Goal: Task Accomplishment & Management: Use online tool/utility

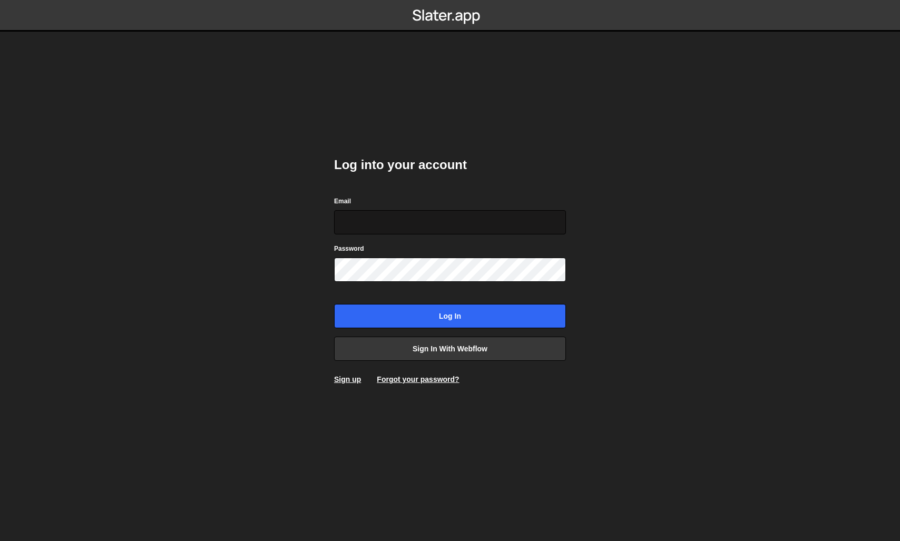
drag, startPoint x: 377, startPoint y: 213, endPoint x: 350, endPoint y: 212, distance: 27.4
click at [377, 213] on input "Email" at bounding box center [450, 222] width 232 height 24
click at [91, 213] on body "Log into your account Email Password Log in Sign in with Webflow Sign up Forgot…" at bounding box center [450, 270] width 900 height 541
click at [428, 205] on div "Email" at bounding box center [450, 214] width 232 height 39
click at [430, 217] on input "Email" at bounding box center [450, 222] width 232 height 24
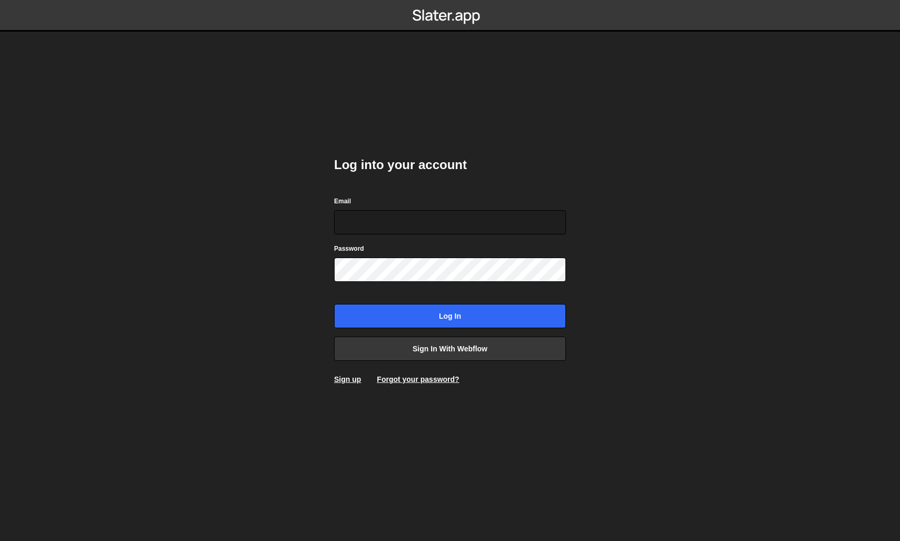
click at [438, 364] on div "Log into your account Email Password Log in Sign in with Webflow Sign up Forgot…" at bounding box center [450, 271] width 232 height 260
click at [447, 350] on link "Sign in with Webflow" at bounding box center [450, 349] width 232 height 24
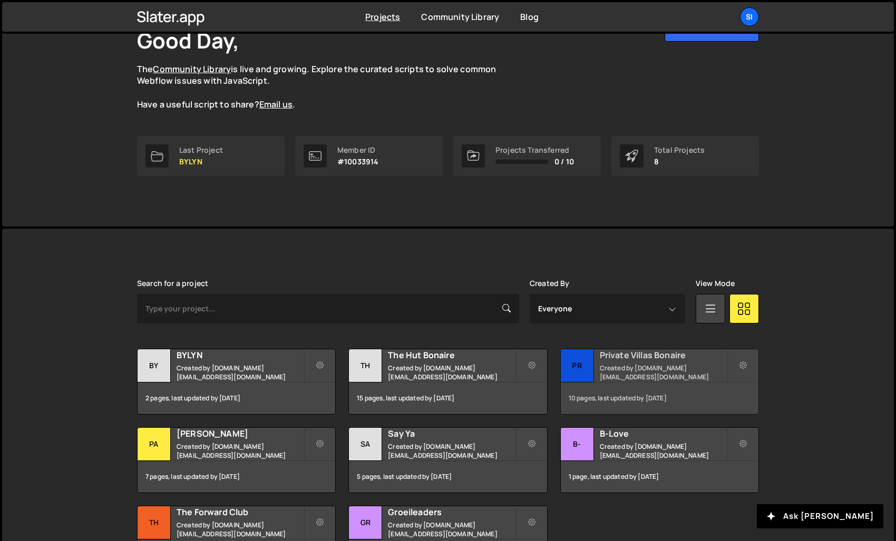
scroll to position [158, 0]
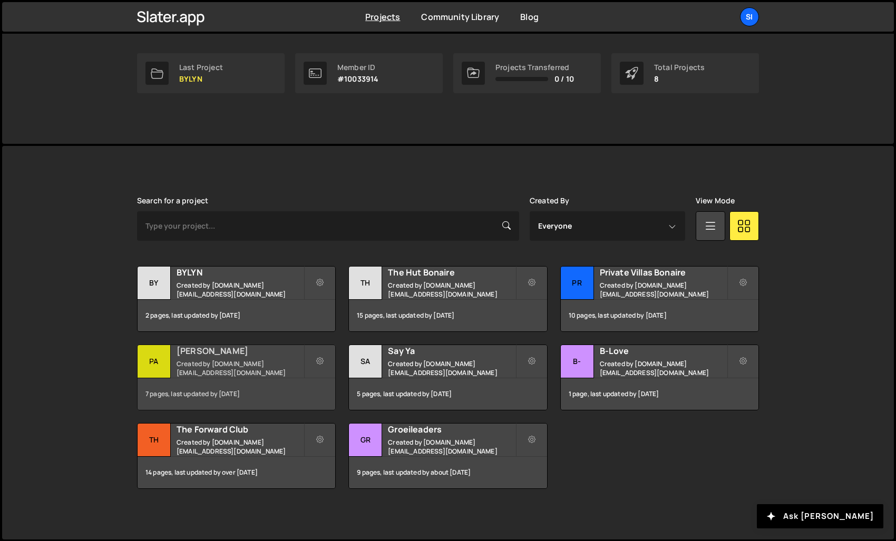
click at [223, 382] on div "7 pages, last updated by [DATE]" at bounding box center [236, 394] width 198 height 32
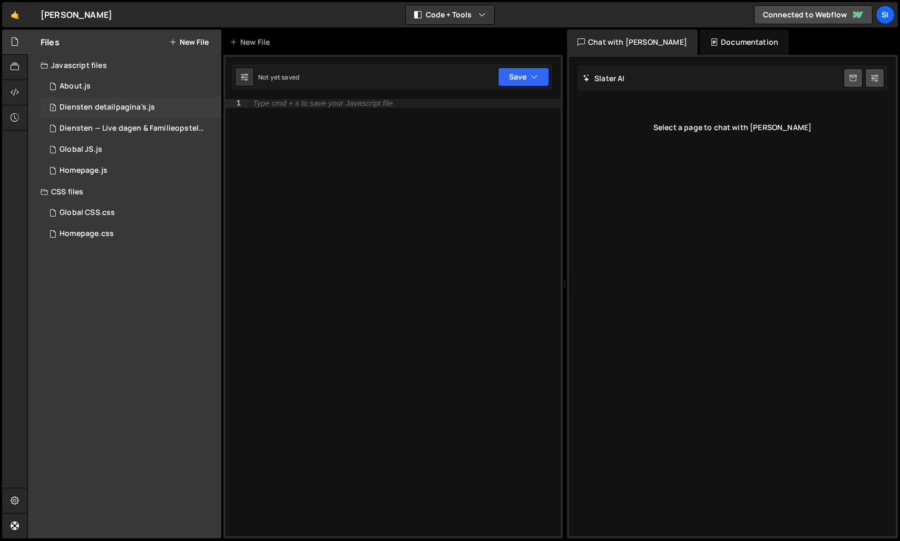
click at [121, 116] on div "3 Diensten detailpagina's.js 0" at bounding box center [131, 107] width 181 height 21
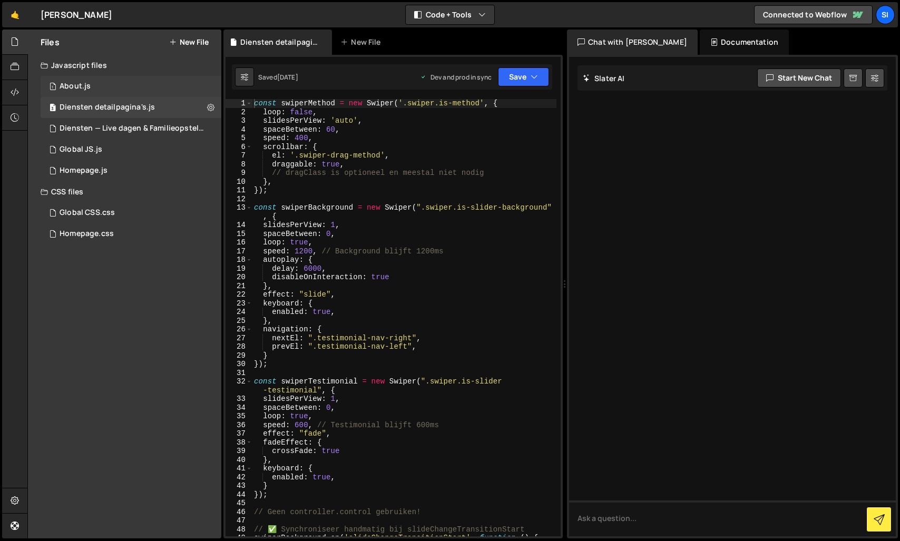
click at [109, 93] on div "1 About.js 0" at bounding box center [131, 86] width 181 height 21
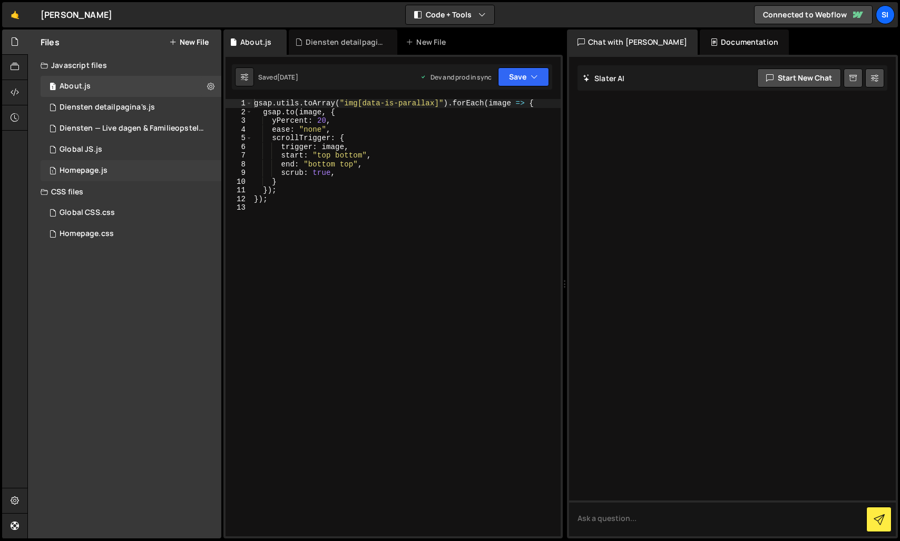
click at [89, 180] on div "1 Homepage.js 0" at bounding box center [131, 170] width 181 height 21
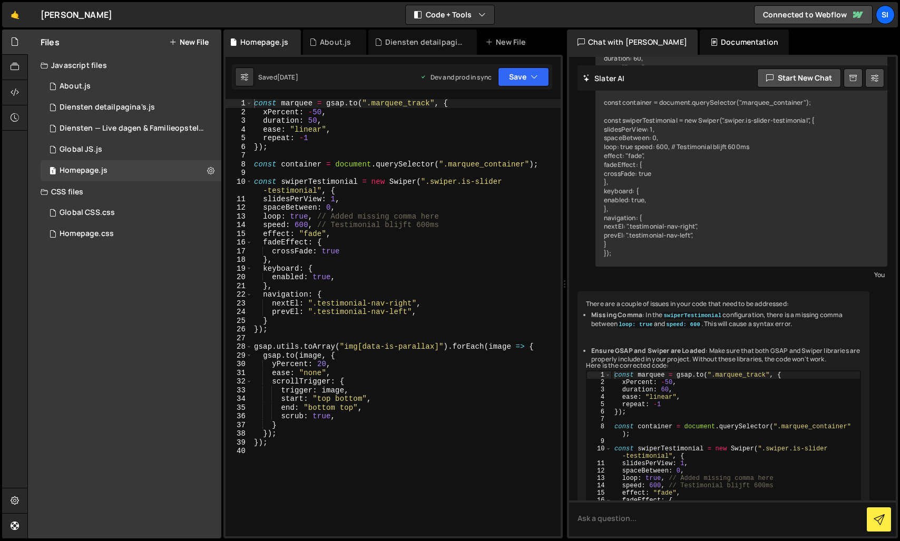
scroll to position [2165, 0]
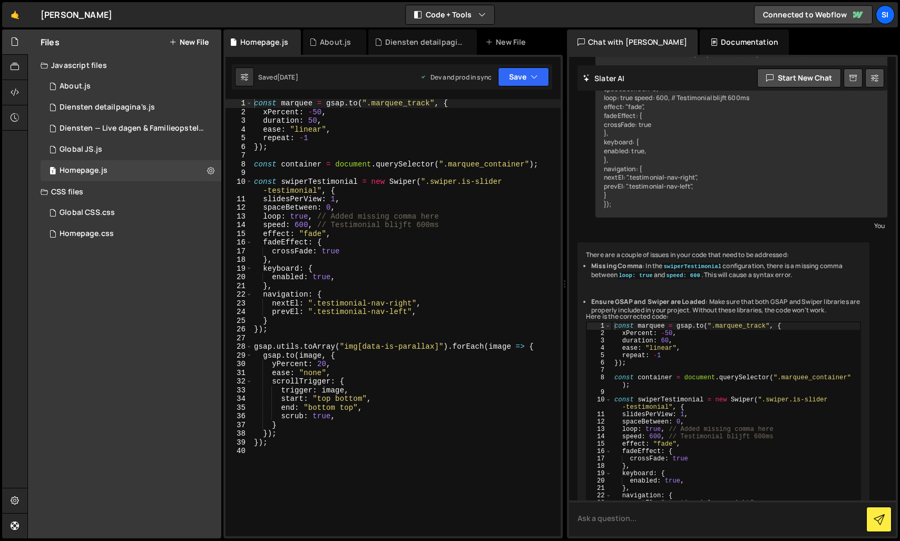
click at [674, 519] on textarea at bounding box center [732, 518] width 327 height 36
click at [100, 236] on div "Homepage.css" at bounding box center [87, 233] width 54 height 9
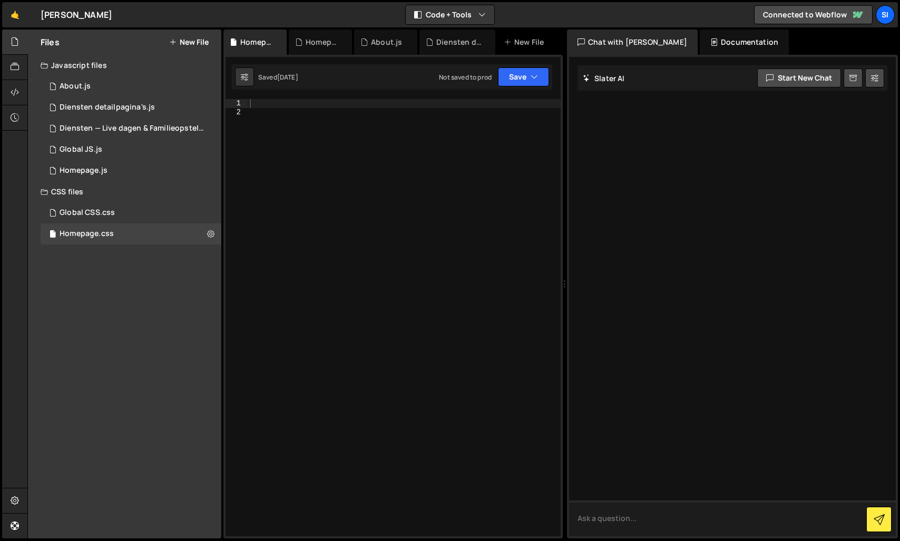
click at [650, 519] on textarea at bounding box center [732, 518] width 327 height 36
paste textarea "notification-banner"
type textarea "Schrijf een code met CSS die .notification-banner verbergt zodra er voor het ee…"
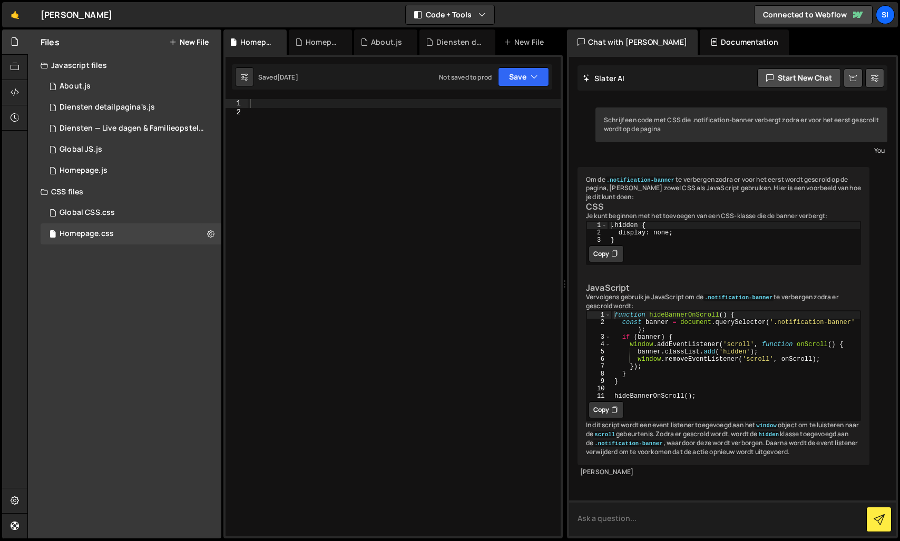
scroll to position [51, 0]
click at [608, 408] on button "Copy" at bounding box center [605, 409] width 35 height 17
click at [108, 175] on div "1 Homepage.js 0" at bounding box center [131, 170] width 181 height 21
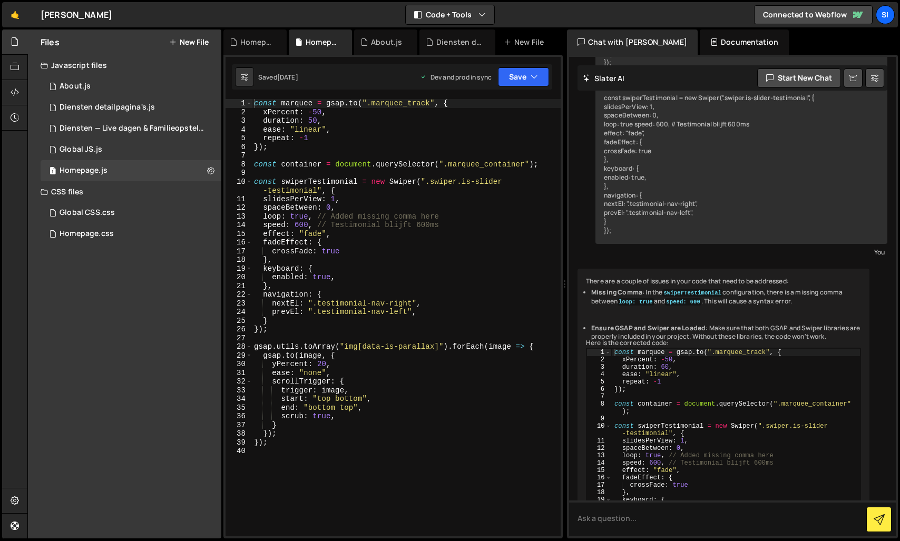
scroll to position [2165, 0]
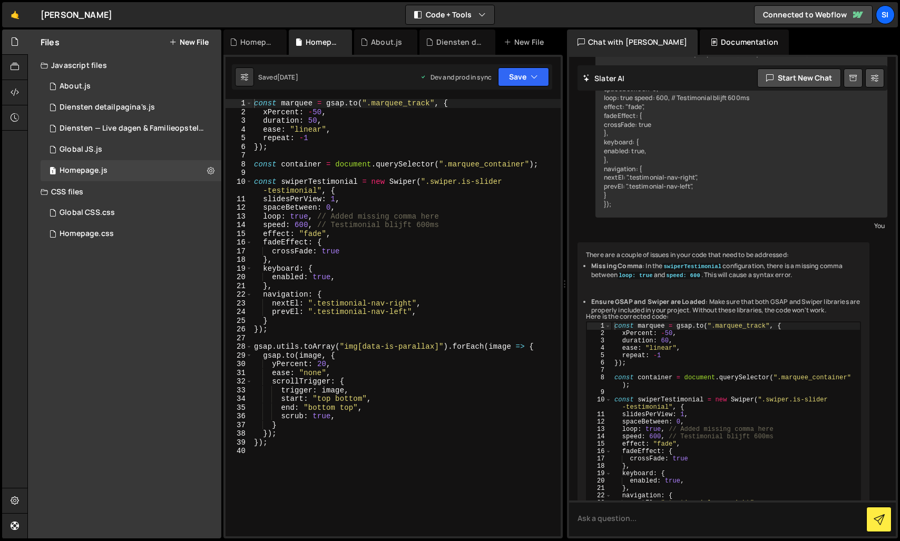
type textarea "});"
click at [339, 444] on div "const marquee = gsap . to ( ".marquee_track" , { xPercent : - 50 , duration : 5…" at bounding box center [406, 326] width 309 height 455
paste textarea "hideBannerOnScroll();"
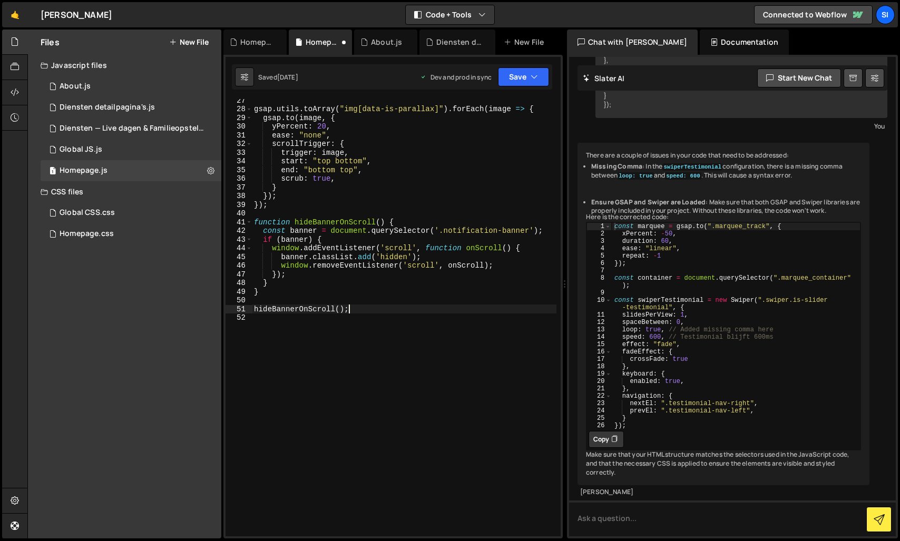
scroll to position [2273, 0]
type textarea "hideBannerOnScroll();"
click at [100, 218] on div "Global CSS.css 0" at bounding box center [131, 212] width 181 height 21
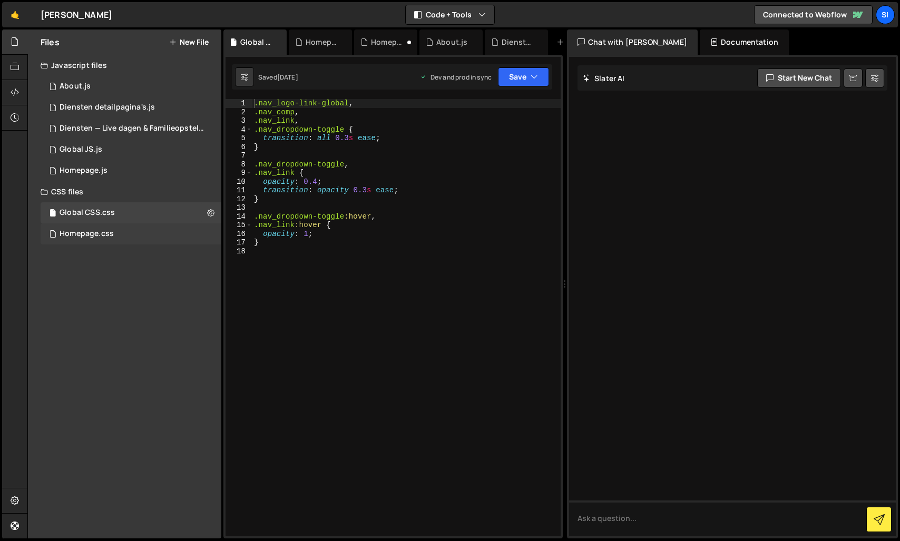
scroll to position [0, 0]
click at [106, 240] on div "Homepage.css 0" at bounding box center [131, 233] width 181 height 21
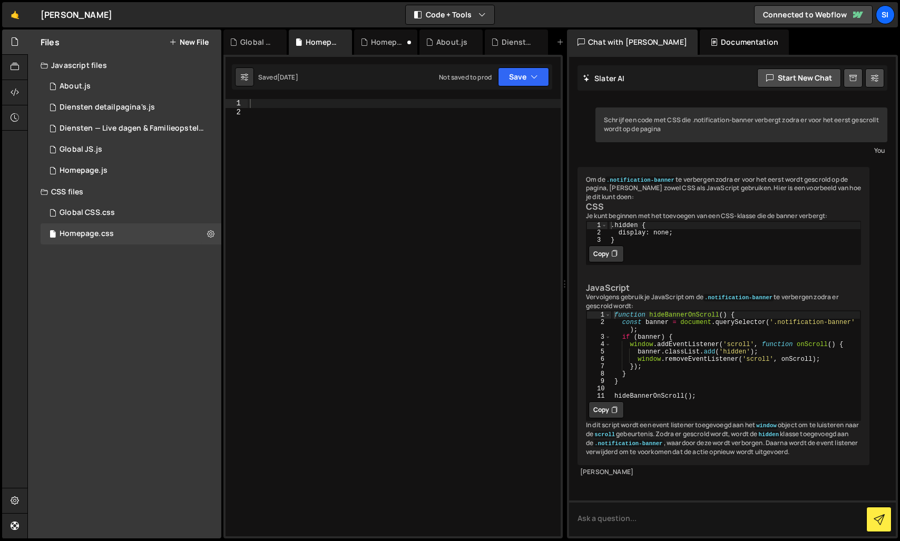
scroll to position [51, 0]
click at [605, 245] on button "Copy" at bounding box center [605, 253] width 35 height 17
click at [333, 115] on div at bounding box center [404, 326] width 313 height 455
paste textarea "}"
type textarea "}"
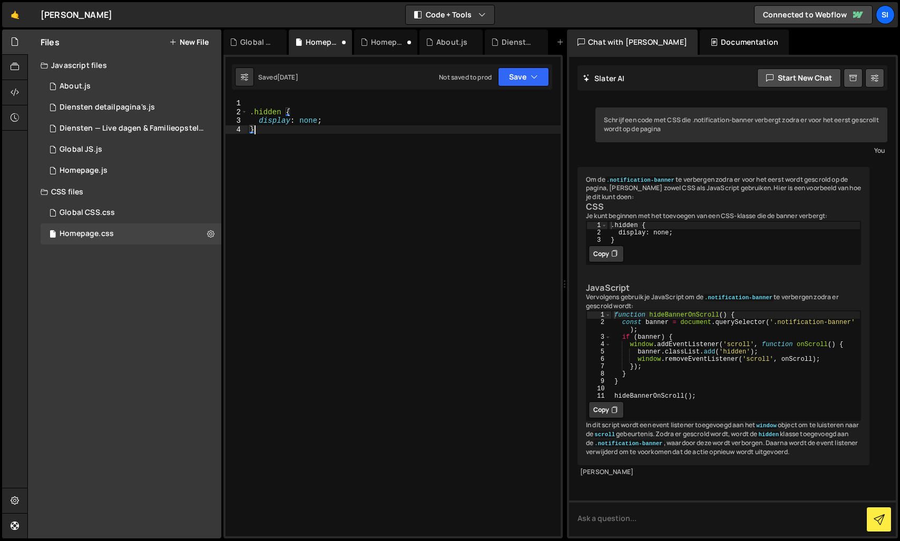
click at [350, 103] on div ".hidden { display : none ; }" at bounding box center [404, 326] width 313 height 455
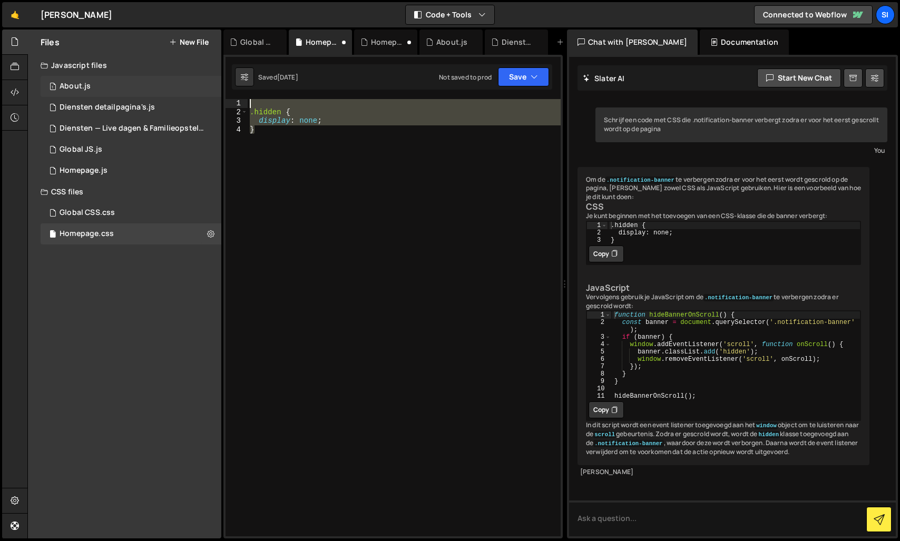
drag, startPoint x: 384, startPoint y: 168, endPoint x: 144, endPoint y: 81, distance: 255.1
click at [144, 81] on div "Files New File Javascript files 1 About.js 0 3 Diensten detailpagina's.js 0 1 D…" at bounding box center [463, 284] width 872 height 509
type textarea ".hidden {"
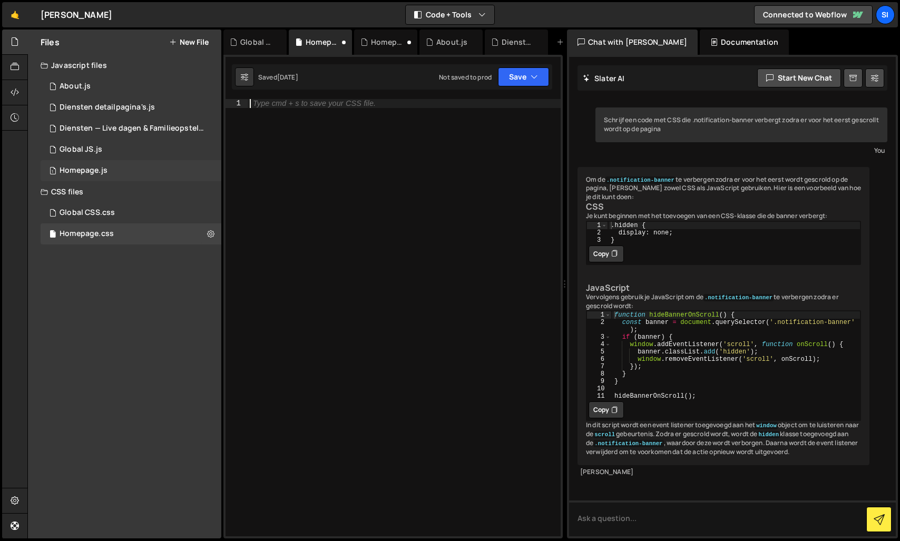
click at [102, 175] on div "Homepage.js" at bounding box center [84, 170] width 48 height 9
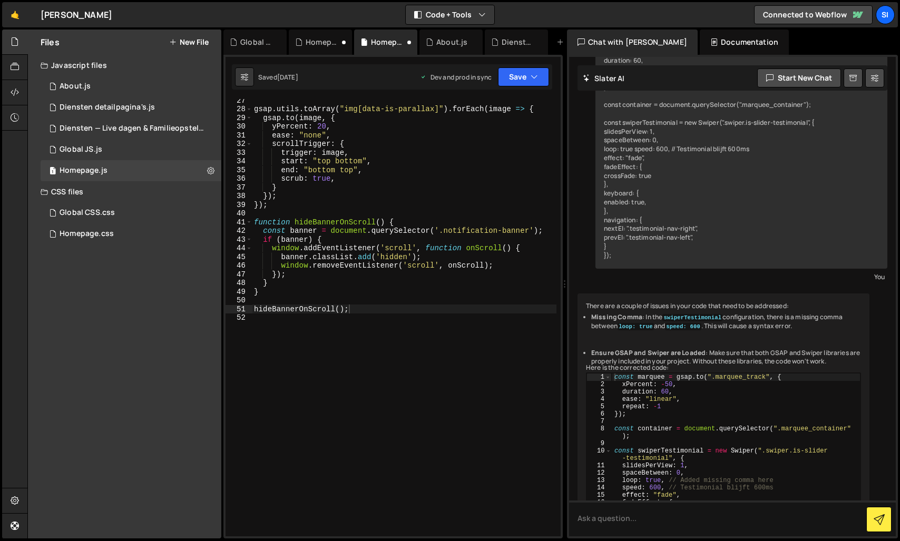
scroll to position [2165, 0]
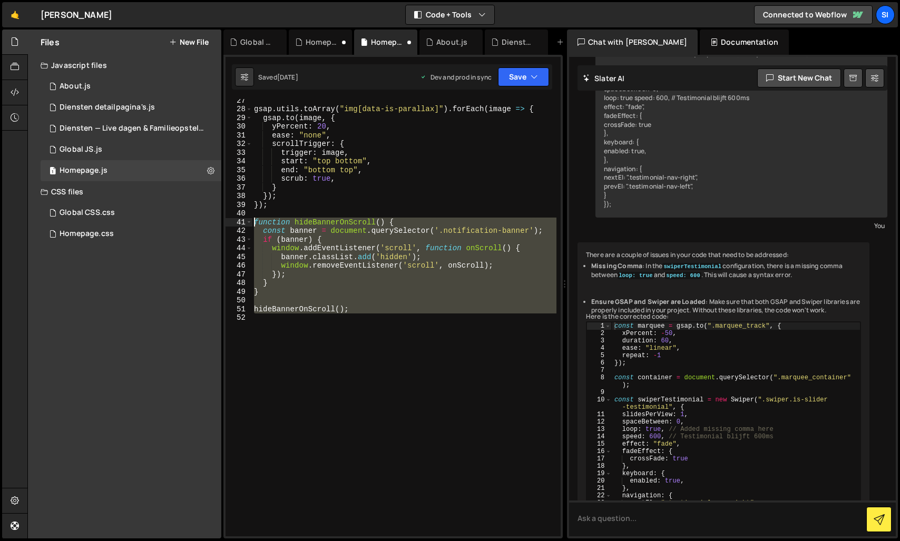
drag, startPoint x: 387, startPoint y: 357, endPoint x: 242, endPoint y: 222, distance: 197.5
click at [242, 222] on div "27 28 29 30 31 32 33 34 35 36 37 38 39 40 41 42 43 44 45 46 47 48 49 50 51 52 g…" at bounding box center [392, 317] width 335 height 437
type textarea "function hideBannerOnScroll() { const banner = document.querySelector('.notific…"
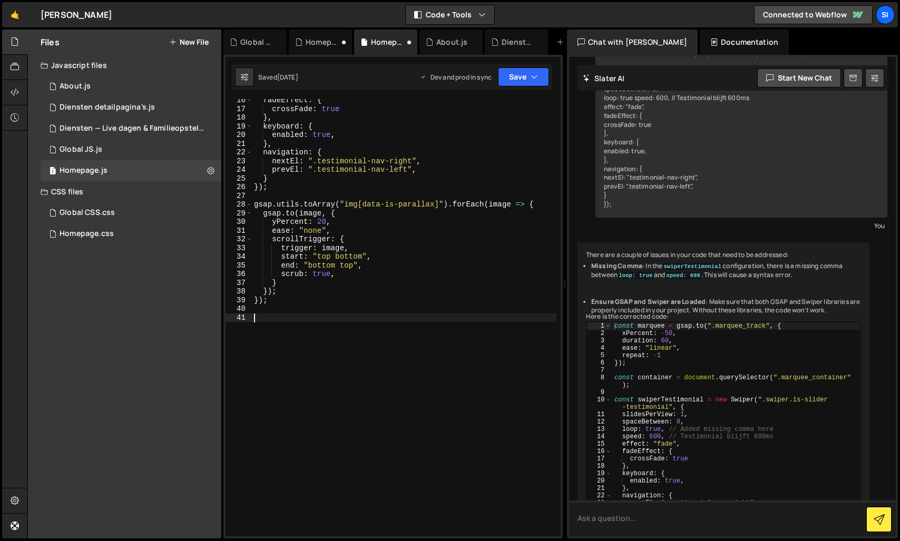
click at [671, 513] on textarea at bounding box center [732, 518] width 327 height 36
paste textarea ".hidden { display: none; }"
type textarea "Schrijf een code die .notification-banner verbergt op de eerste scroll actie"
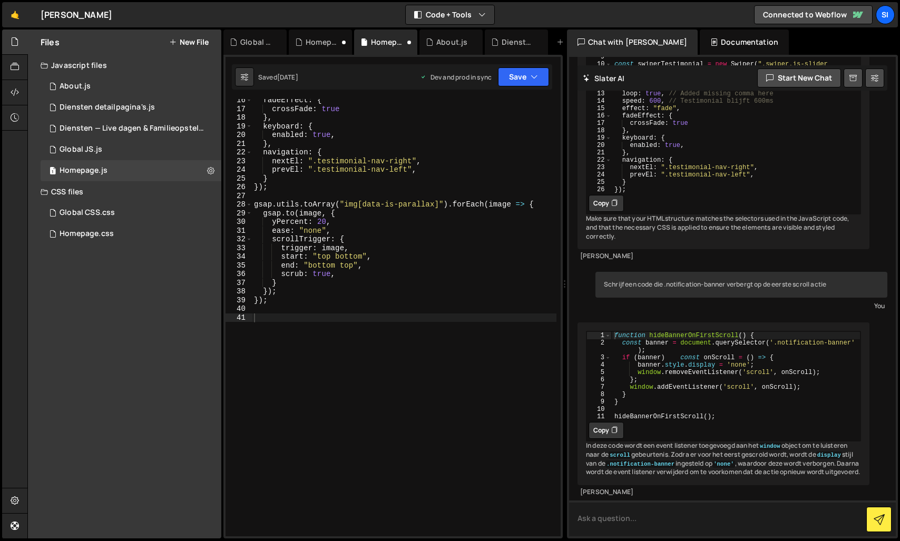
scroll to position [2692, 0]
click at [607, 422] on button "Copy" at bounding box center [605, 430] width 35 height 17
click at [366, 310] on div "fadeEffect : { crossFade : true } , keyboard : { enabled : true , } , navigatio…" at bounding box center [404, 323] width 304 height 455
paste textarea "hideBannerOnFirstScroll();"
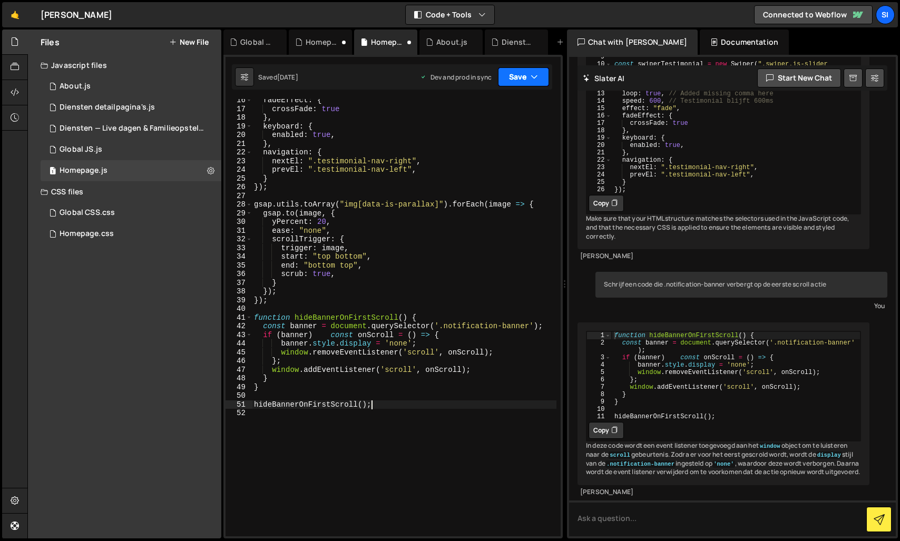
type textarea "hideBannerOnFirstScroll();"
click at [507, 69] on button "Save" at bounding box center [523, 76] width 51 height 19
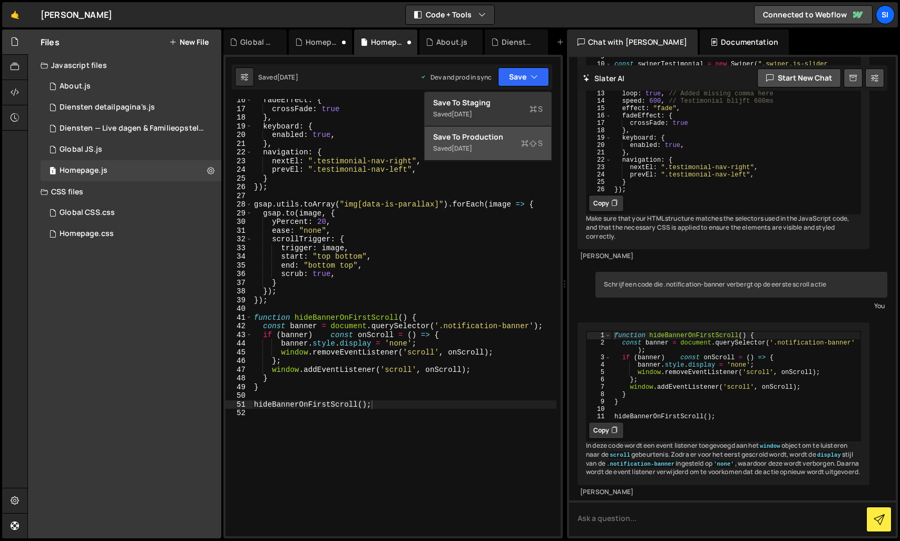
click at [497, 134] on div "Save to Production S" at bounding box center [488, 137] width 110 height 11
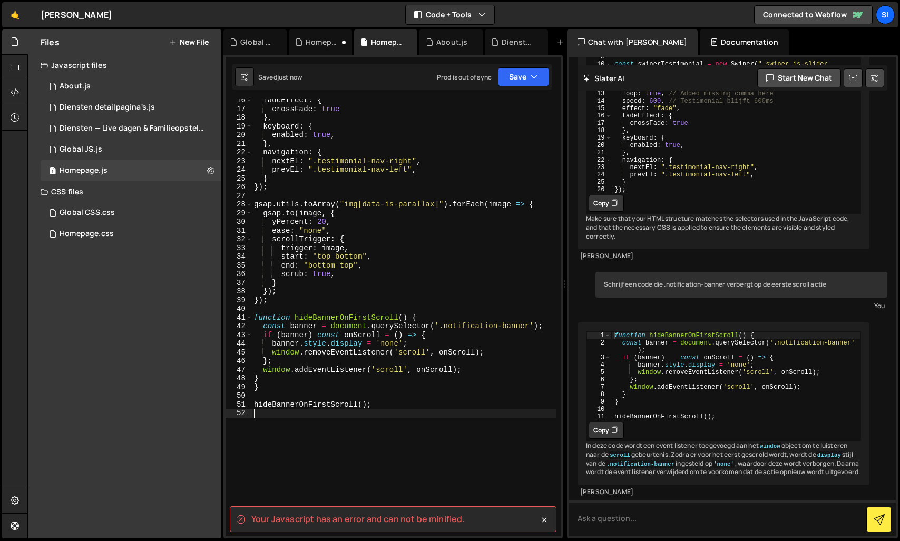
click at [296, 445] on div "fadeEffect : { crossFade : true } , keyboard : { enabled : true , } , navigatio…" at bounding box center [404, 323] width 304 height 455
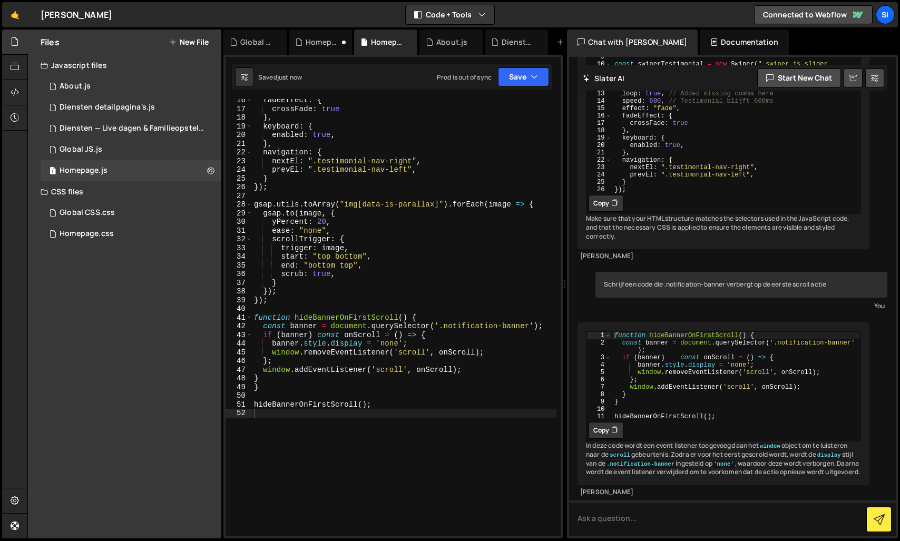
click at [619, 422] on button "Copy" at bounding box center [605, 430] width 35 height 17
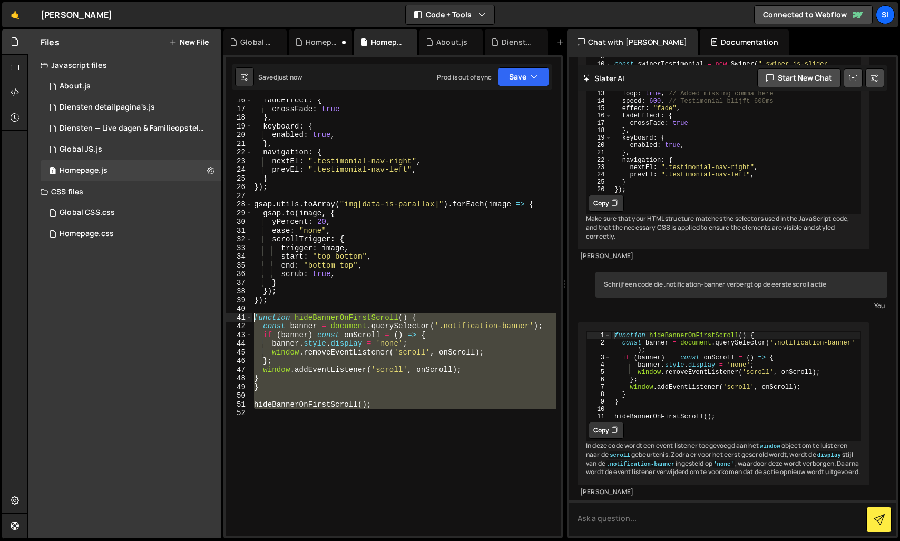
drag, startPoint x: 447, startPoint y: 425, endPoint x: 217, endPoint y: 319, distance: 253.6
click at [217, 318] on div "Files New File Javascript files 1 About.js 0 3 Diensten detailpagina's.js 0 1 D…" at bounding box center [463, 284] width 872 height 509
paste textarea "hideBannerOnFirstScroll("
type textarea "hideBannerOnFirstScroll();"
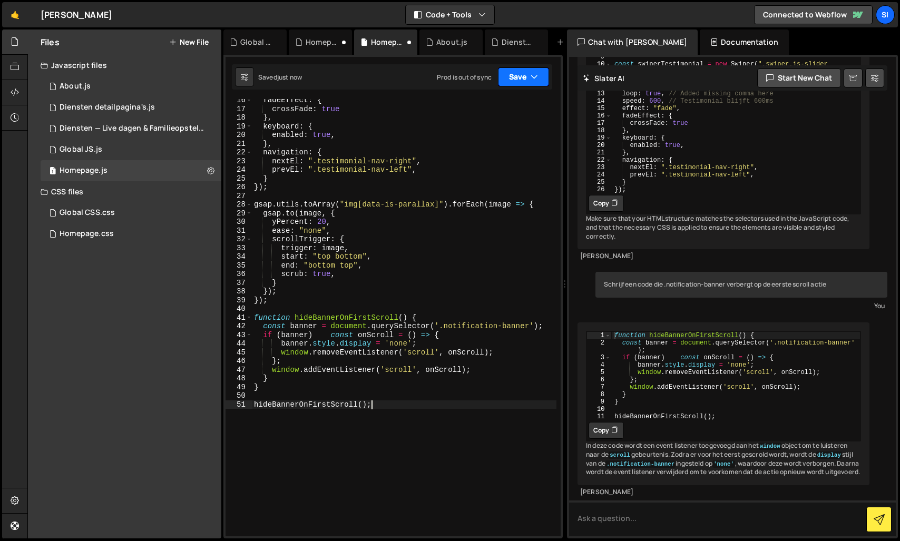
click at [525, 75] on button "Save" at bounding box center [523, 76] width 51 height 19
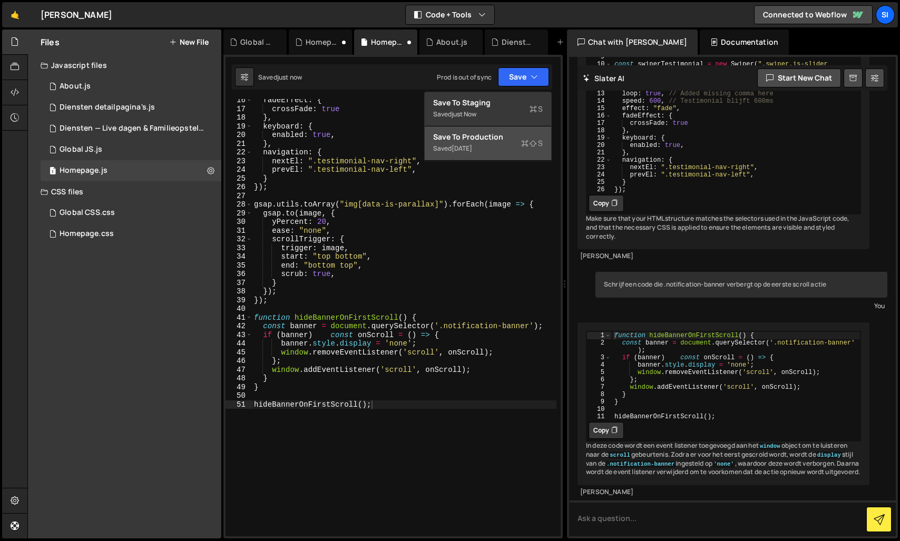
click at [462, 143] on div "Saved [DATE]" at bounding box center [488, 148] width 110 height 13
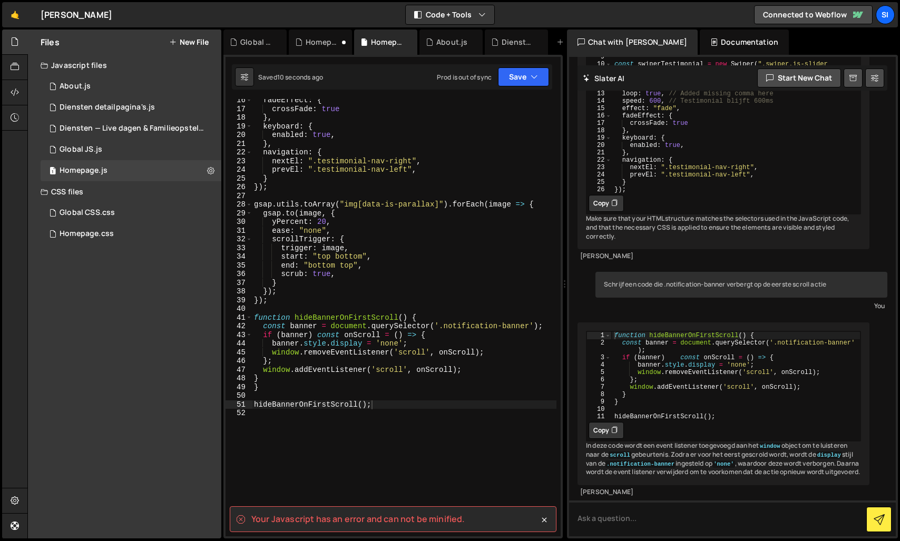
click at [537, 522] on div "Your Javascript has an error and can not be minified." at bounding box center [393, 519] width 327 height 26
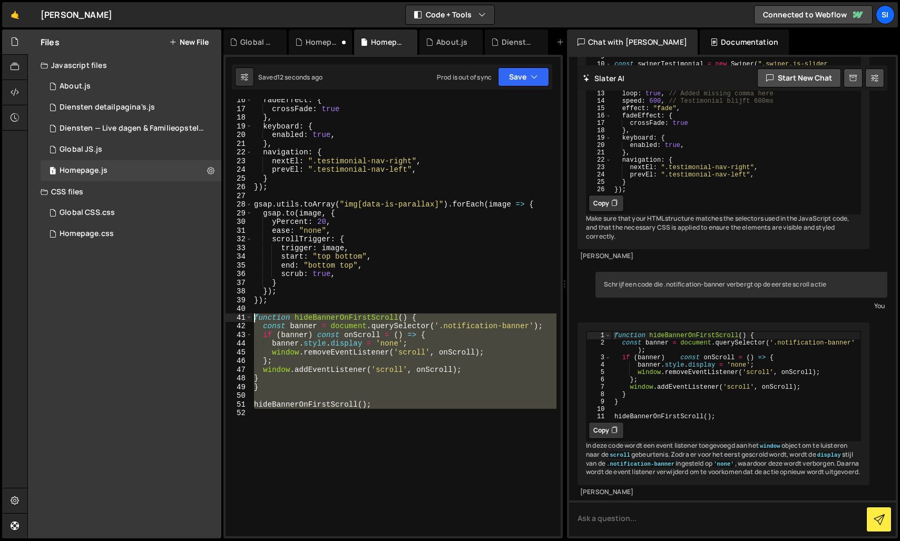
drag, startPoint x: 417, startPoint y: 415, endPoint x: 221, endPoint y: 319, distance: 218.9
click at [221, 319] on div "Files New File Javascript files 1 About.js 0 3 Diensten detailpagina's.js 0 1 D…" at bounding box center [463, 284] width 872 height 509
type textarea "function hideBannerOnFirstScroll() { const banner = document.querySelector('.no…"
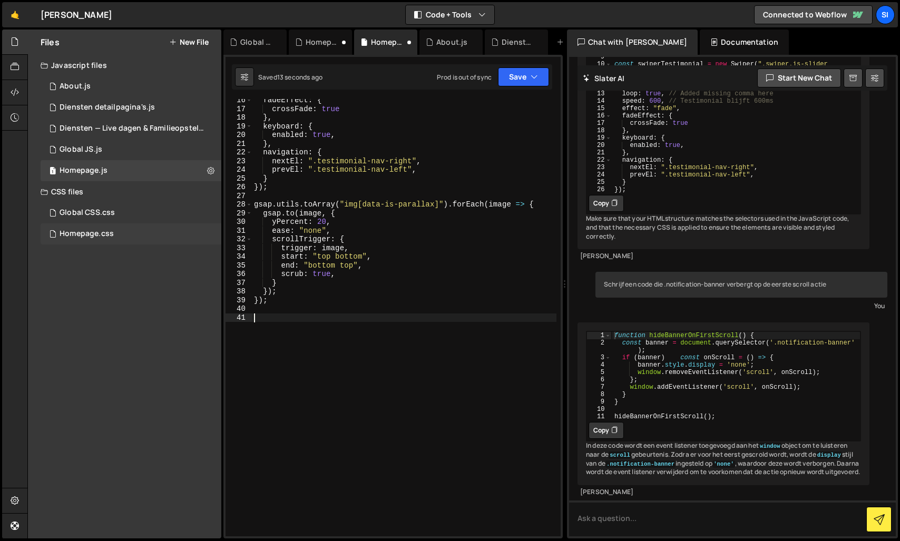
click at [101, 244] on div "Homepage.css 0" at bounding box center [131, 233] width 181 height 21
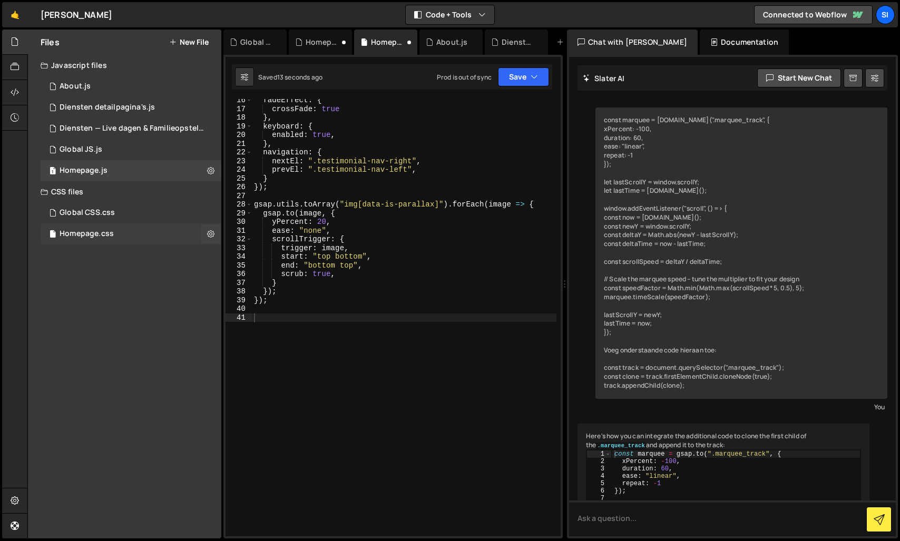
click at [107, 238] on div "Homepage.css" at bounding box center [87, 233] width 54 height 9
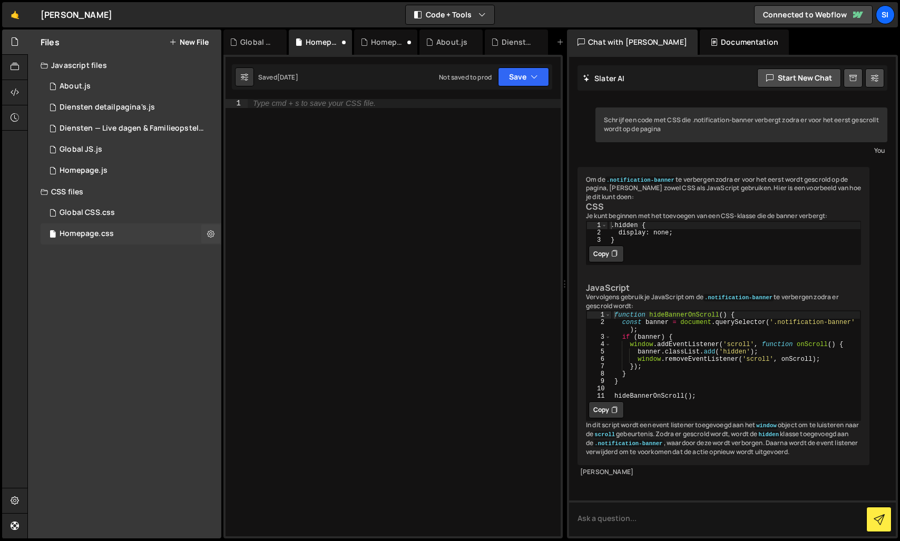
scroll to position [51, 0]
click at [108, 212] on div "Global CSS.css" at bounding box center [87, 212] width 55 height 9
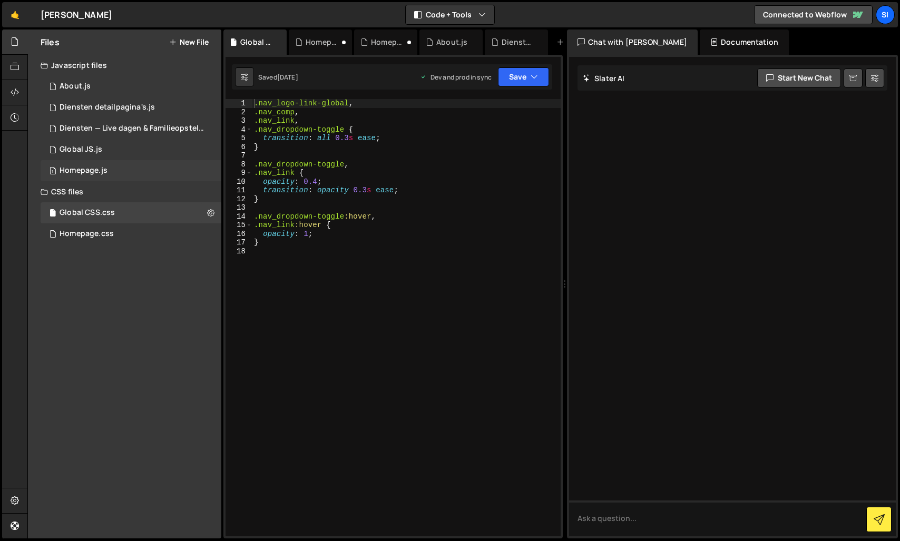
click at [91, 164] on div "1 Homepage.js 0" at bounding box center [131, 170] width 181 height 21
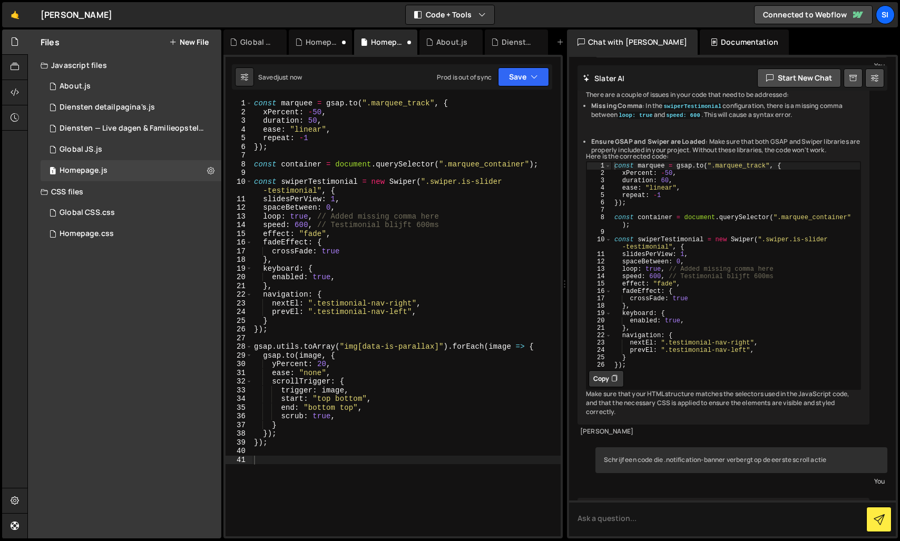
scroll to position [2358, 0]
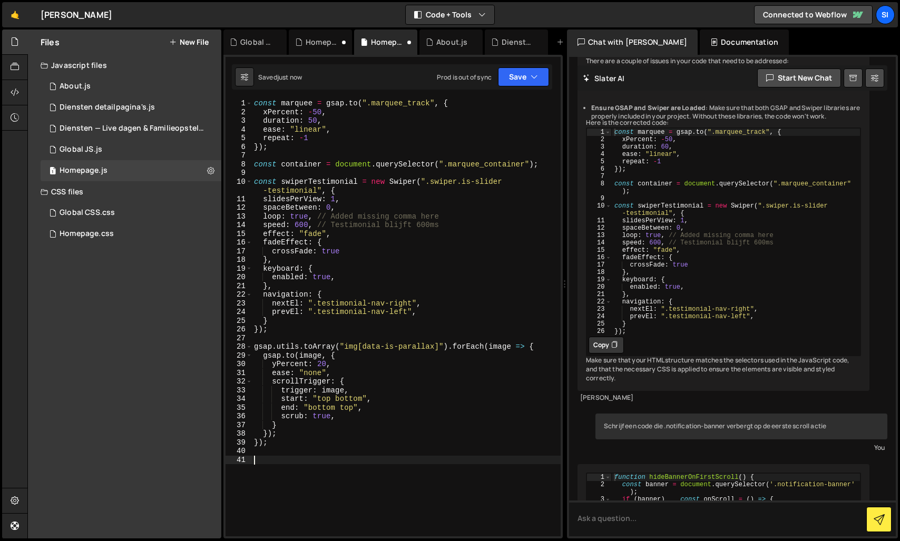
drag, startPoint x: 296, startPoint y: 459, endPoint x: 289, endPoint y: 474, distance: 15.8
click at [296, 460] on div "const marquee = gsap . to ( ".marquee_track" , { xPercent : - 50 , duration : 5…" at bounding box center [406, 326] width 309 height 455
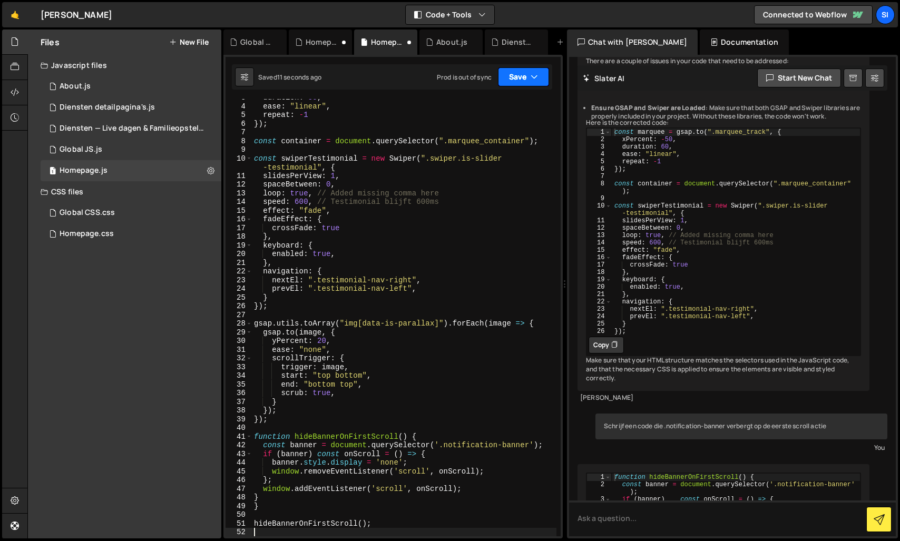
click at [507, 75] on button "Save" at bounding box center [523, 76] width 51 height 19
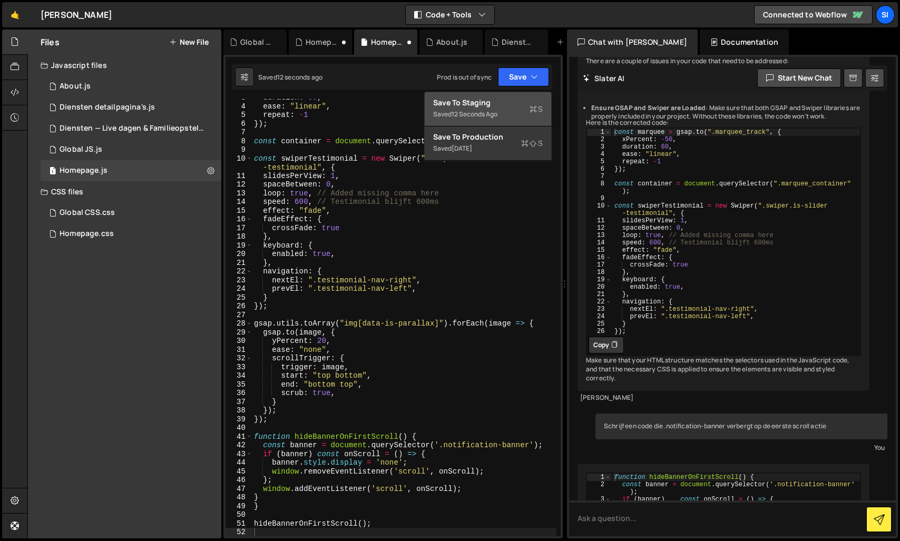
click at [484, 109] on div "Saved 12 seconds ago" at bounding box center [488, 114] width 110 height 13
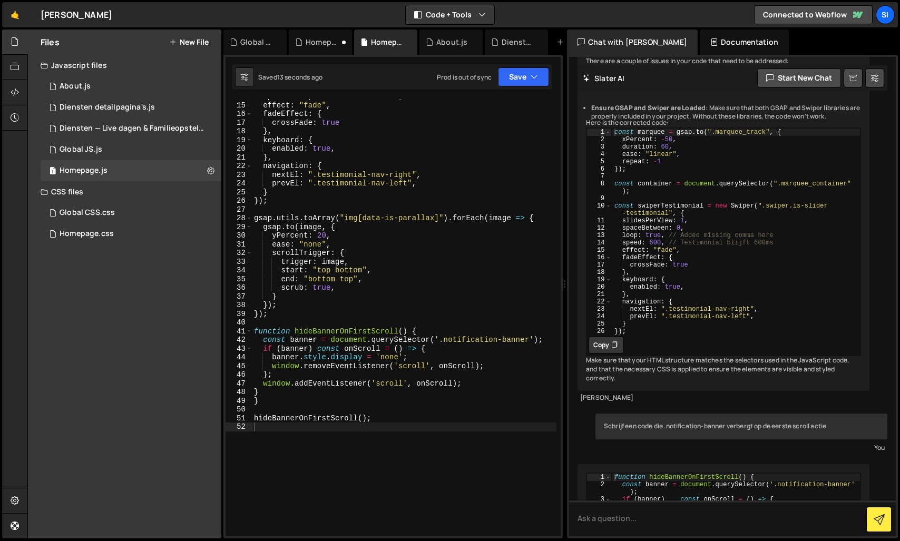
scroll to position [129, 0]
click at [525, 76] on button "Save" at bounding box center [523, 76] width 51 height 19
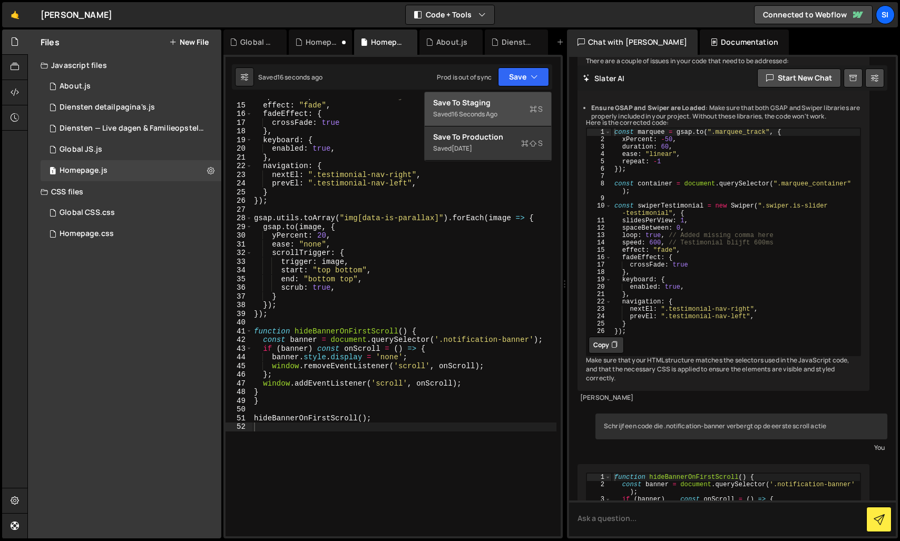
click at [507, 104] on div "Save to Staging S" at bounding box center [488, 102] width 110 height 11
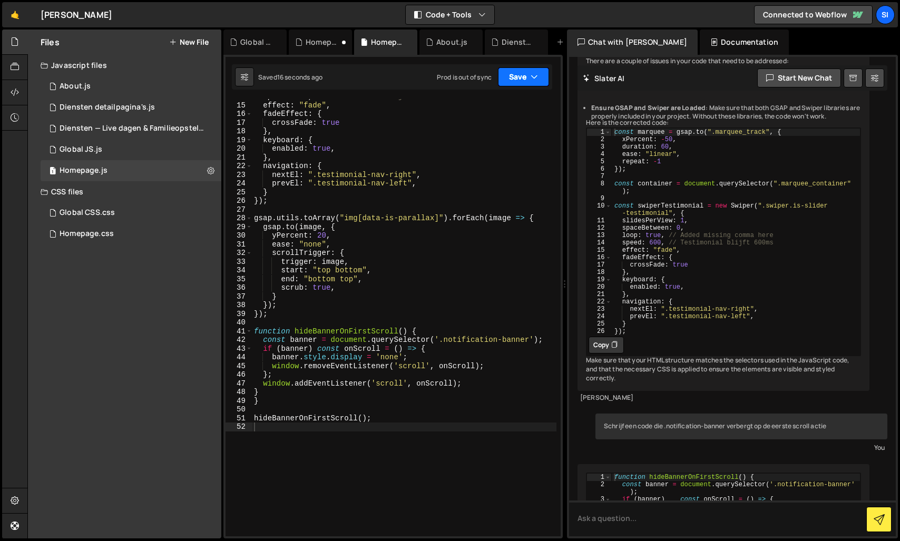
click at [525, 72] on button "Save" at bounding box center [523, 76] width 51 height 19
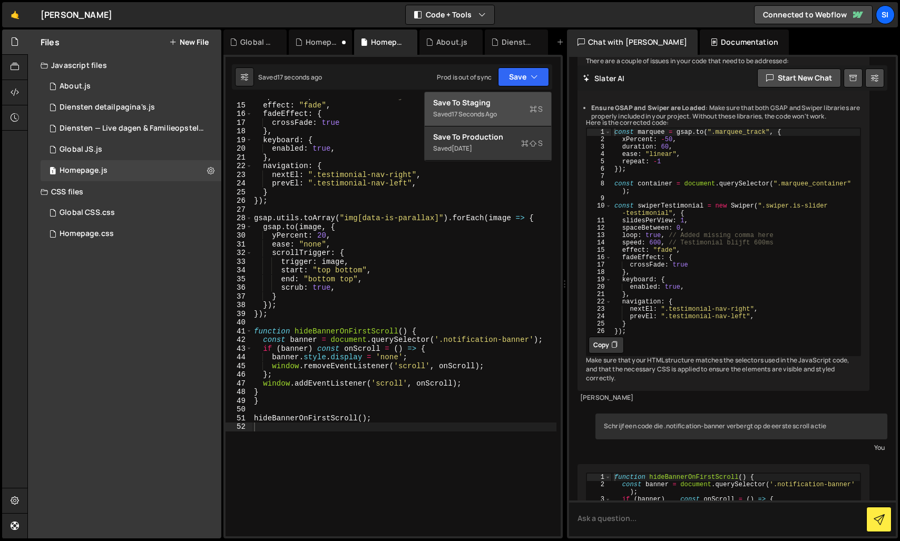
click at [506, 125] on button "Save to Staging S Saved 17 seconds ago" at bounding box center [488, 109] width 126 height 34
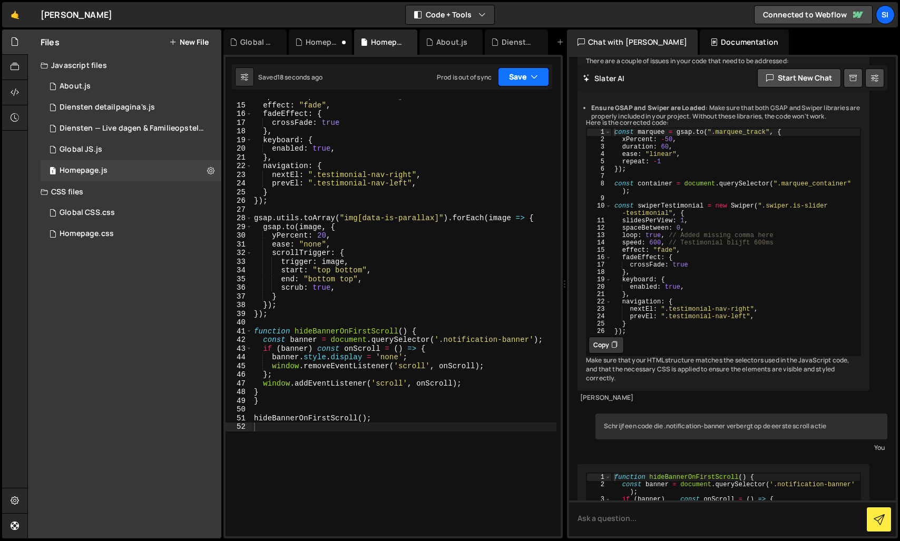
click at [532, 76] on icon "button" at bounding box center [533, 77] width 7 height 11
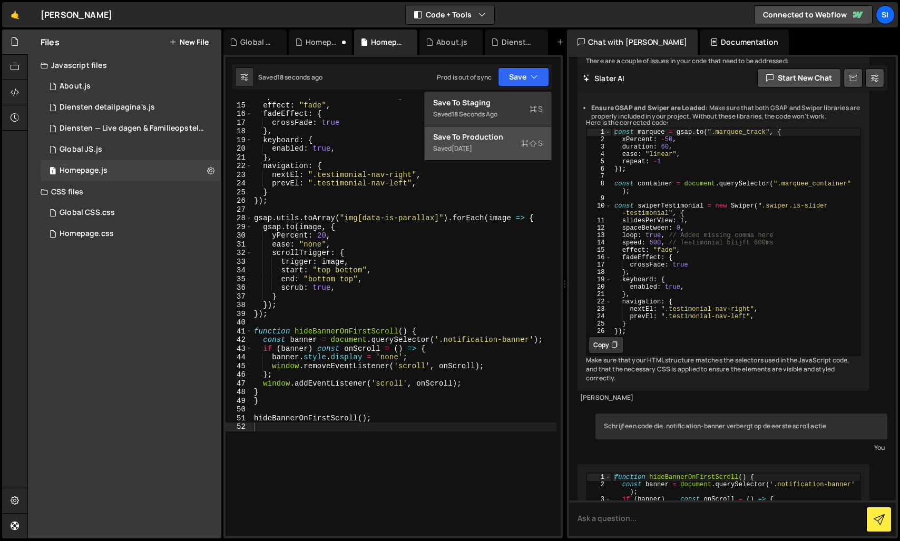
click at [497, 132] on div "Save to Production S" at bounding box center [488, 137] width 110 height 11
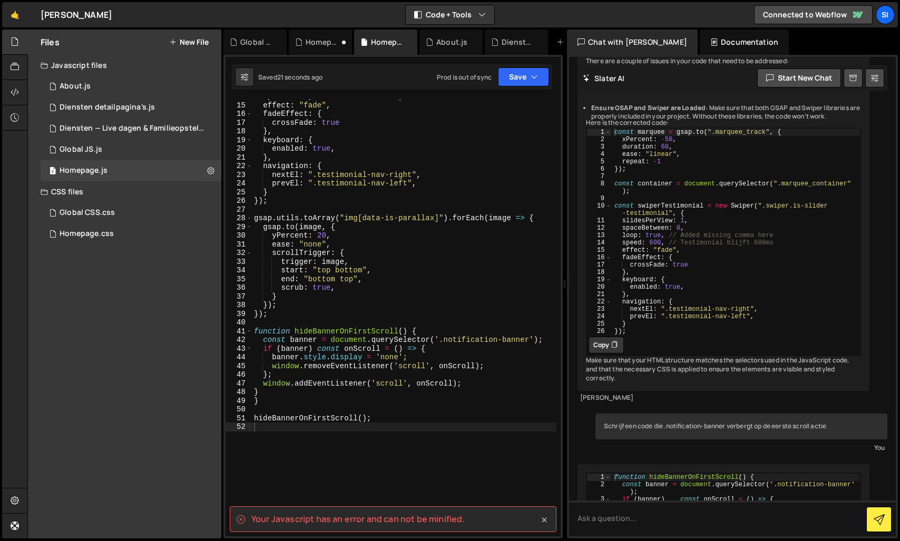
click at [544, 519] on icon at bounding box center [544, 520] width 5 height 5
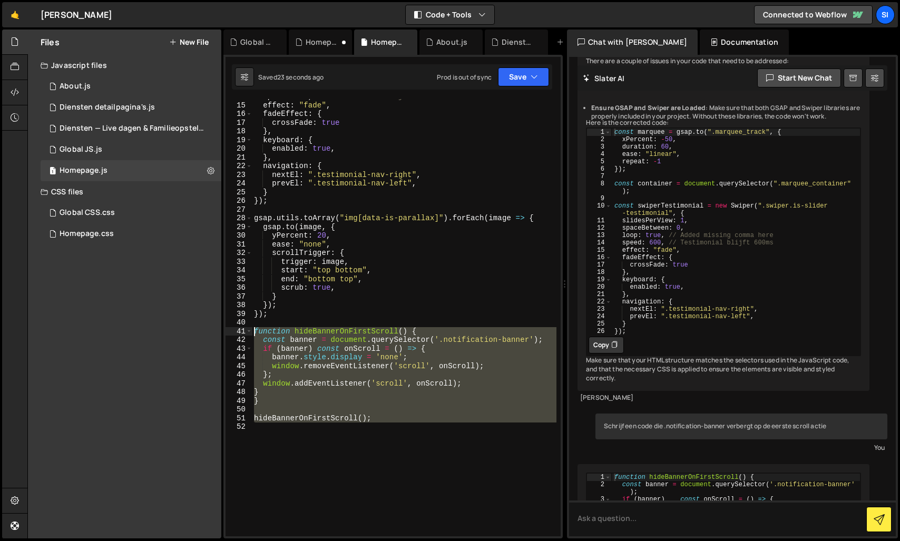
drag, startPoint x: 434, startPoint y: 435, endPoint x: 183, endPoint y: 333, distance: 270.4
click at [183, 333] on div "Files New File Javascript files 1 About.js 0 3 Diensten detailpagina's.js 0 1 D…" at bounding box center [463, 284] width 872 height 509
type textarea "function hideBannerOnFirstScroll() { const banner = document.querySelector('.no…"
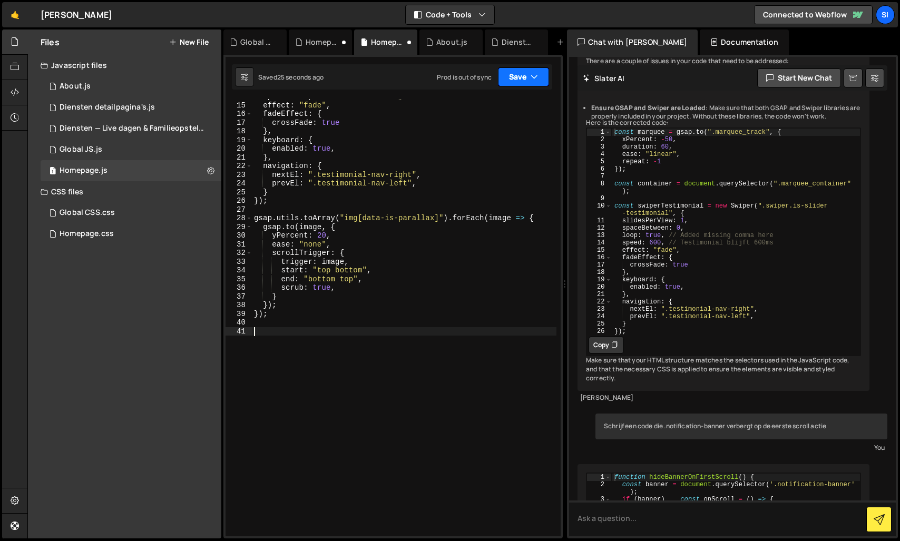
click at [536, 84] on button "Save" at bounding box center [523, 76] width 51 height 19
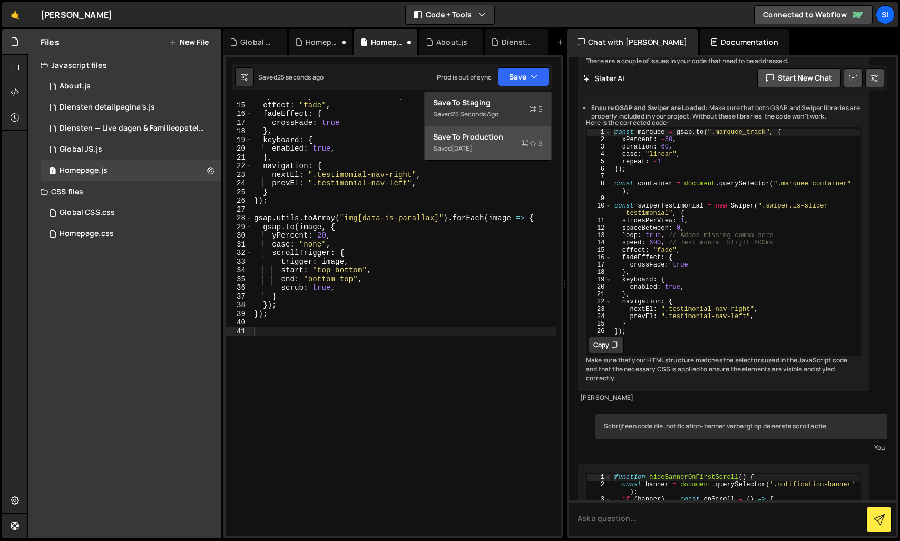
click at [485, 142] on div "Saved [DATE]" at bounding box center [488, 148] width 110 height 13
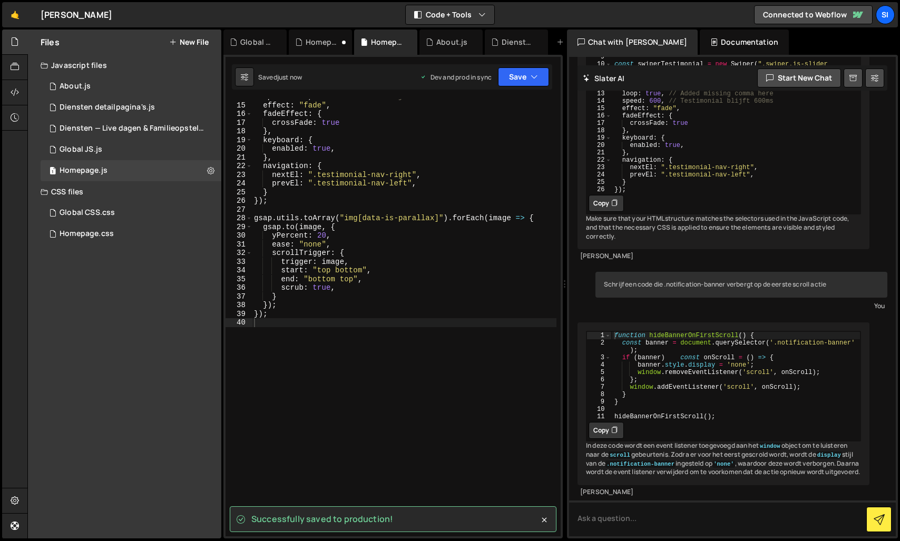
scroll to position [2697, 0]
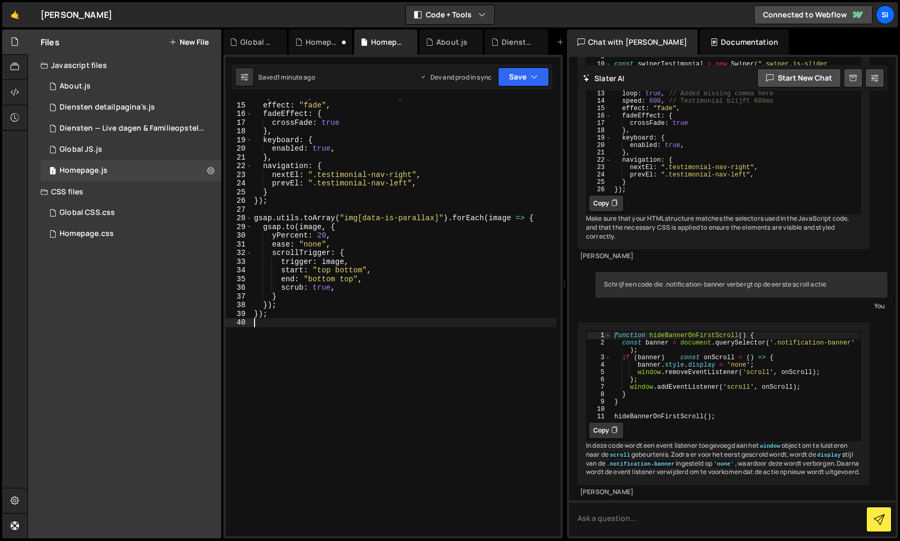
click at [332, 405] on div "speed : 600 , // Testimonial blijft 600ms effect : "fade" , fadeEffect : { cros…" at bounding box center [404, 319] width 304 height 455
paste textarea "}, { once: true });"
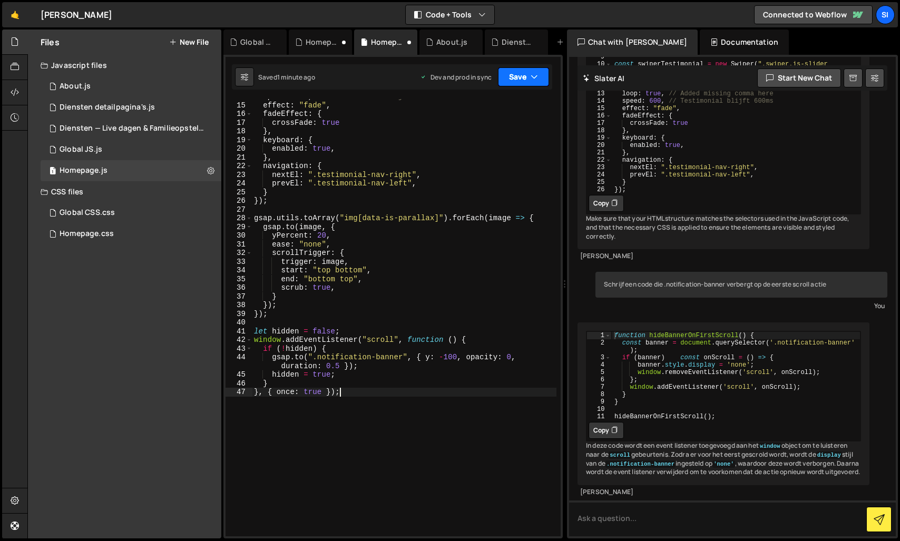
type textarea "}, { once: true });"
drag, startPoint x: 532, startPoint y: 72, endPoint x: 522, endPoint y: 96, distance: 26.9
click at [533, 72] on icon "button" at bounding box center [533, 77] width 7 height 11
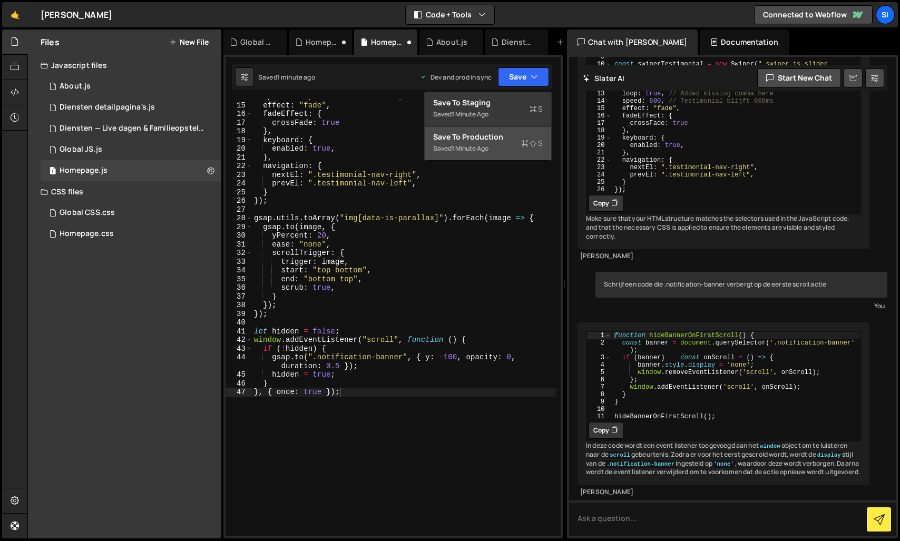
click at [503, 144] on div "Saved 1 minute ago" at bounding box center [488, 148] width 110 height 13
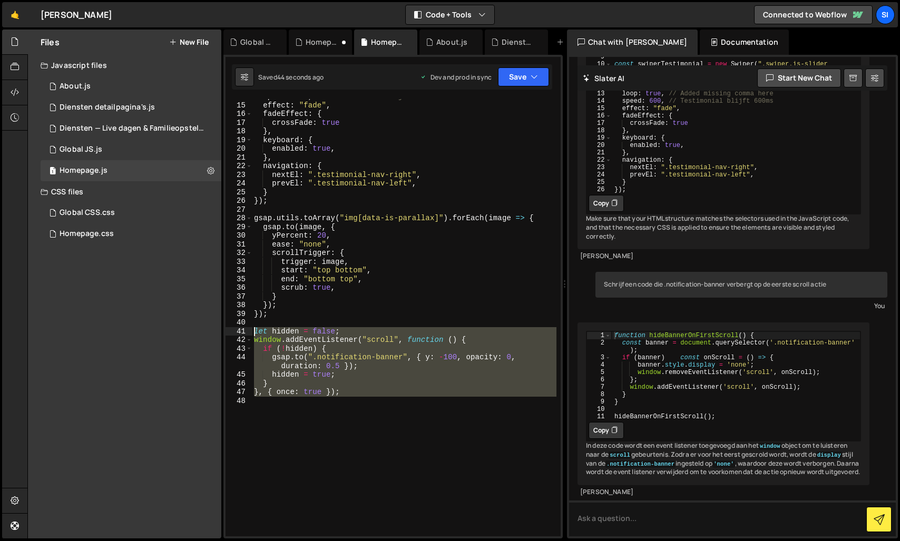
drag, startPoint x: 355, startPoint y: 411, endPoint x: 232, endPoint y: 330, distance: 146.4
click at [232, 330] on div "14 15 16 17 18 19 20 21 22 23 24 25 26 27 28 29 30 31 32 33 34 35 36 37 38 39 4…" at bounding box center [392, 317] width 335 height 437
type textarea "let hidden = false; window.addEventListener("scroll", function () {"
paste textarea
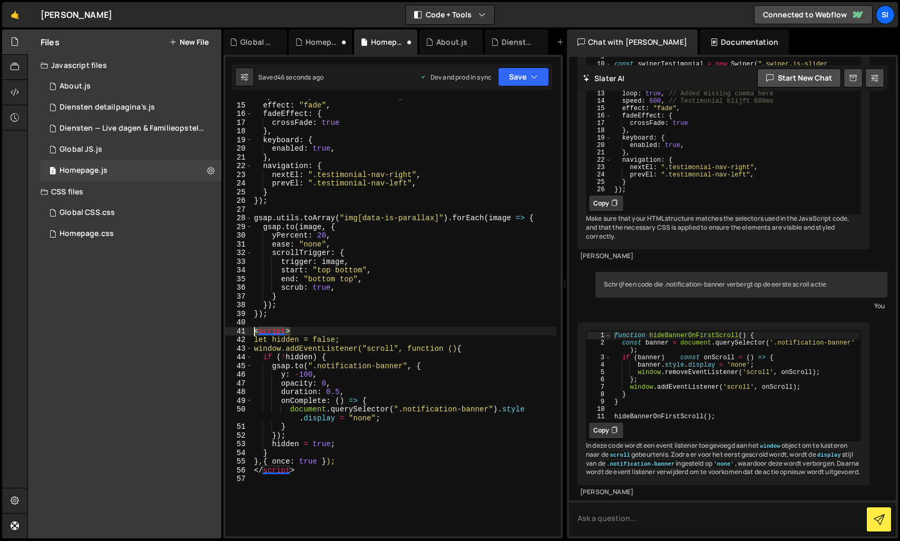
drag, startPoint x: 327, startPoint y: 330, endPoint x: 220, endPoint y: 329, distance: 106.9
click at [220, 329] on div "Files New File Javascript files 1 About.js 0 3 Diensten detailpagina's.js 0 1 D…" at bounding box center [463, 284] width 872 height 509
type textarea "<script>"
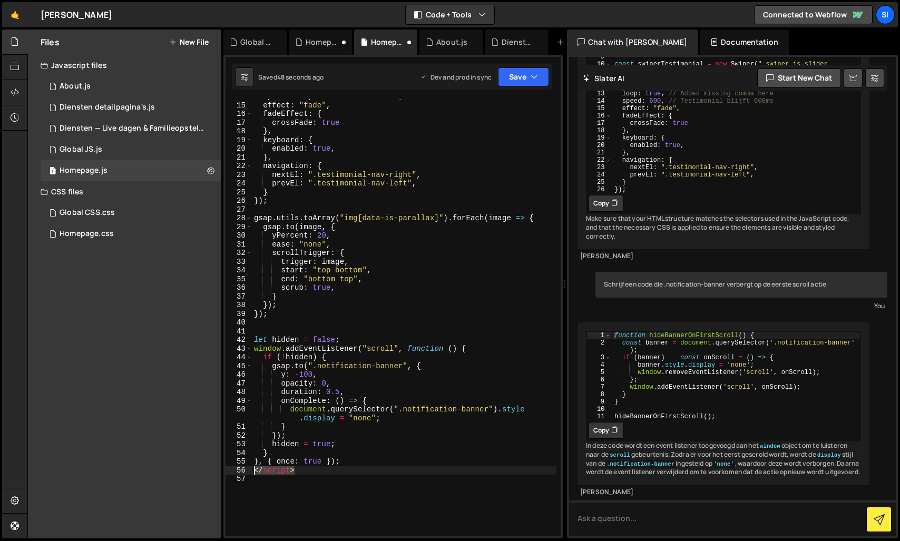
drag, startPoint x: 276, startPoint y: 469, endPoint x: 231, endPoint y: 468, distance: 44.3
click at [231, 468] on div "14 15 16 17 18 19 20 21 22 23 24 25 26 27 28 29 30 31 32 33 34 35 36 37 38 39 4…" at bounding box center [392, 317] width 335 height 437
type textarea "</script>"
click at [512, 83] on button "Save" at bounding box center [523, 76] width 51 height 19
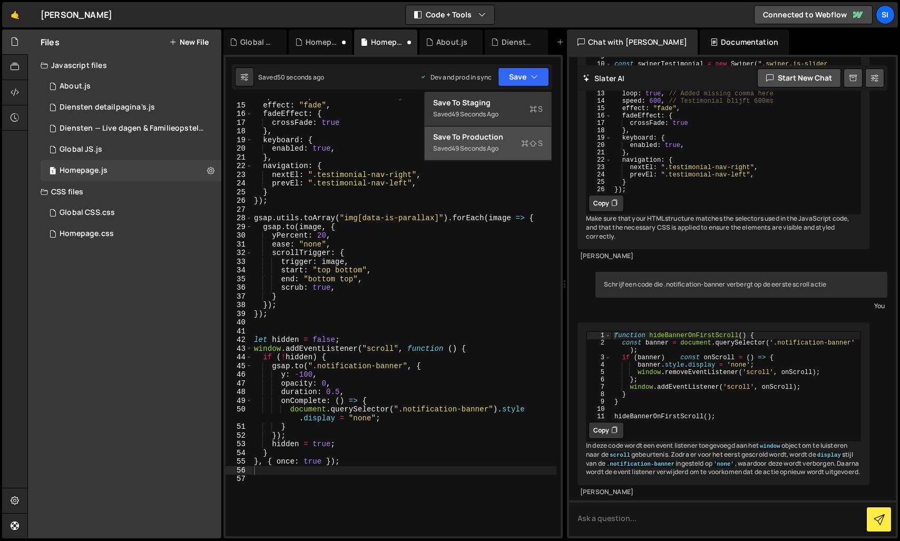
click at [473, 148] on div "49 seconds ago" at bounding box center [474, 148] width 47 height 9
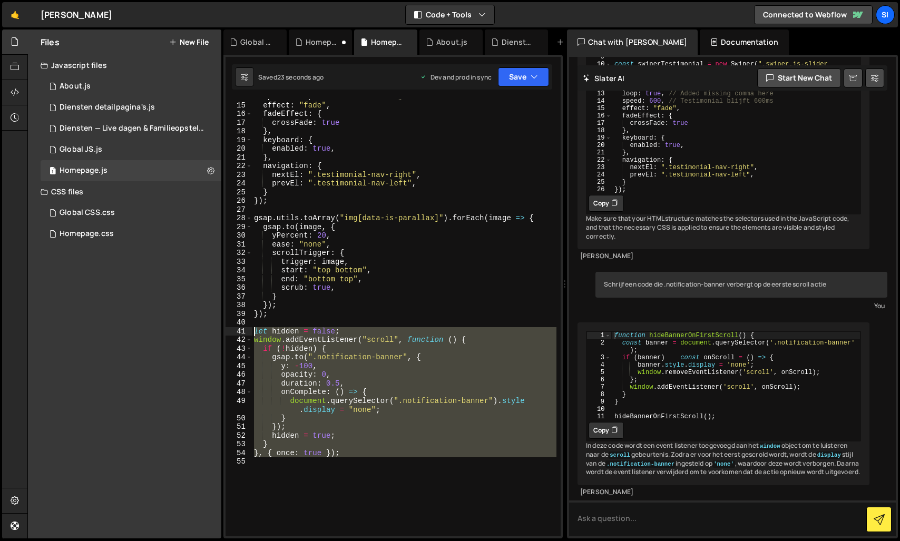
drag, startPoint x: 351, startPoint y: 498, endPoint x: 200, endPoint y: 333, distance: 224.1
click at [200, 333] on div "Files New File Javascript files 1 About.js 0 3 Diensten detailpagina's.js 0 1 D…" at bounding box center [463, 284] width 872 height 509
type textarea "let hidden = false; window.addEventListener("scroll", function () {"
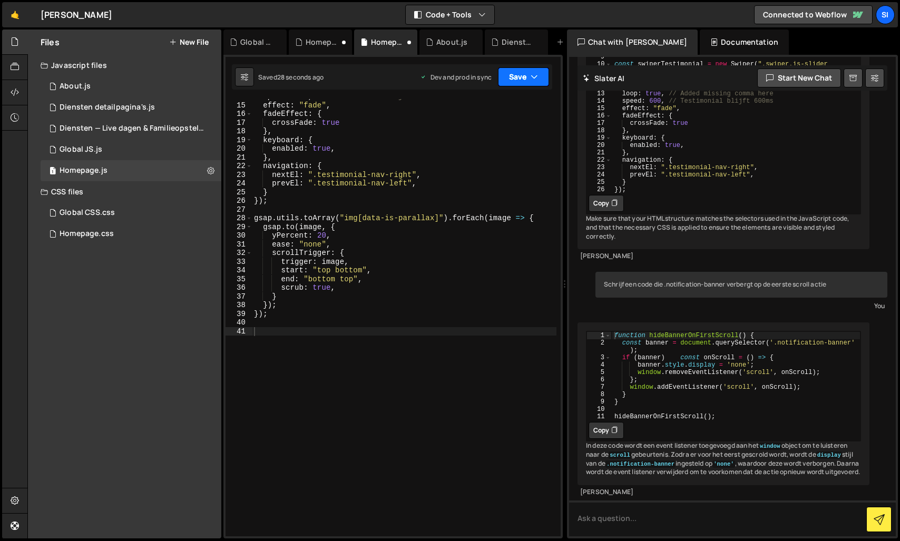
click at [525, 83] on button "Save" at bounding box center [523, 76] width 51 height 19
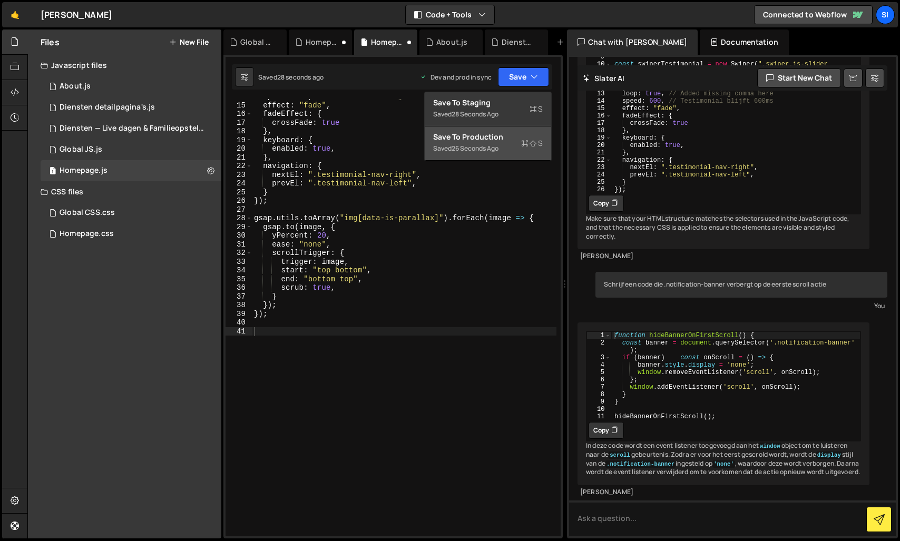
click at [485, 130] on button "Save to Production S Saved 26 seconds ago" at bounding box center [488, 143] width 126 height 34
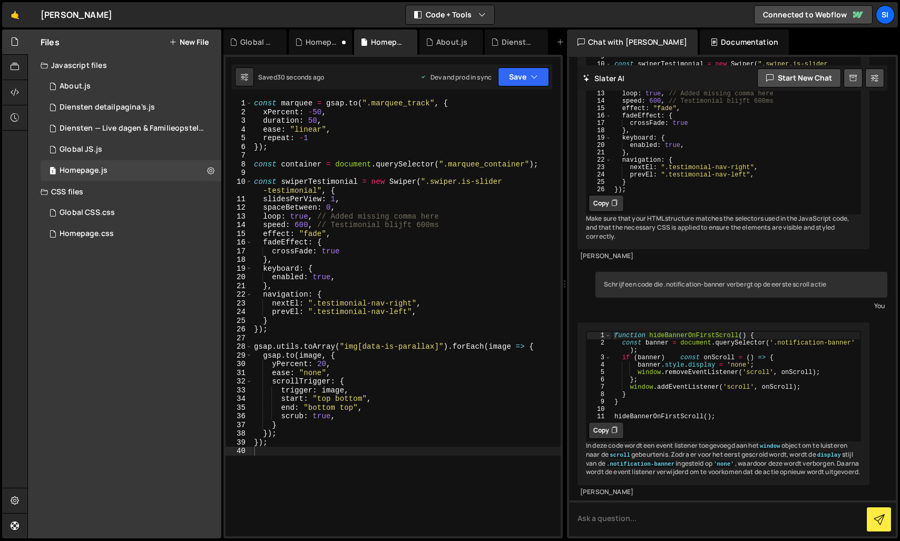
scroll to position [0, 0]
click at [122, 150] on div "1 Global JS.js 0" at bounding box center [131, 149] width 181 height 21
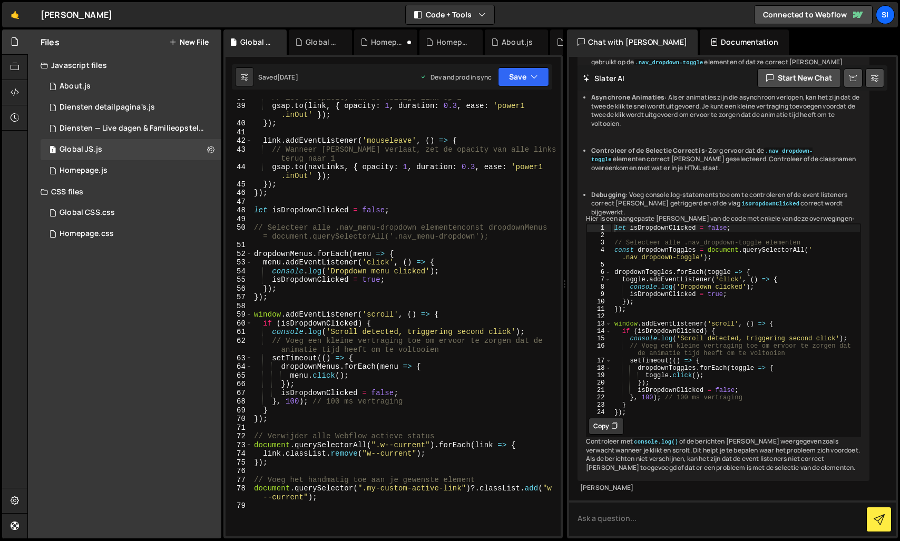
scroll to position [388, 0]
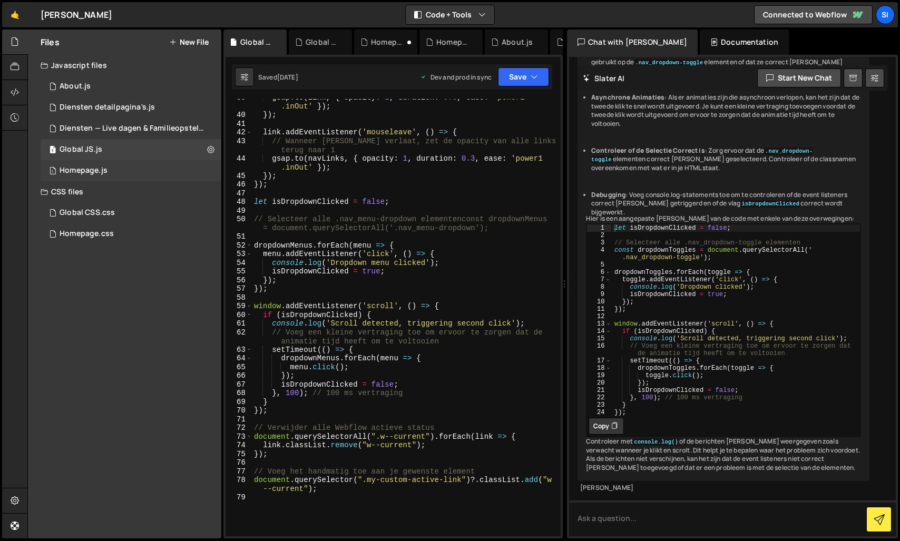
click at [122, 163] on div "1 Homepage.js 0" at bounding box center [131, 170] width 181 height 21
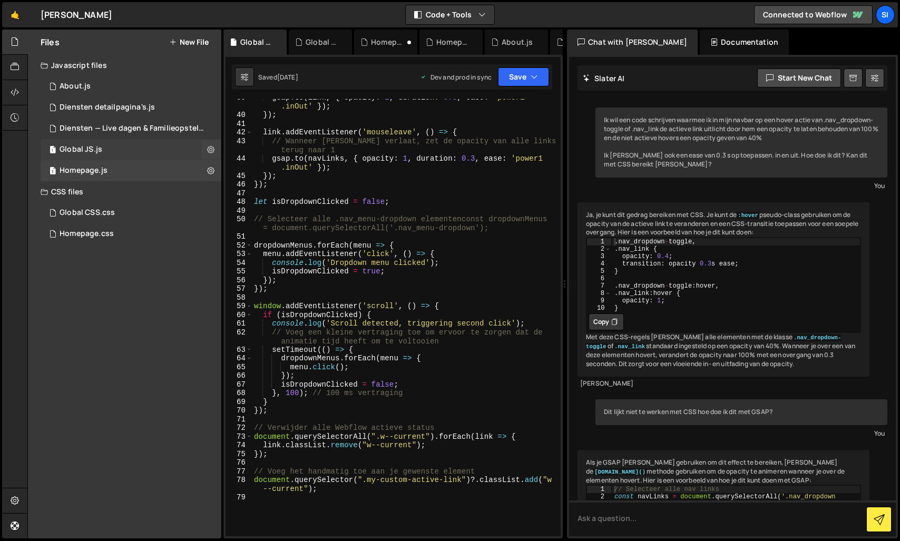
click at [132, 149] on div "1 Global JS.js 0" at bounding box center [131, 149] width 181 height 21
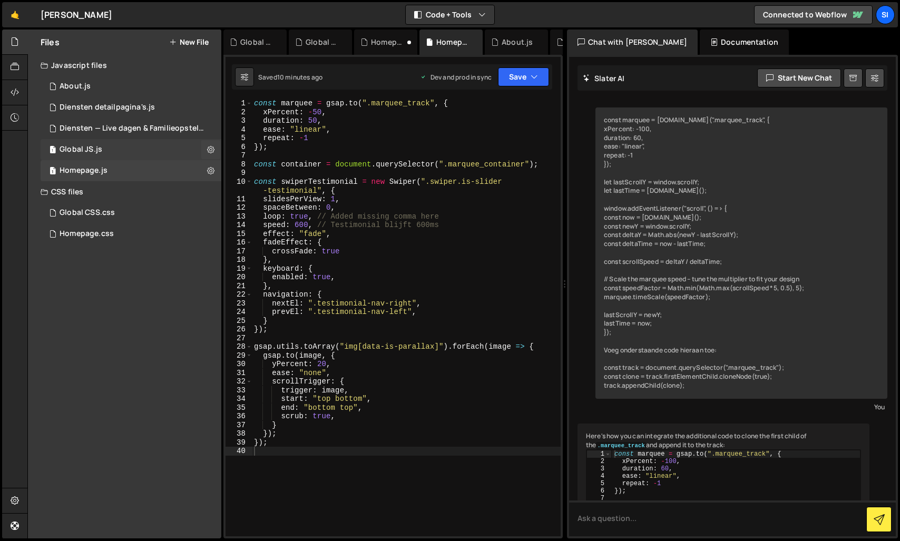
scroll to position [0, 0]
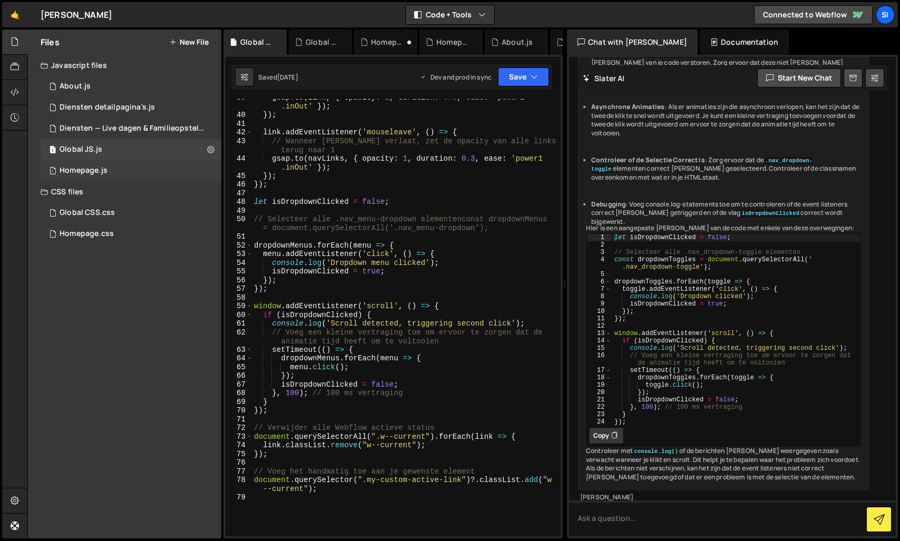
click at [132, 171] on div "1 Homepage.js 0" at bounding box center [131, 170] width 181 height 21
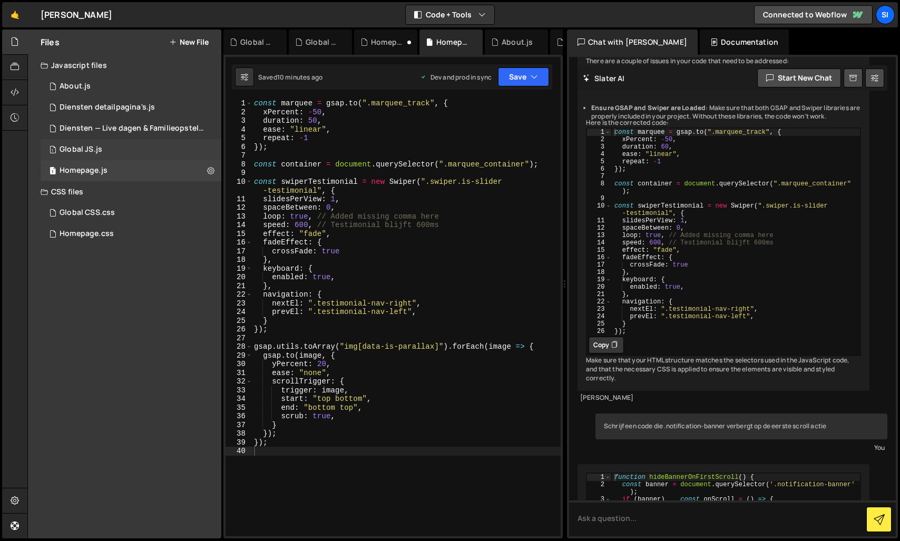
click at [127, 143] on div "1 Global JS.js 0" at bounding box center [131, 149] width 181 height 21
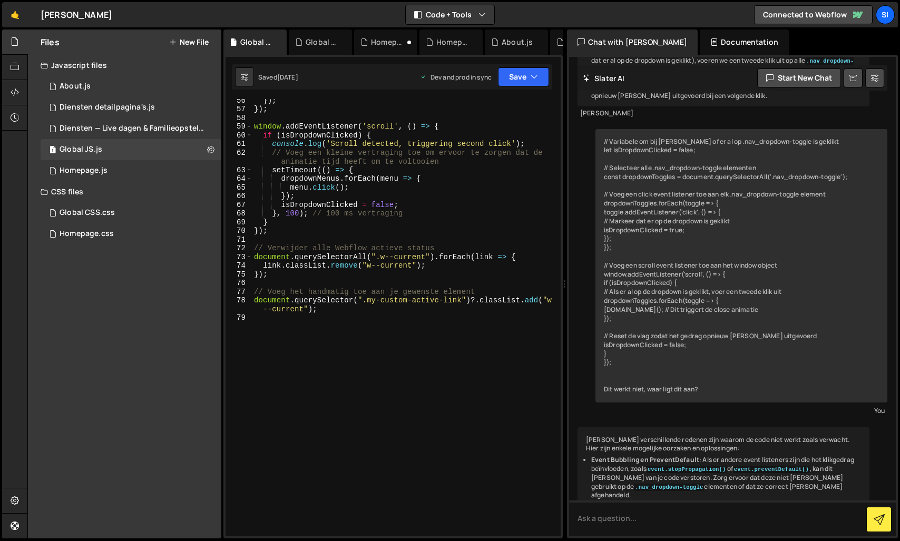
scroll to position [2373, 0]
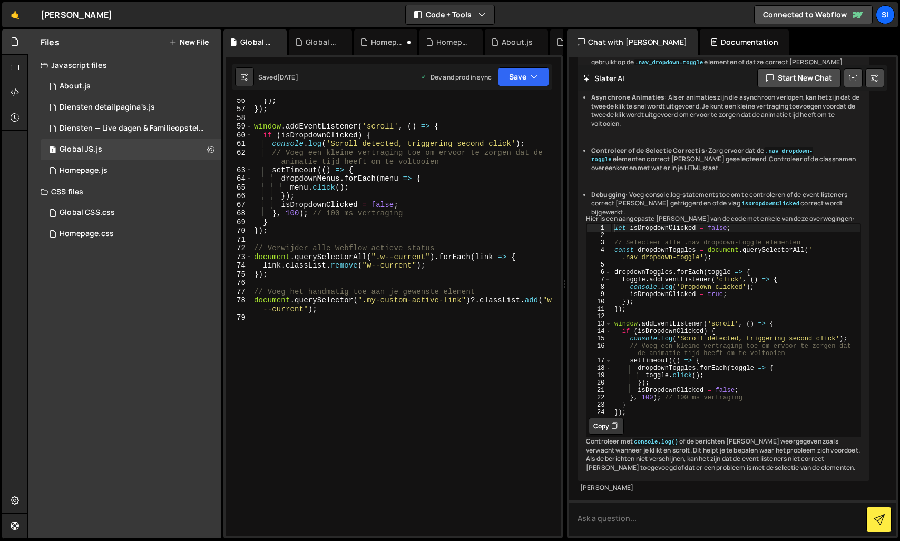
click at [342, 345] on div "}) ; }) ; window . addEventListener ( 'scroll' , ( ) => { if ( isDropdownClicke…" at bounding box center [404, 323] width 304 height 455
paste textarea "}, { once: true });"
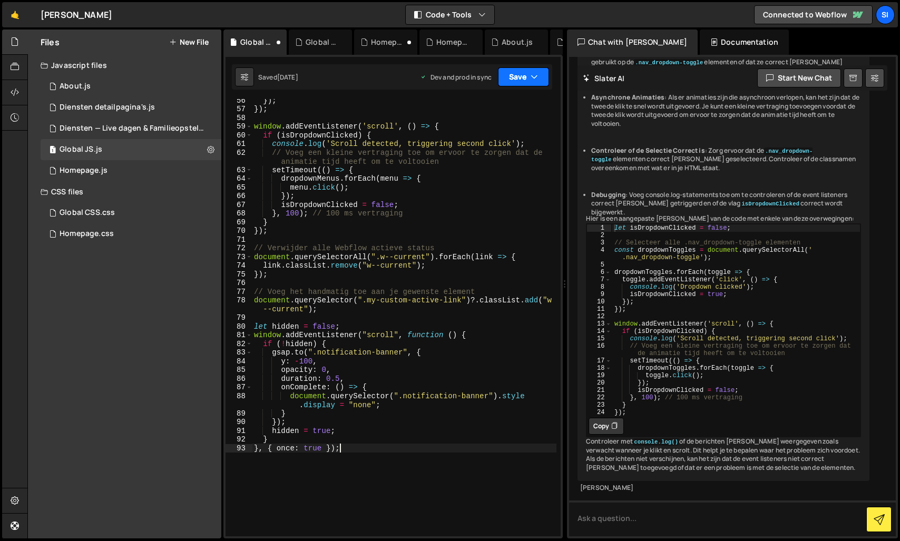
type textarea "}, { once: true });"
click at [530, 84] on button "Save" at bounding box center [523, 76] width 51 height 19
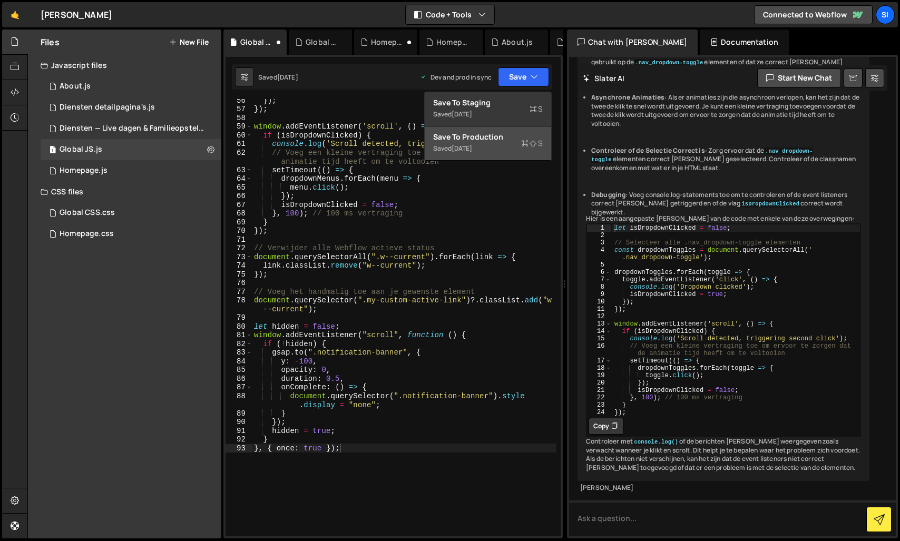
click at [487, 135] on div "Save to Production S" at bounding box center [488, 137] width 110 height 11
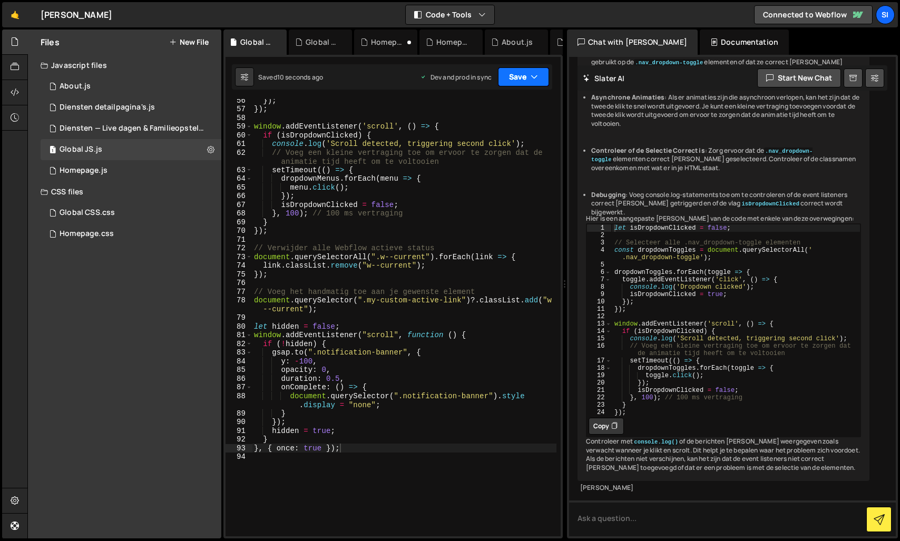
click at [526, 83] on button "Save" at bounding box center [523, 76] width 51 height 19
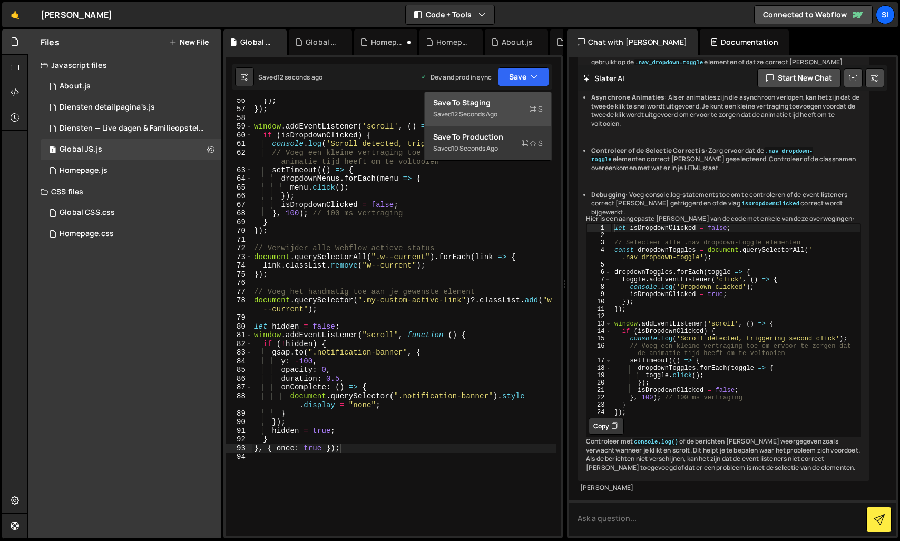
click at [505, 111] on div "Saved 12 seconds ago" at bounding box center [488, 114] width 110 height 13
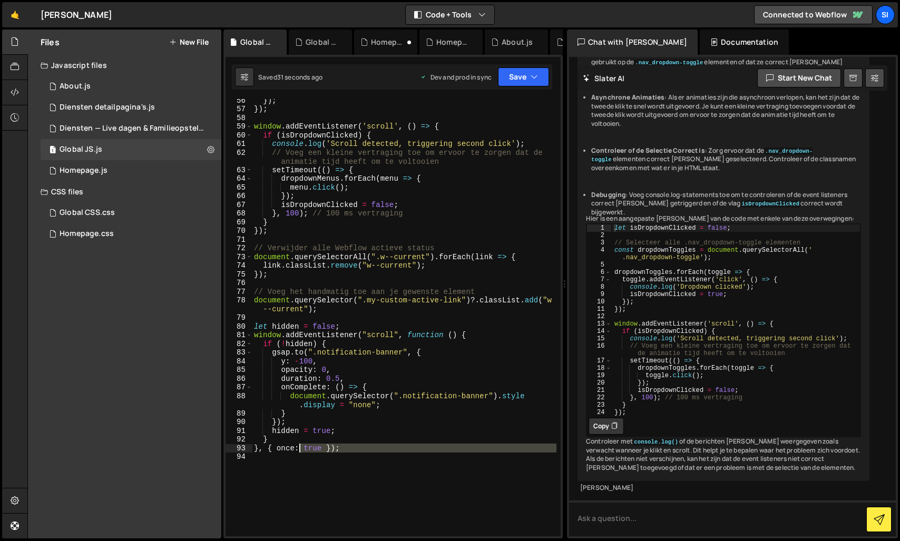
drag, startPoint x: 360, startPoint y: 482, endPoint x: 300, endPoint y: 445, distance: 70.9
click at [300, 445] on div "}) ; }) ; window . addEventListener ( 'scroll' , ( ) => { if ( isDropdownClicke…" at bounding box center [404, 323] width 304 height 455
type textarea "}, { once: true });"
click at [334, 481] on div "}) ; }) ; window . addEventListener ( 'scroll' , ( ) => { if ( isDropdownClicke…" at bounding box center [404, 317] width 304 height 437
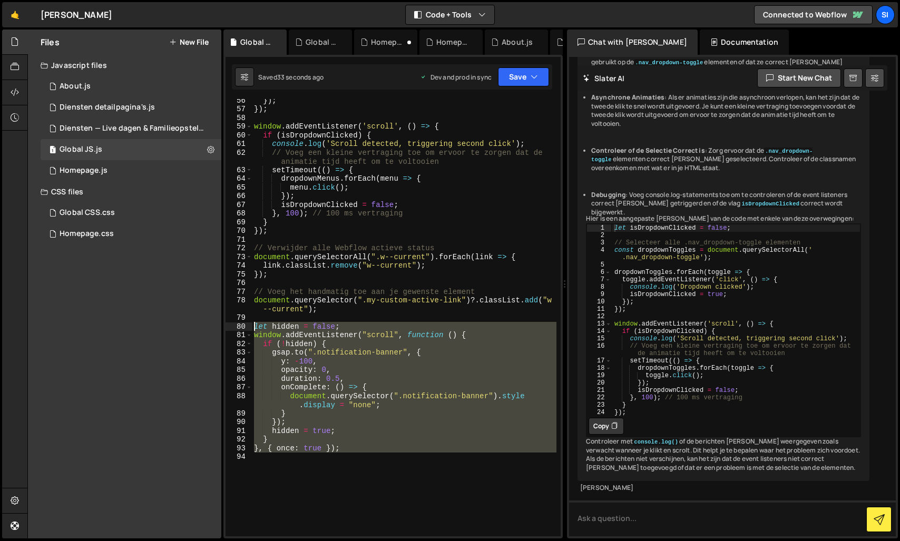
drag, startPoint x: 351, startPoint y: 488, endPoint x: 213, endPoint y: 322, distance: 215.8
click at [213, 322] on div "Files New File Javascript files 1 About.js 0 3 Diensten detailpagina's.js 0 1 D…" at bounding box center [463, 284] width 872 height 509
type textarea "let hidden = false; window.addEventListener("scroll", function () {"
paste textarea
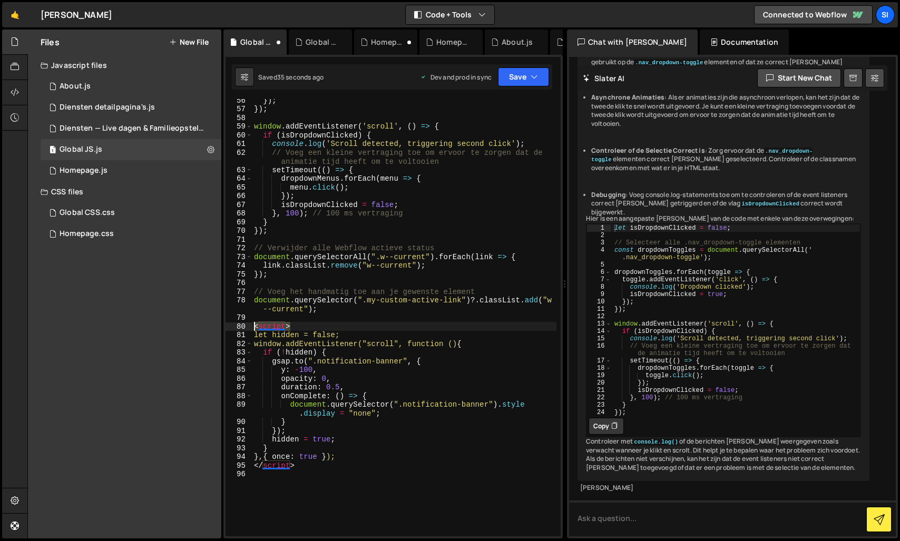
drag, startPoint x: 308, startPoint y: 325, endPoint x: 225, endPoint y: 323, distance: 82.7
click at [225, 323] on div "56 57 58 59 60 61 62 63 64 65 66 67 68 69 70 71 72 73 74 75 76 77 78 79 80 81 8…" at bounding box center [392, 317] width 335 height 437
type textarea "<script>"
drag, startPoint x: 318, startPoint y: 467, endPoint x: 193, endPoint y: 464, distance: 124.4
click at [193, 464] on div "Files New File Javascript files 1 About.js 0 3 Diensten detailpagina's.js 0 1 D…" at bounding box center [463, 284] width 872 height 509
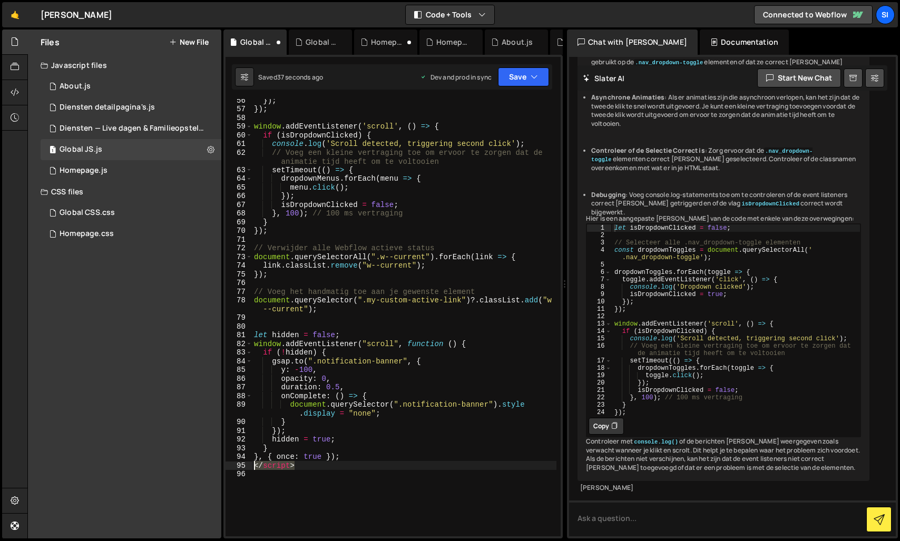
type textarea "</script>"
click at [525, 71] on button "Save" at bounding box center [523, 76] width 51 height 19
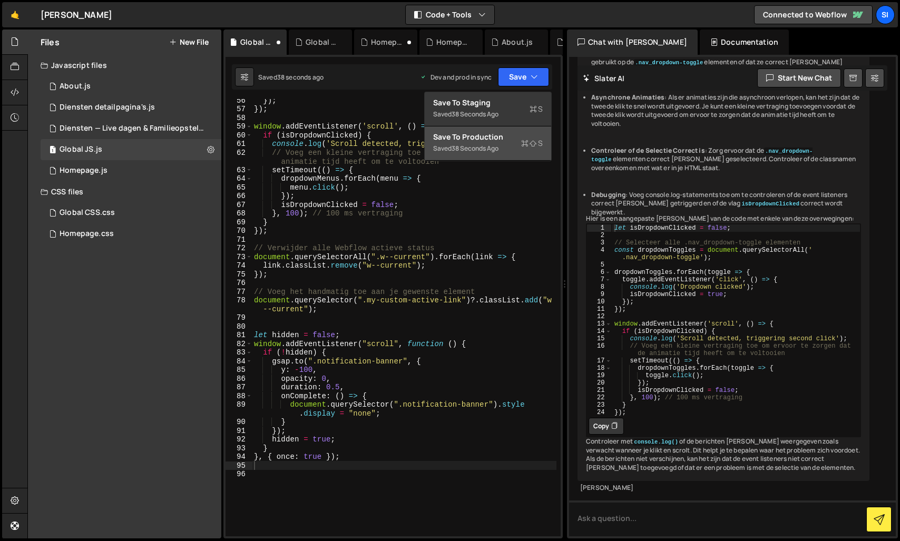
click at [491, 134] on div "Save to Production S" at bounding box center [488, 137] width 110 height 11
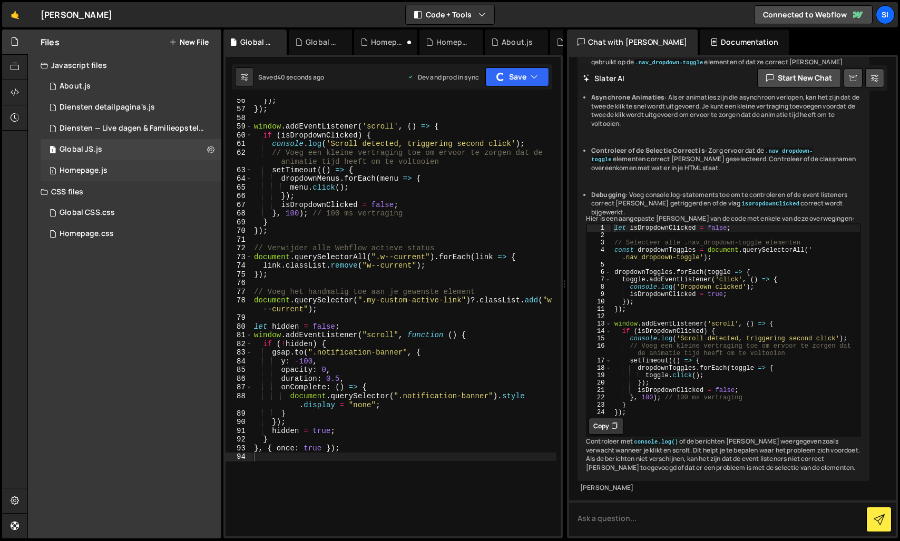
click at [97, 170] on div "Homepage.js" at bounding box center [84, 170] width 48 height 9
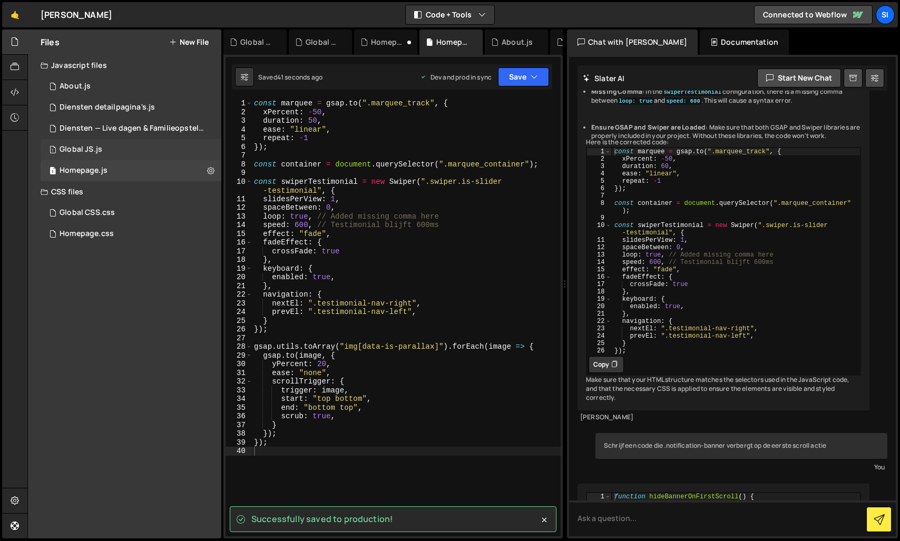
scroll to position [2358, 0]
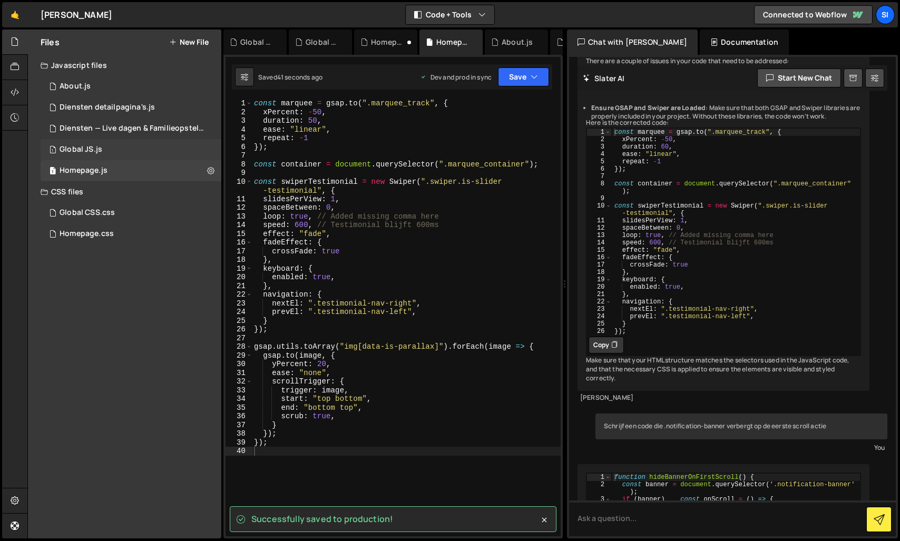
click at [103, 154] on div "1 Global JS.js 0" at bounding box center [131, 149] width 181 height 21
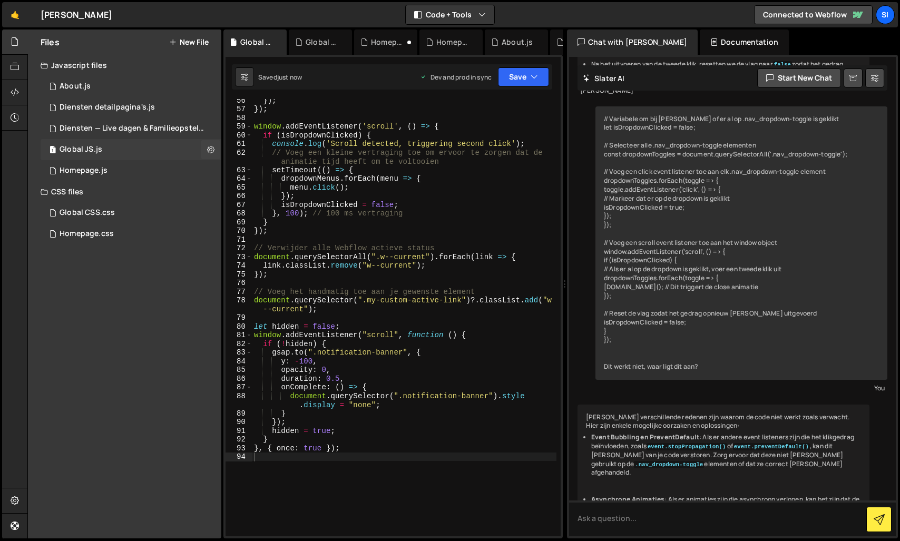
scroll to position [2373, 0]
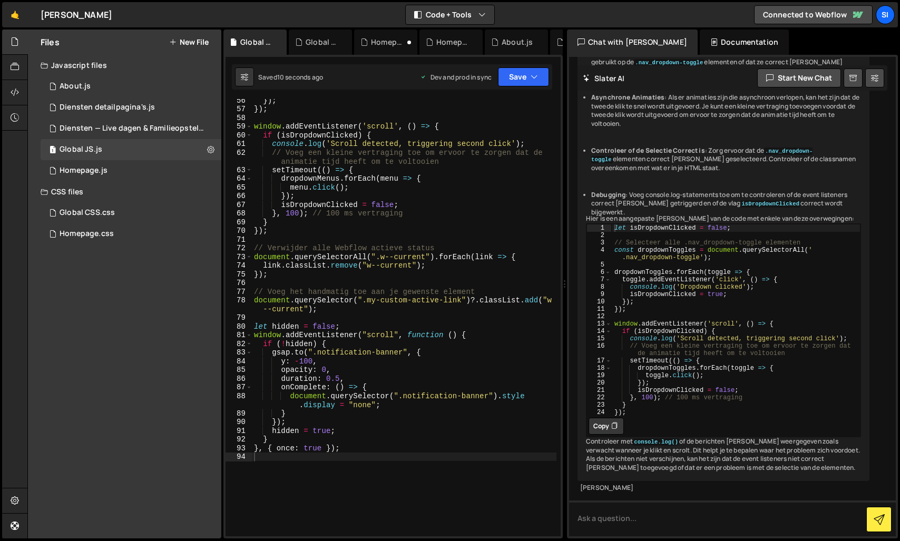
click at [365, 507] on div "}) ; }) ; window . addEventListener ( 'scroll' , ( ) => { if ( isDropdownClicke…" at bounding box center [404, 323] width 304 height 455
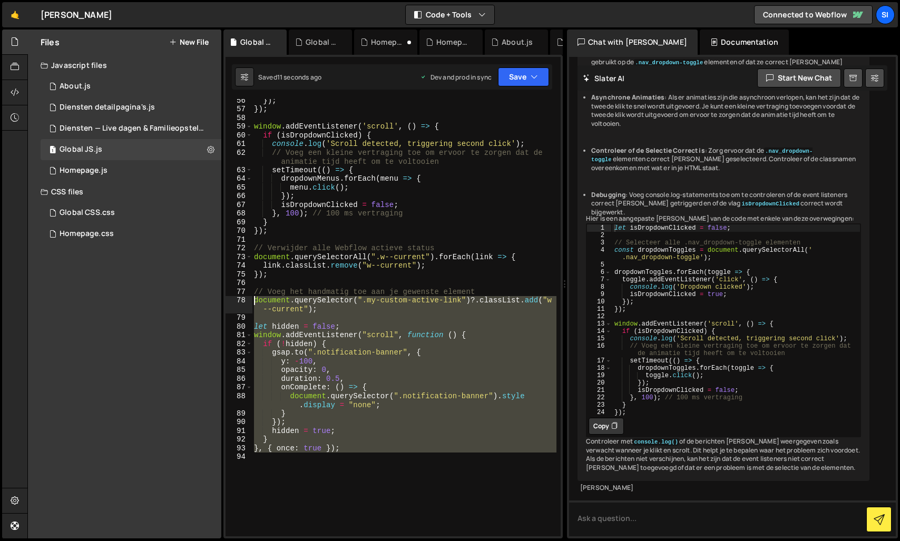
drag, startPoint x: 347, startPoint y: 504, endPoint x: 212, endPoint y: 296, distance: 248.0
click at [212, 296] on div "Files New File Javascript files 1 About.js 0 3 Diensten detailpagina's.js 0 1 D…" at bounding box center [463, 284] width 872 height 509
type textarea "document.querySelector(".my-custom-active-link")?.classList.add("w--current");"
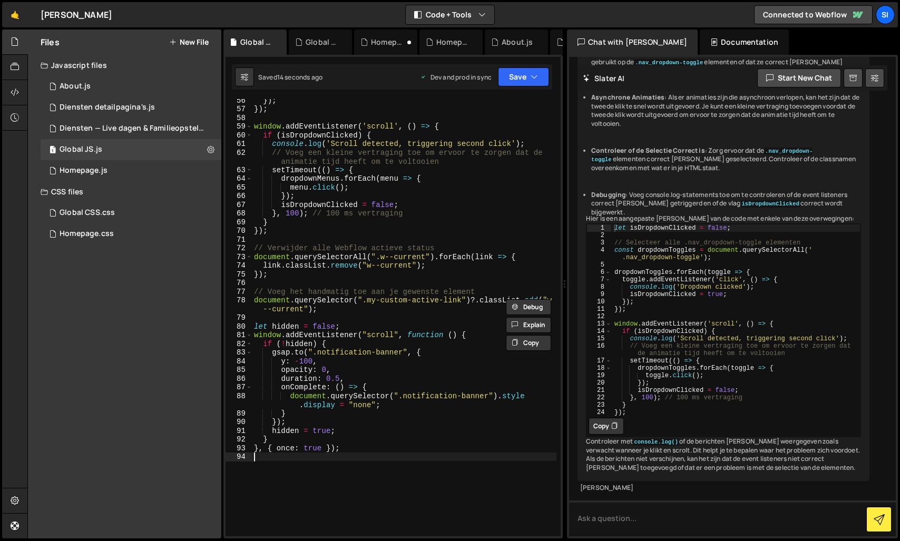
click at [344, 478] on div "}) ; }) ; window . addEventListener ( 'scroll' , ( ) => { if ( isDropdownClicke…" at bounding box center [404, 323] width 304 height 455
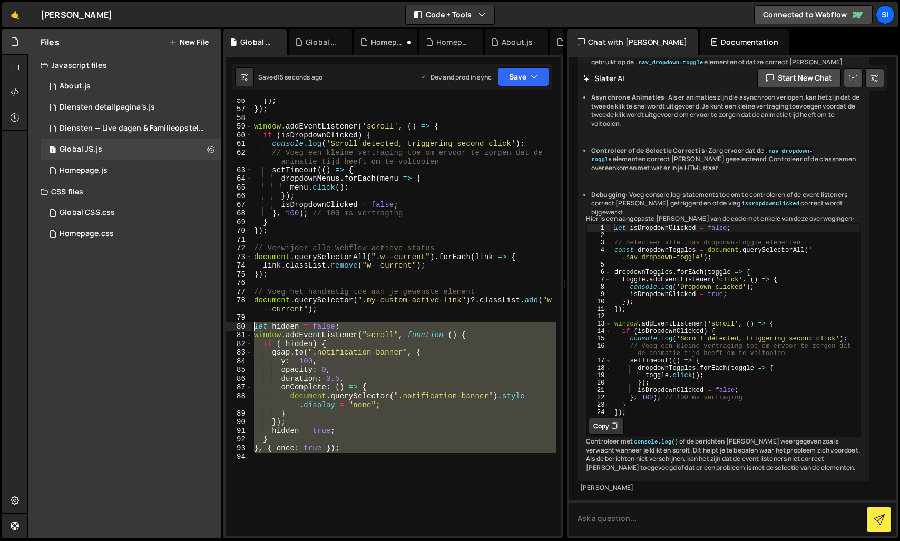
drag, startPoint x: 350, startPoint y: 491, endPoint x: 222, endPoint y: 328, distance: 207.2
click at [222, 328] on div "Files New File Javascript files 1 About.js 0 3 Diensten detailpagina's.js 0 1 D…" at bounding box center [463, 284] width 872 height 509
type textarea "let hidden = false; window.addEventListener("scroll", function () {"
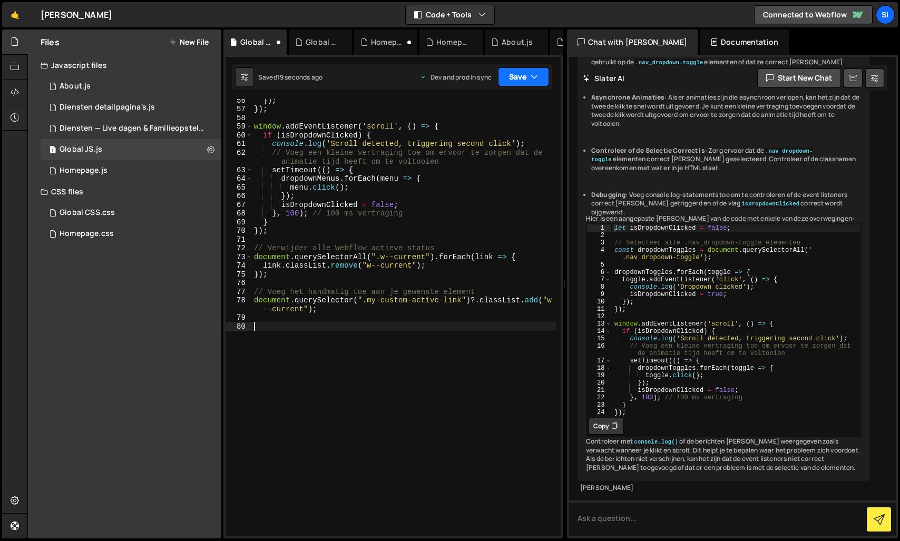
click at [513, 78] on button "Save" at bounding box center [523, 76] width 51 height 19
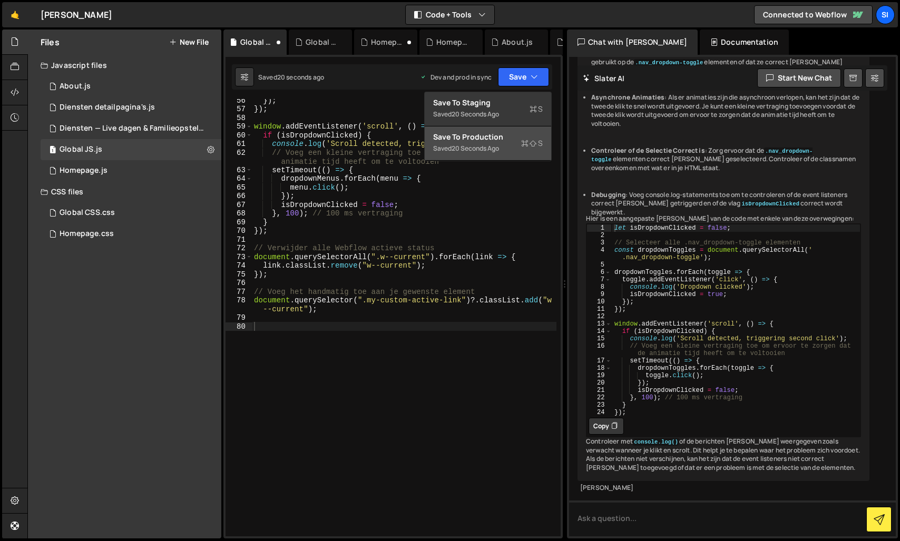
click at [506, 155] on button "Save to Production S Saved 20 seconds ago" at bounding box center [488, 143] width 126 height 34
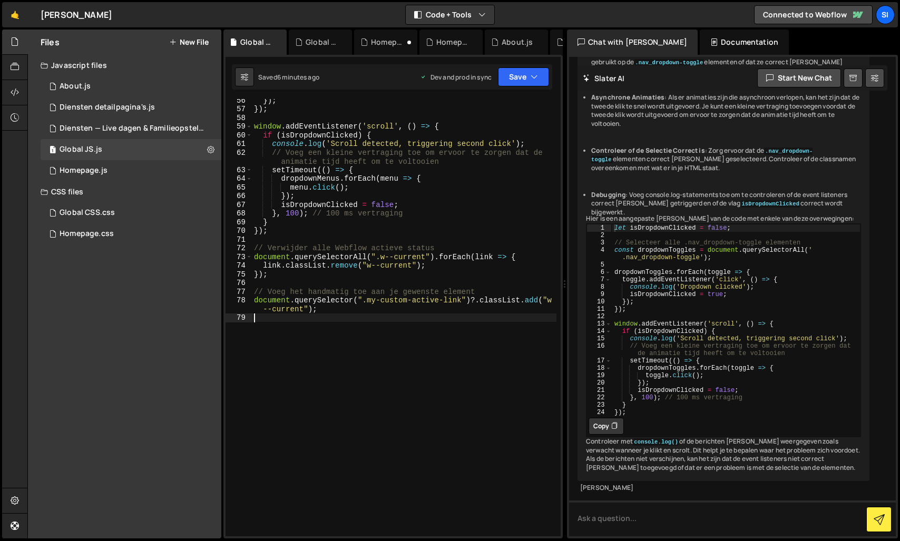
click at [355, 337] on div "}) ; }) ; window . addEventListener ( 'scroll' , ( ) => { if ( isDropdownClicke…" at bounding box center [404, 323] width 304 height 455
click at [90, 167] on div "Homepage.js" at bounding box center [84, 170] width 48 height 9
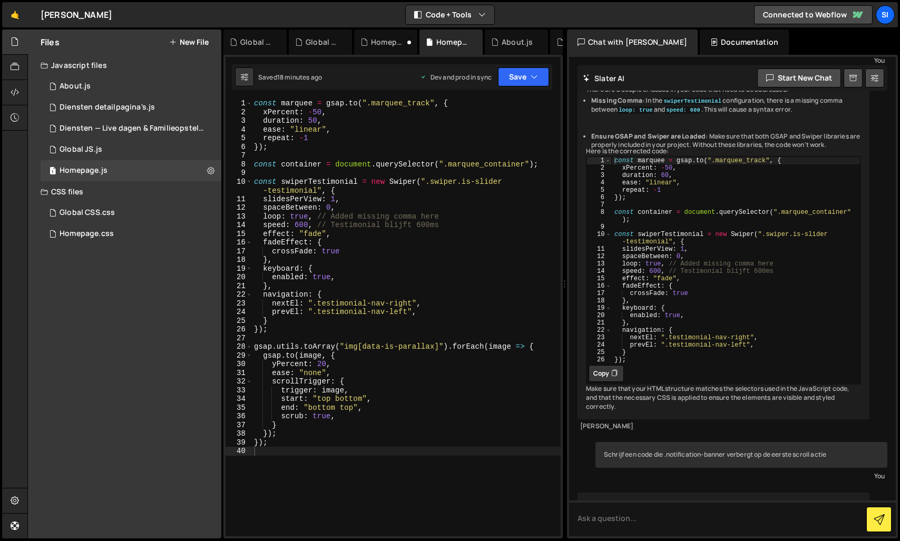
scroll to position [2358, 0]
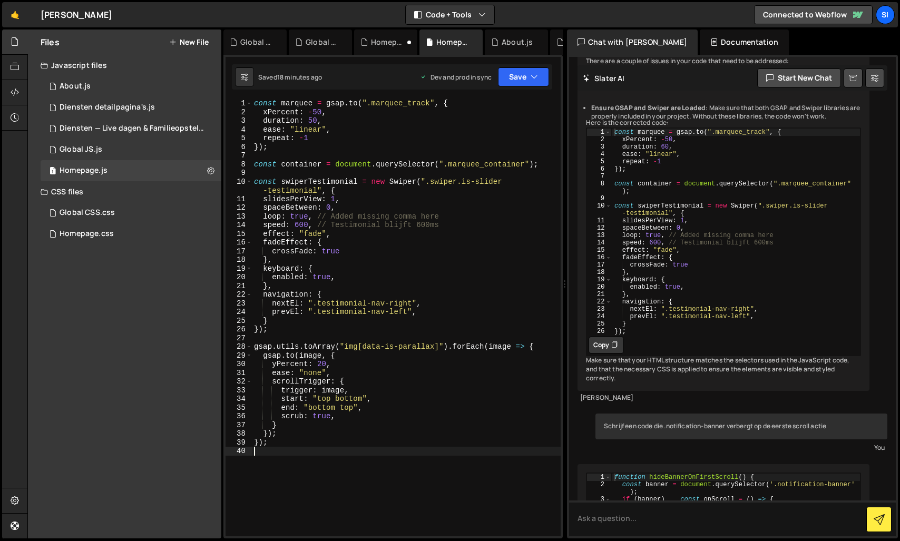
click at [349, 472] on div "const marquee = gsap . to ( ".marquee_track" , { xPercent : - 50 , duration : 5…" at bounding box center [406, 326] width 309 height 455
paste textarea "});"
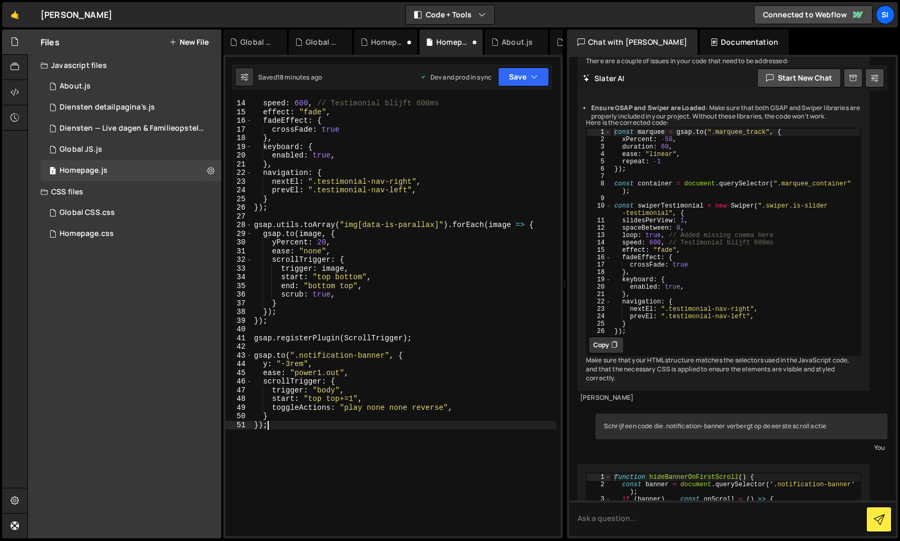
scroll to position [122, 0]
type textarea "});"
drag, startPoint x: 534, startPoint y: 74, endPoint x: 487, endPoint y: 149, distance: 88.5
click at [534, 74] on icon "button" at bounding box center [533, 77] width 7 height 11
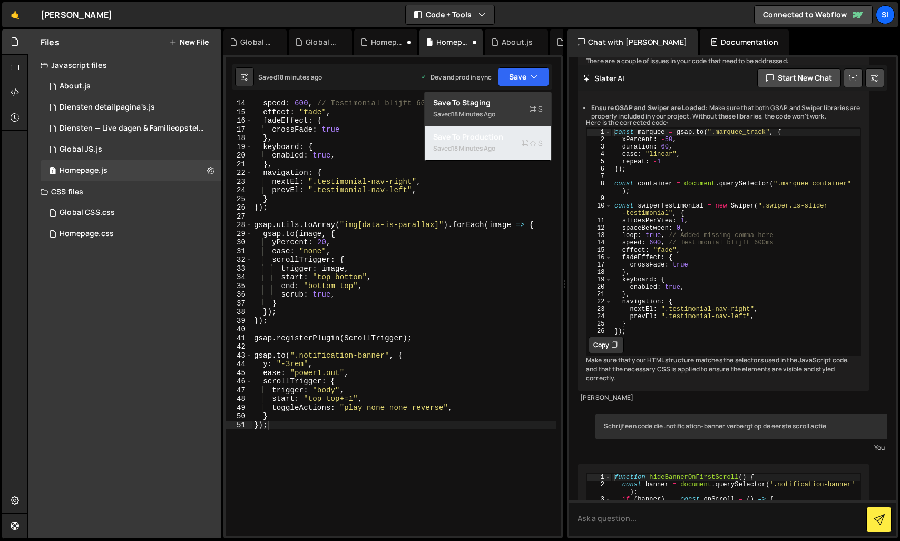
click at [485, 152] on div "18 minutes ago" at bounding box center [473, 148] width 44 height 9
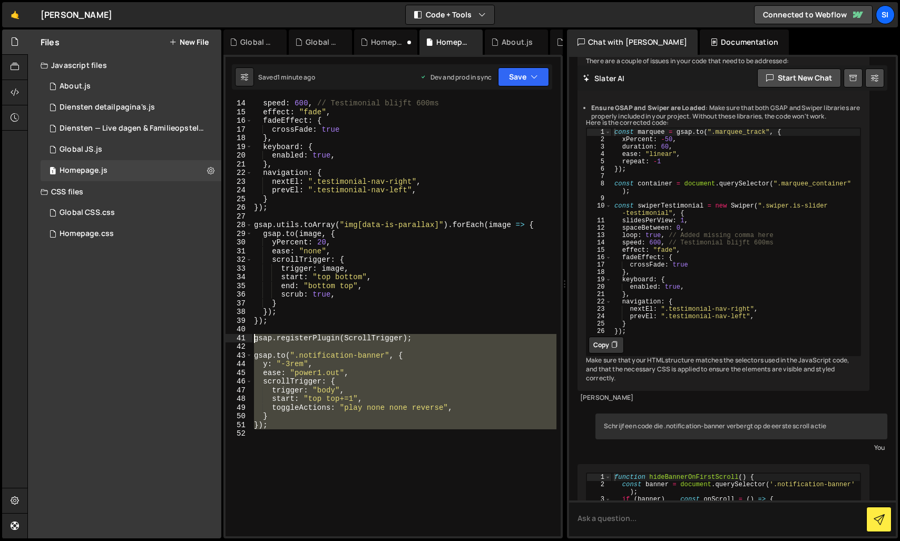
drag, startPoint x: 308, startPoint y: 473, endPoint x: 242, endPoint y: 339, distance: 148.7
click at [242, 339] on div "14 15 16 17 18 19 20 21 22 23 24 25 26 27 28 29 30 31 32 33 34 35 36 37 38 39 4…" at bounding box center [392, 317] width 335 height 437
paste textarea "window.addEventListener("scroll", initBannerScrollTrigger, { once: true });"
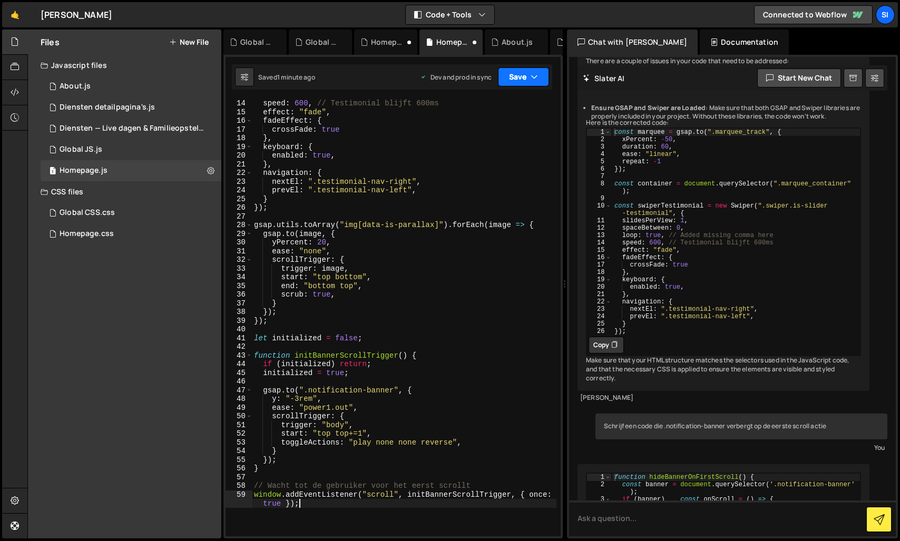
drag, startPoint x: 526, startPoint y: 77, endPoint x: 510, endPoint y: 101, distance: 28.2
click at [526, 76] on button "Save" at bounding box center [523, 76] width 51 height 19
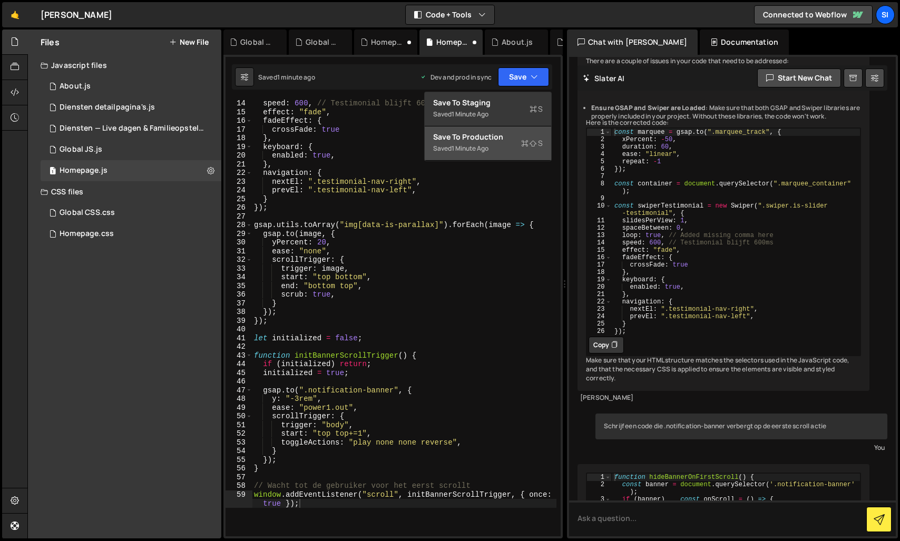
click at [488, 139] on div "Save to Production S" at bounding box center [488, 137] width 110 height 11
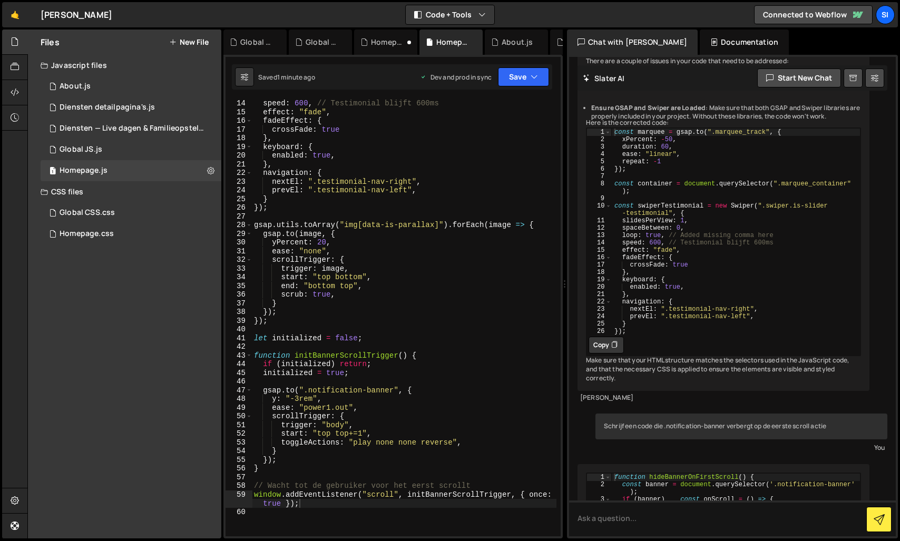
click at [299, 400] on div "speed : 600 , // Testimonial blijft 600ms effect : "fade" , fadeEffect : { cros…" at bounding box center [404, 326] width 304 height 455
type textarea "y: "-3.25rem","
click at [542, 84] on button "Save" at bounding box center [523, 76] width 51 height 19
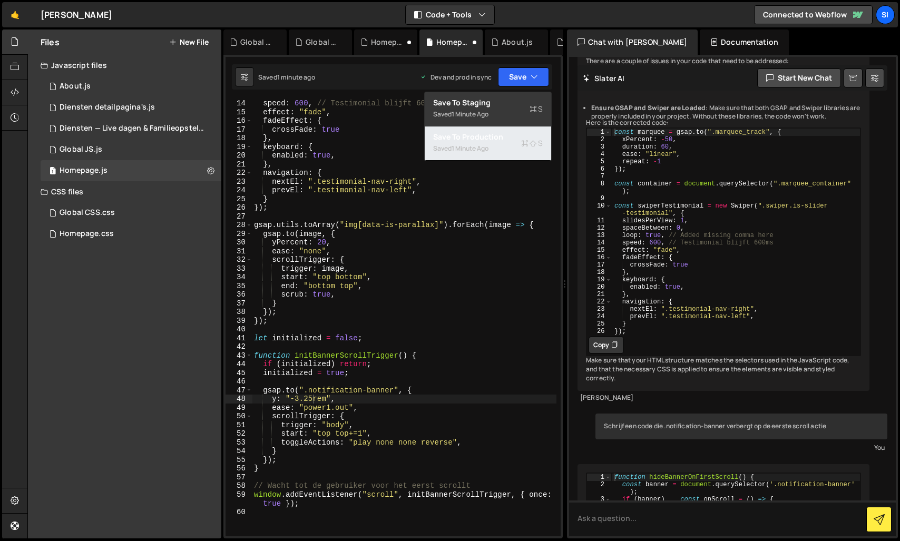
click at [508, 143] on div "Saved 1 minute ago" at bounding box center [488, 148] width 110 height 13
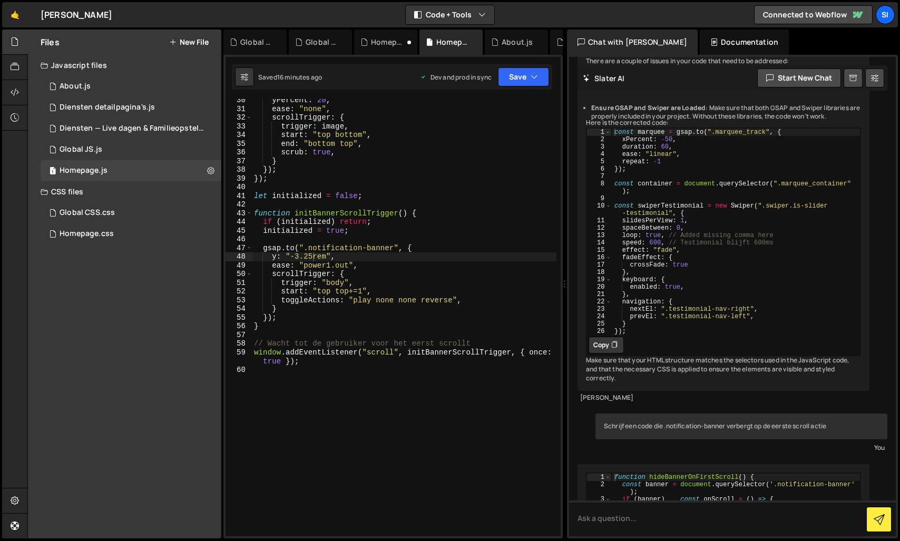
scroll to position [0, 0]
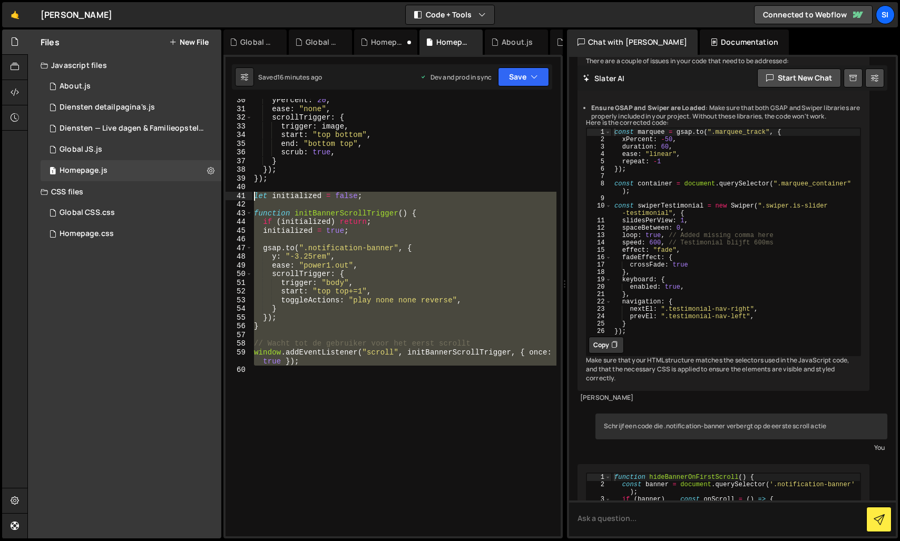
drag, startPoint x: 333, startPoint y: 374, endPoint x: 227, endPoint y: 195, distance: 208.3
click at [227, 195] on div "30 31 32 33 34 35 36 37 38 39 40 41 42 43 44 45 46 47 48 49 50 51 52 53 54 55 5…" at bounding box center [392, 317] width 335 height 437
paste textarea "});"
type textarea "});"
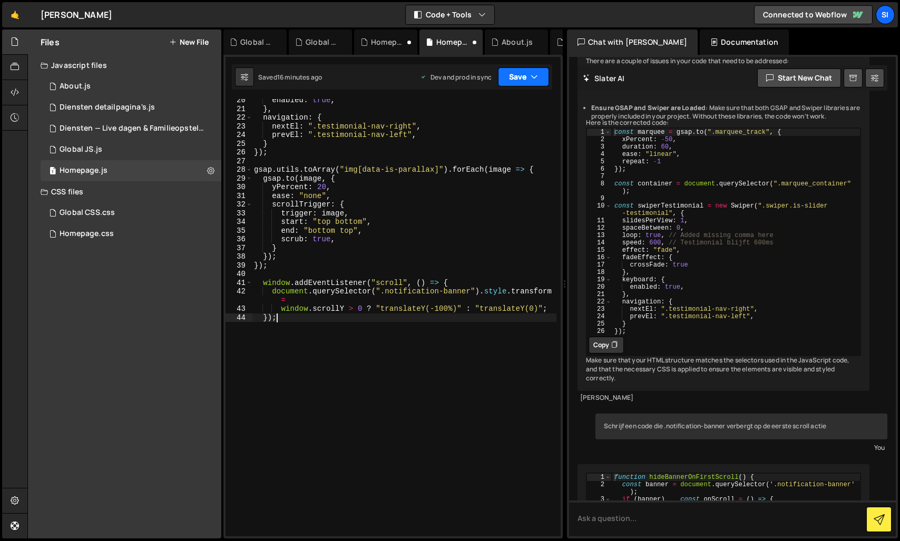
click at [534, 82] on button "Save" at bounding box center [523, 76] width 51 height 19
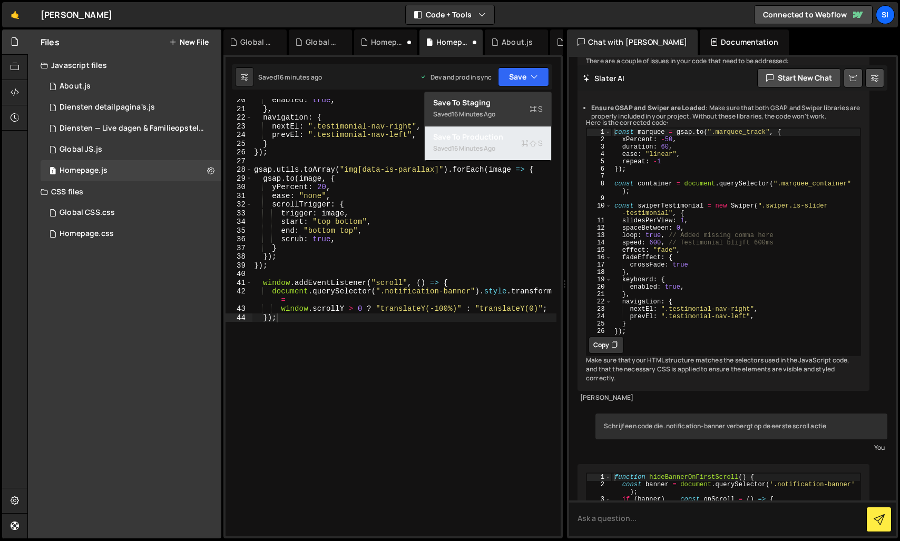
click at [489, 142] on div "Saved 16 minutes ago" at bounding box center [488, 148] width 110 height 13
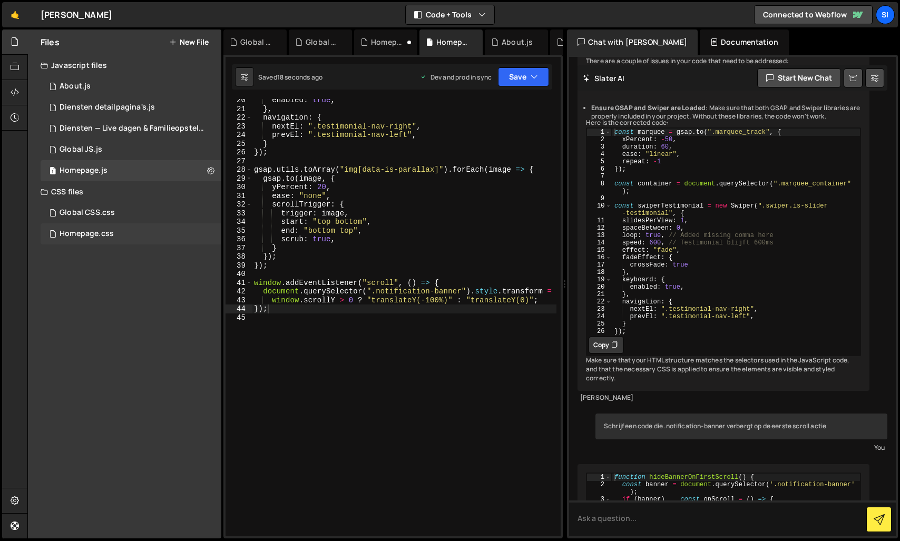
click at [89, 224] on div "Homepage.css 0" at bounding box center [131, 233] width 181 height 21
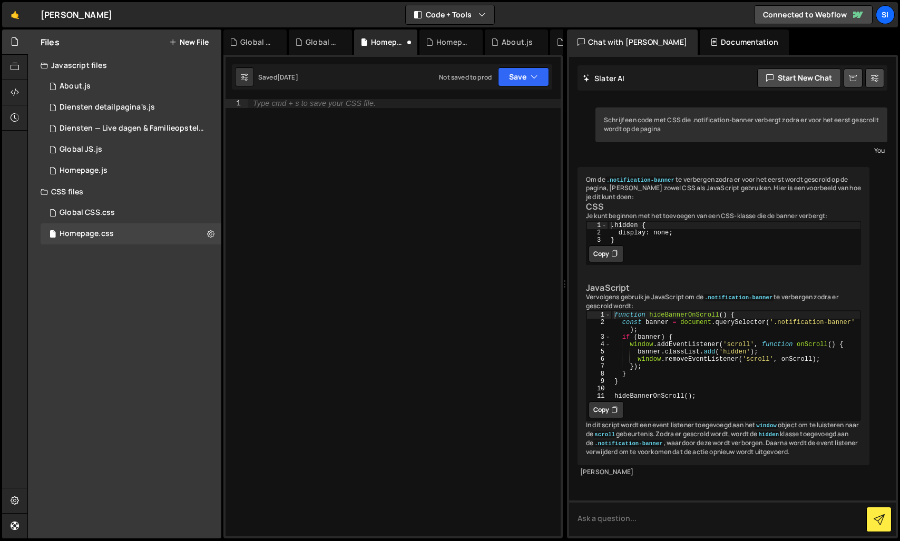
scroll to position [51, 0]
click at [291, 350] on div "Type cmd + s to save your CSS file." at bounding box center [404, 326] width 313 height 455
click at [538, 73] on button "Save" at bounding box center [523, 76] width 51 height 19
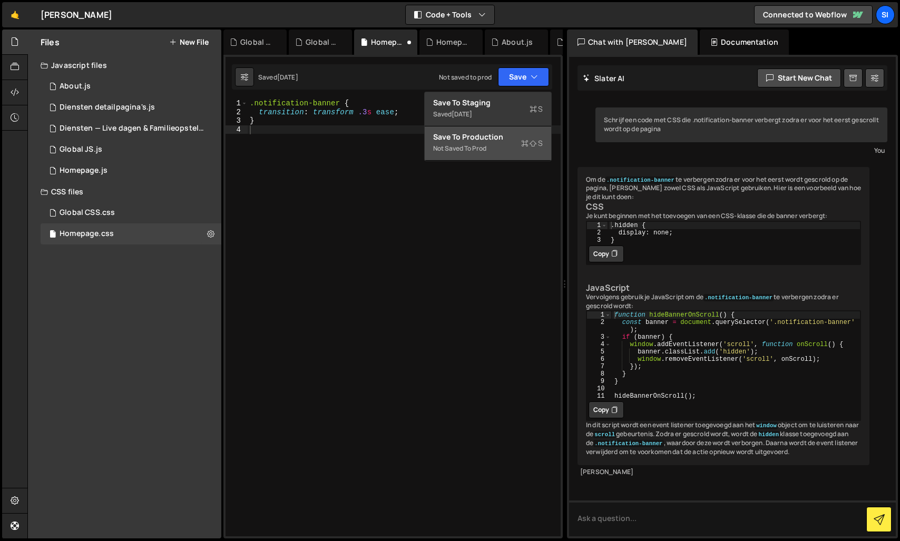
click at [470, 132] on div "Save to Production S" at bounding box center [488, 137] width 110 height 11
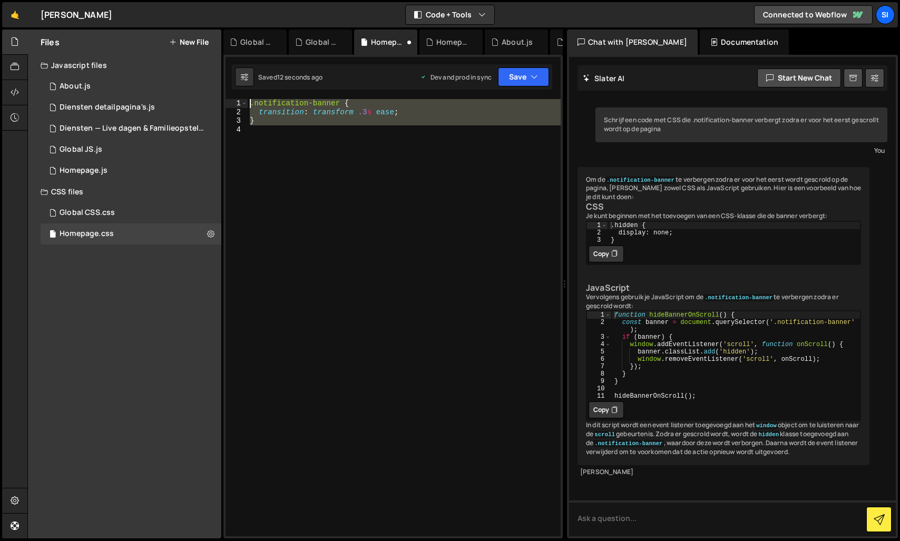
drag, startPoint x: 311, startPoint y: 130, endPoint x: 220, endPoint y: 57, distance: 116.5
click at [220, 57] on div "Files New File Javascript files 1 About.js 0 3 Diensten detailpagina's.js 0 1 D…" at bounding box center [463, 284] width 872 height 509
type textarea "}"
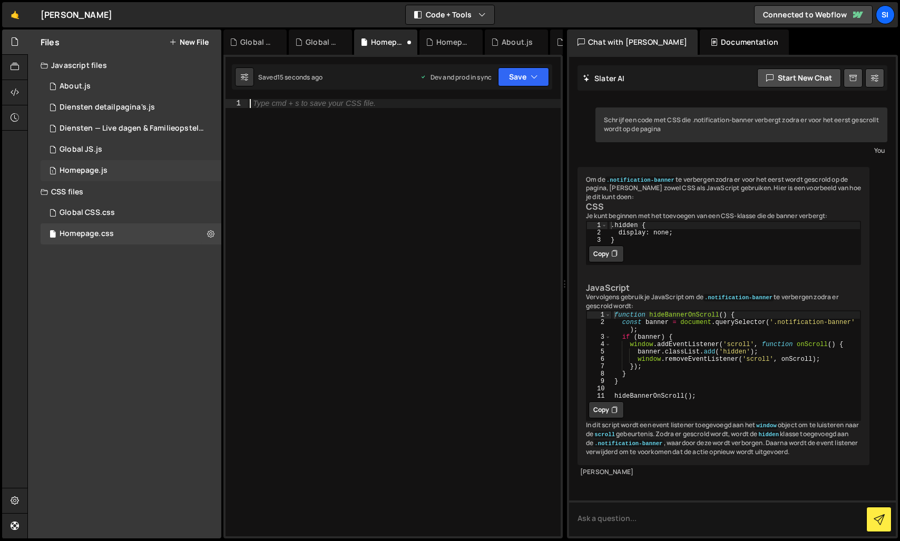
click at [99, 171] on div "Homepage.js" at bounding box center [84, 170] width 48 height 9
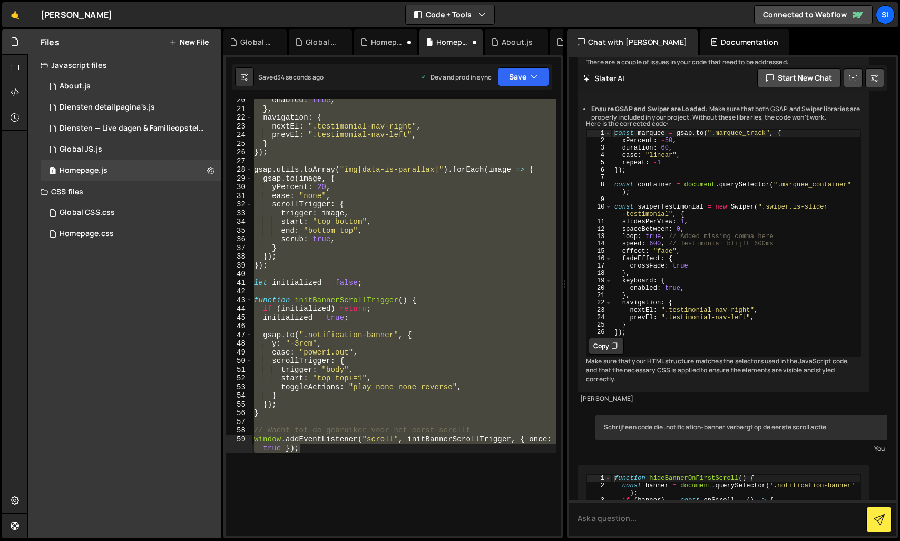
scroll to position [2358, 0]
click at [537, 76] on icon "button" at bounding box center [533, 77] width 7 height 11
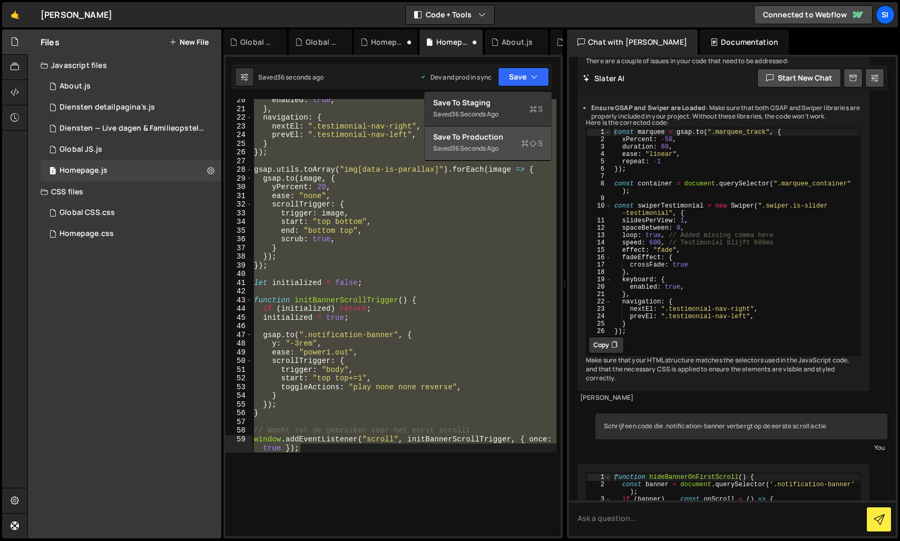
click at [489, 147] on div "36 seconds ago" at bounding box center [474, 148] width 47 height 9
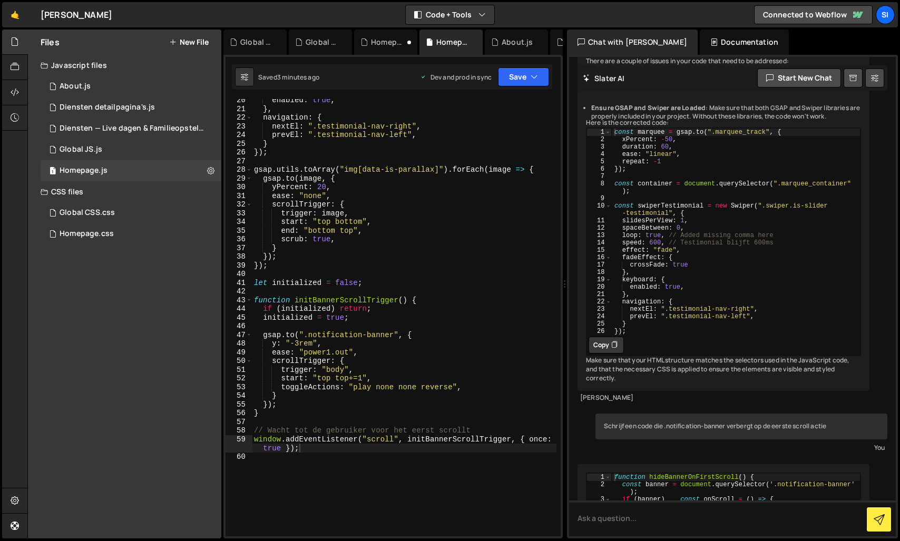
click at [335, 336] on div "enabled : true , } , navigation : { nextEl : ".testimonial-nav-right" , prevEl …" at bounding box center [404, 323] width 304 height 455
drag, startPoint x: 393, startPoint y: 335, endPoint x: 309, endPoint y: 333, distance: 83.8
click at [309, 333] on div "enabled : true , } , navigation : { nextEl : ".testimonial-nav-right" , prevEl …" at bounding box center [404, 323] width 304 height 455
paste textarea "av_comp"
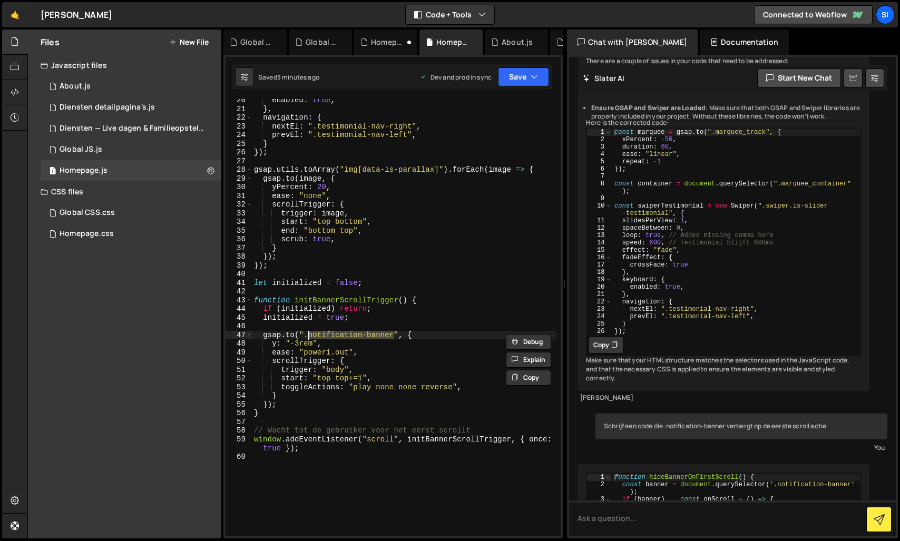
type textarea "[DOMAIN_NAME](".nav_comp", {"
click at [518, 81] on button "Save" at bounding box center [523, 76] width 51 height 19
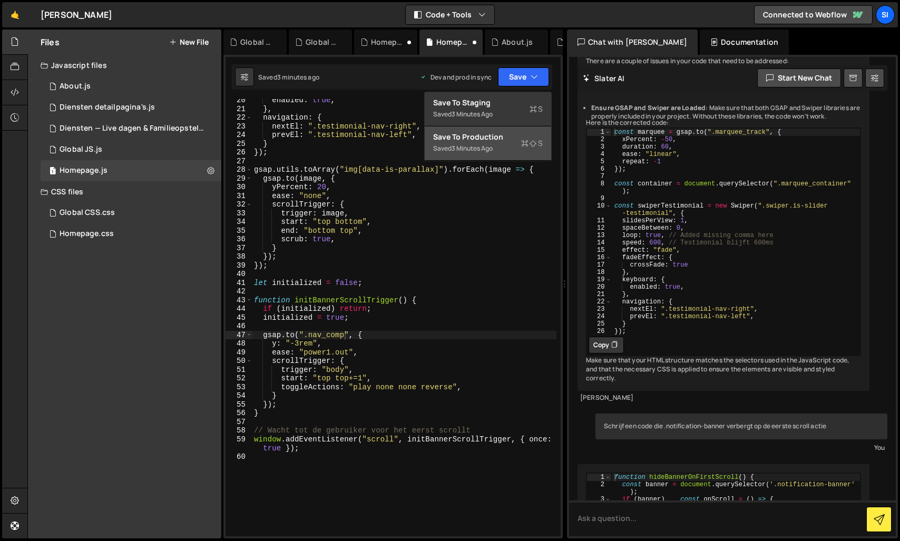
click at [471, 148] on div "3 minutes ago" at bounding box center [471, 148] width 41 height 9
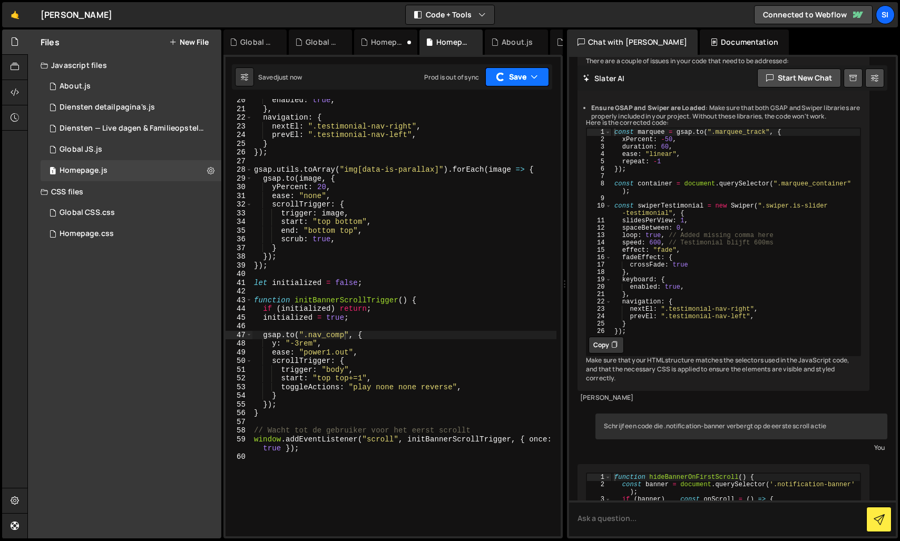
click at [505, 81] on button "Save" at bounding box center [517, 76] width 64 height 19
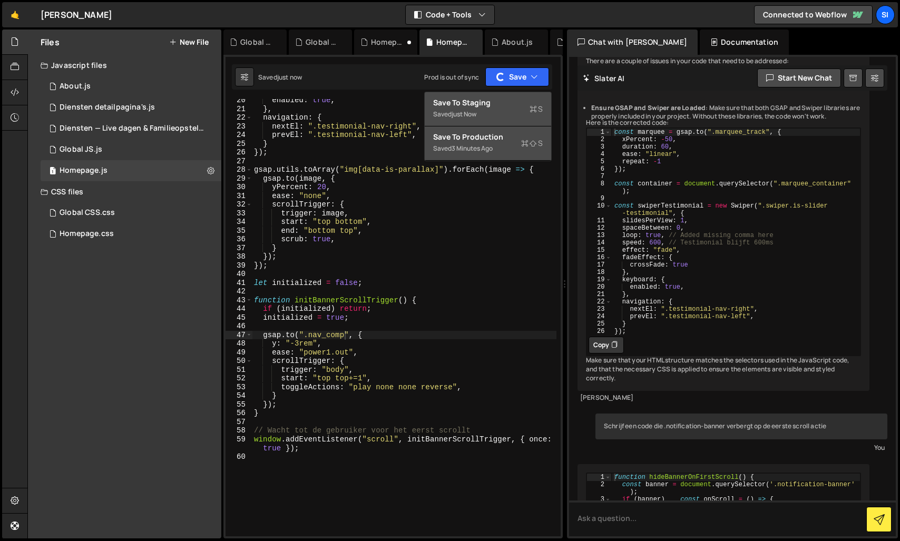
click at [466, 107] on div "Save to Staging S" at bounding box center [488, 102] width 110 height 11
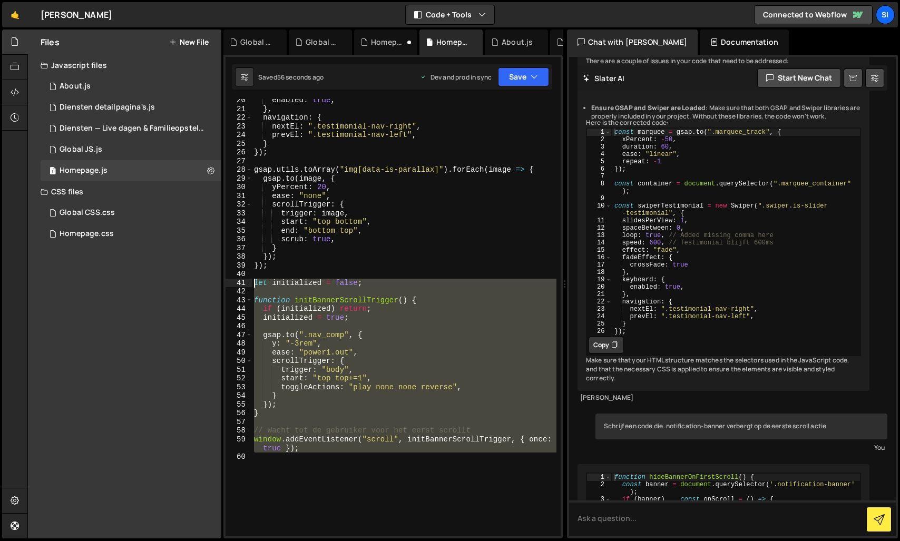
drag, startPoint x: 346, startPoint y: 486, endPoint x: 224, endPoint y: 283, distance: 235.8
click at [224, 283] on div "1 Type cmd + s to save your Javascript file. הההההההההההההההההההההההההההההההההה…" at bounding box center [392, 297] width 339 height 484
type textarea "let initialized = false;"
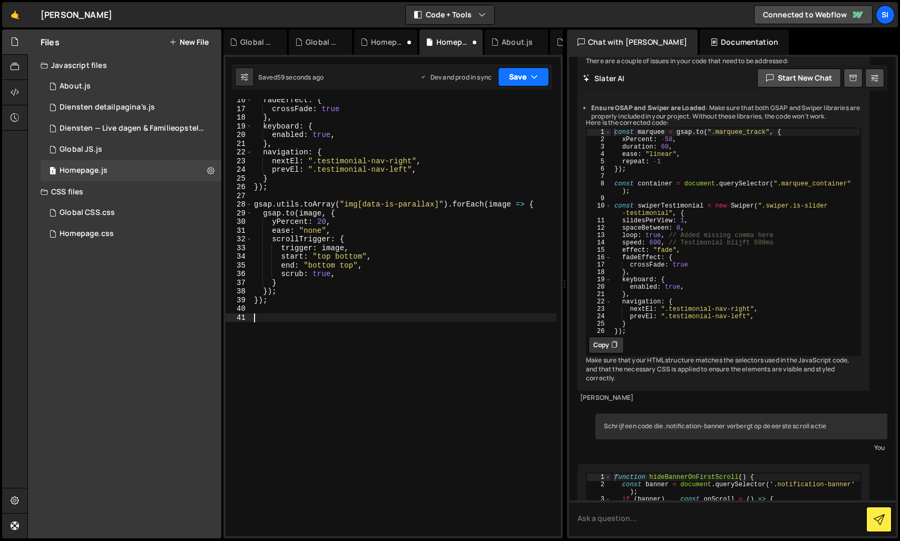
click at [518, 75] on button "Save" at bounding box center [523, 76] width 51 height 19
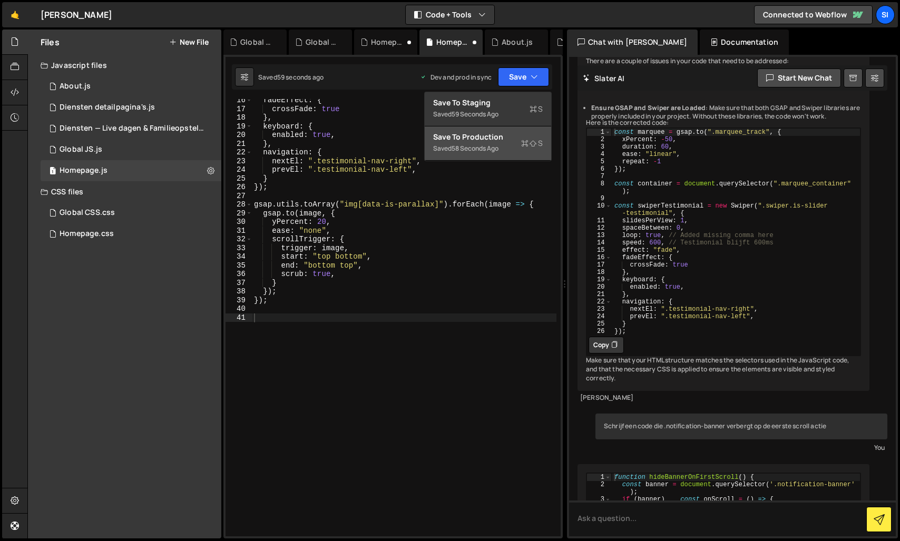
click at [486, 140] on div "Save to Production S" at bounding box center [488, 137] width 110 height 11
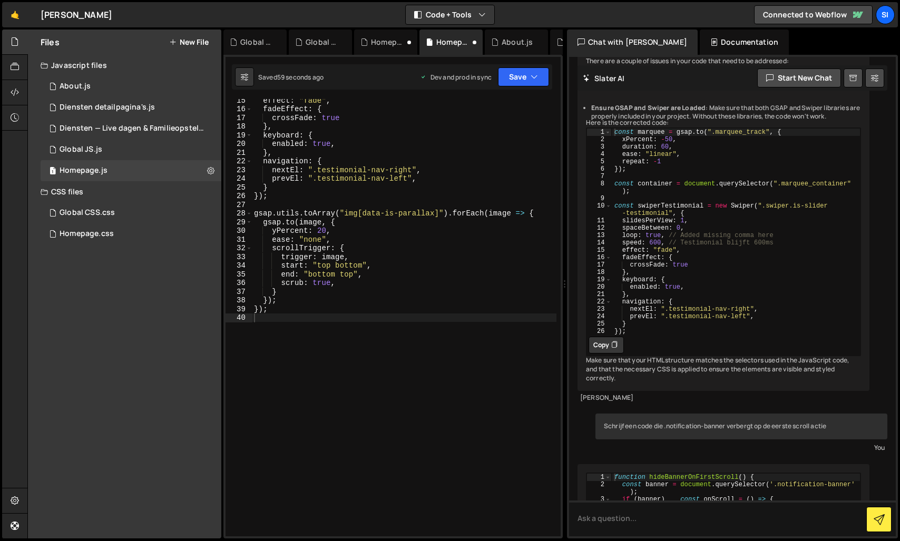
scroll to position [133, 0]
click at [357, 360] on div "effect : "fade" , fadeEffect : { crossFade : true } , keyboard : { enabled : tr…" at bounding box center [404, 323] width 304 height 455
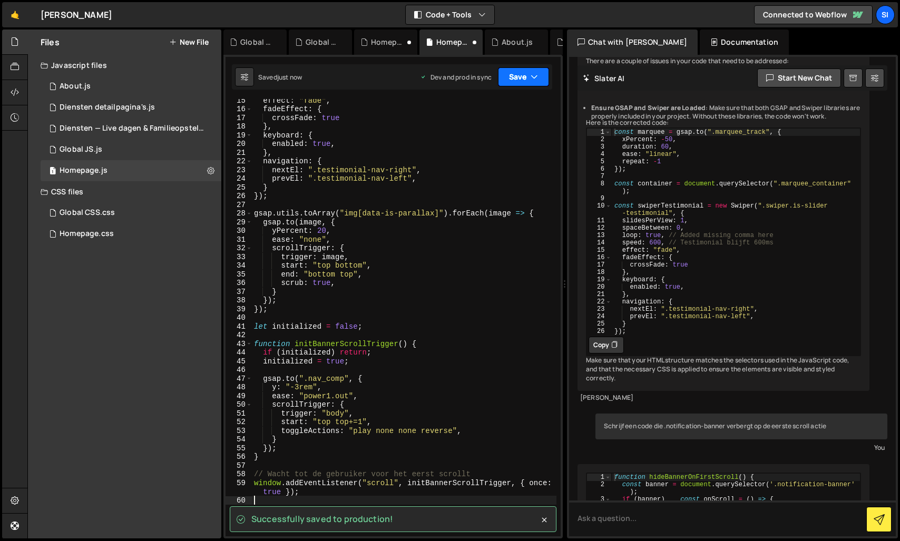
click at [519, 82] on button "Save" at bounding box center [523, 76] width 51 height 19
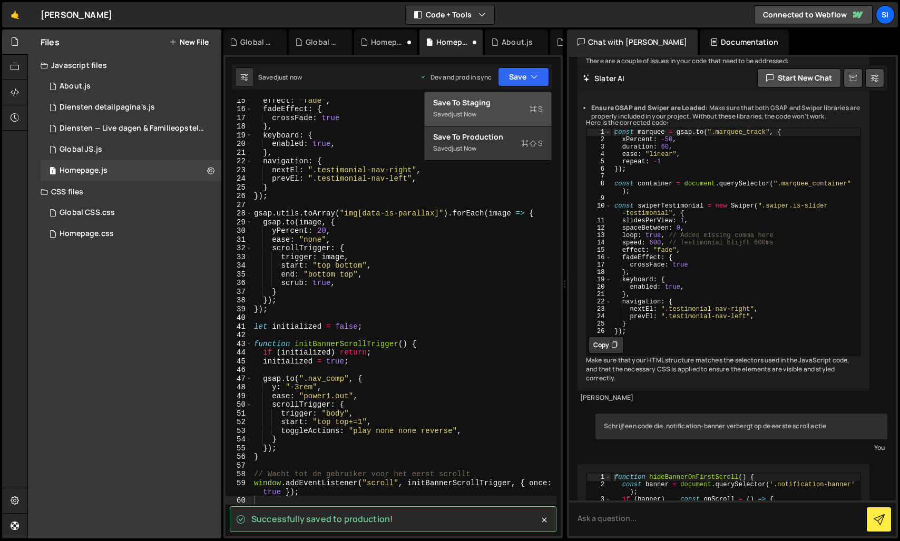
click at [495, 99] on div "Save to Staging S" at bounding box center [488, 102] width 110 height 11
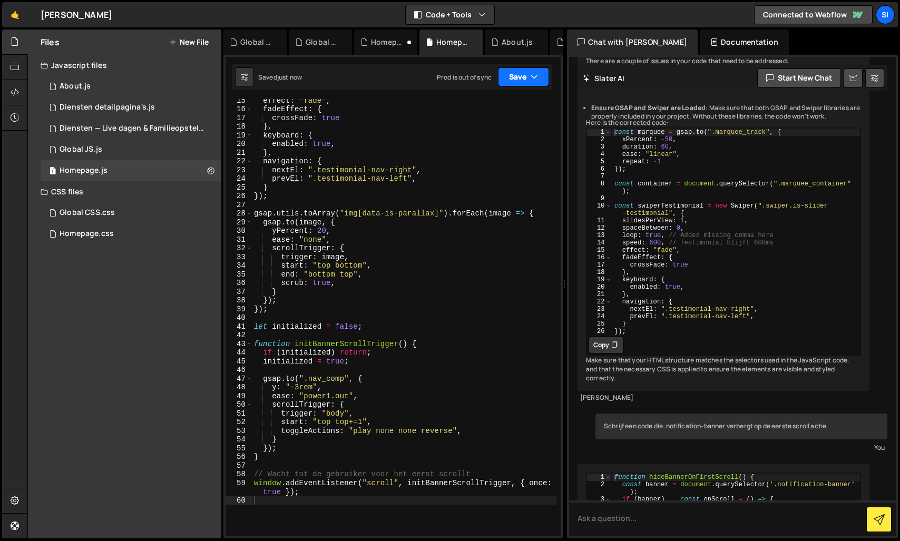
click at [526, 80] on button "Save" at bounding box center [523, 76] width 51 height 19
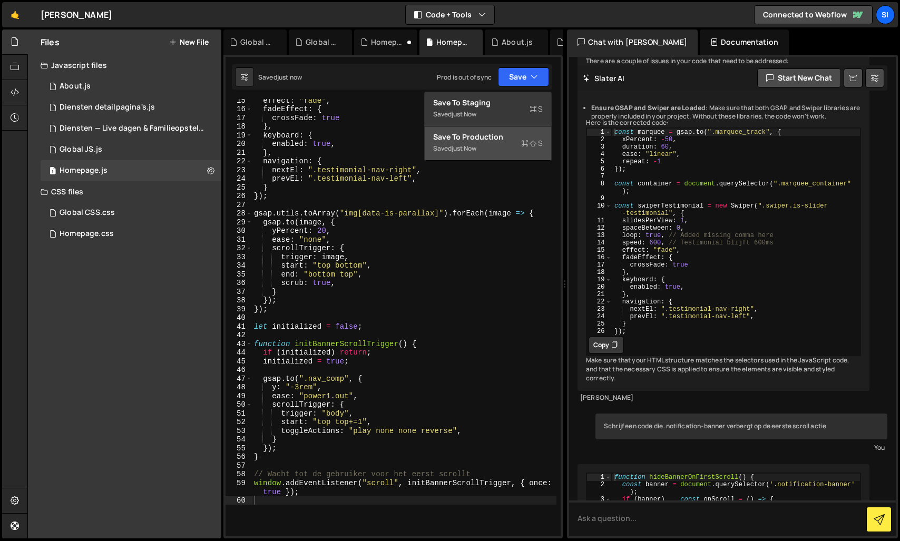
click at [475, 139] on div "Save to Production S" at bounding box center [488, 137] width 110 height 11
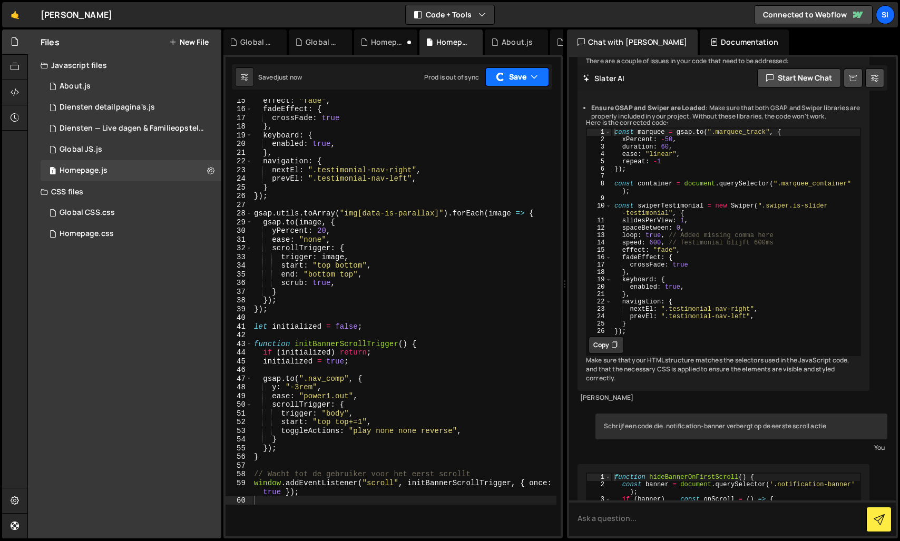
click at [519, 79] on button "Save" at bounding box center [517, 76] width 64 height 19
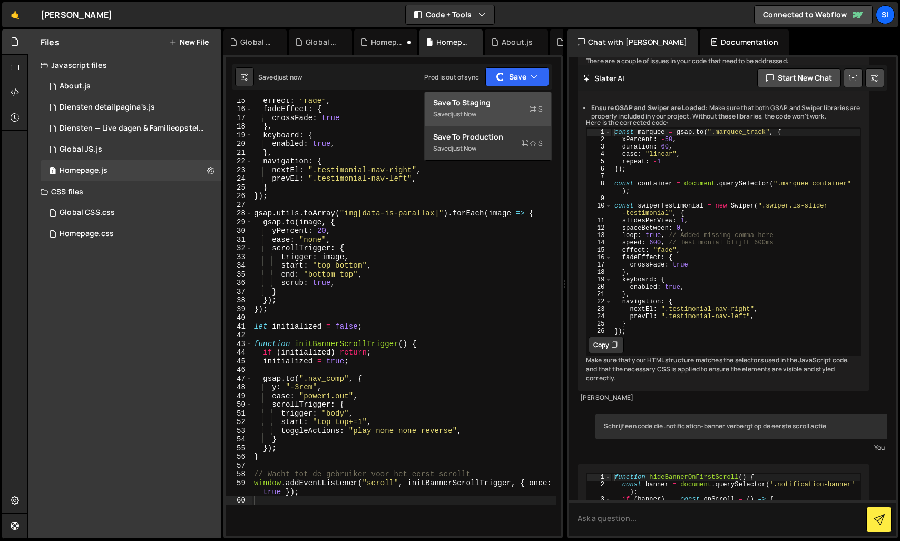
click at [468, 98] on div "Save to Staging S" at bounding box center [488, 102] width 110 height 11
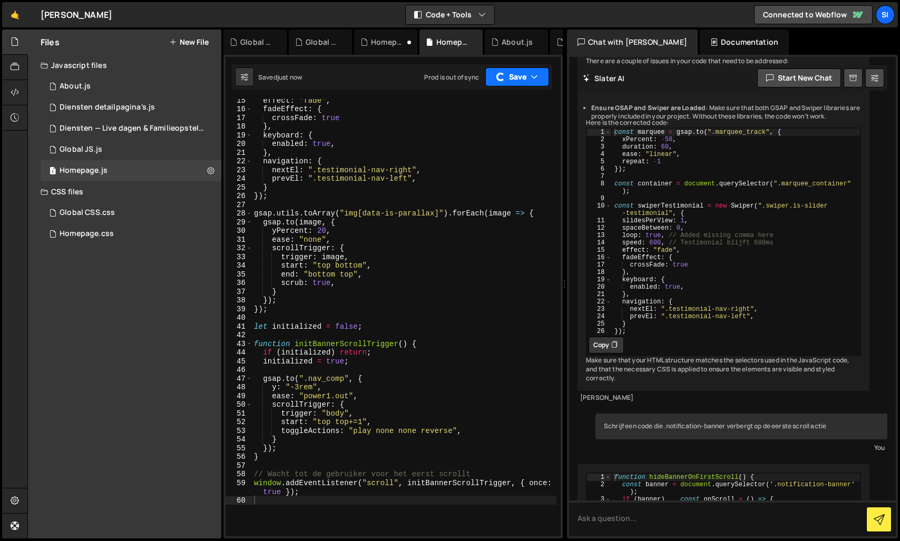
click at [510, 81] on button "Save" at bounding box center [517, 76] width 64 height 19
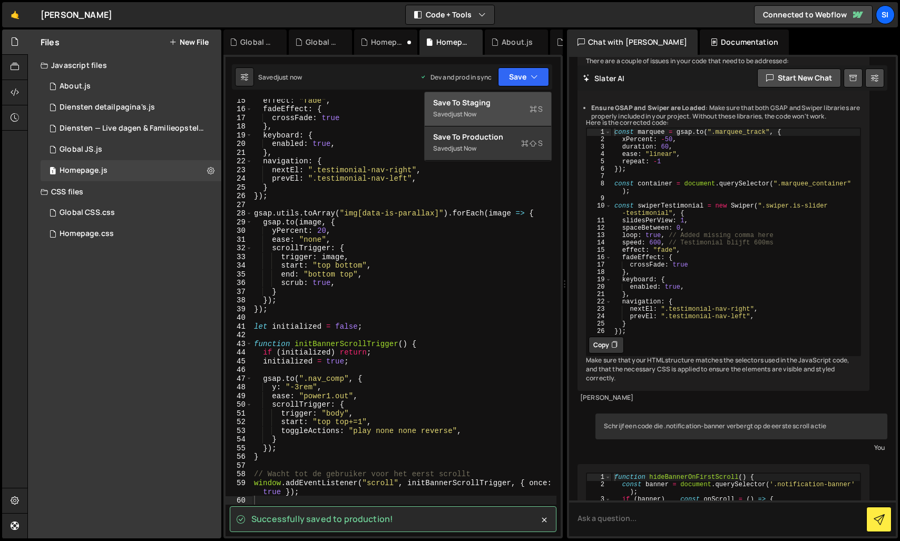
click at [480, 113] on div "Saved just now" at bounding box center [488, 114] width 110 height 13
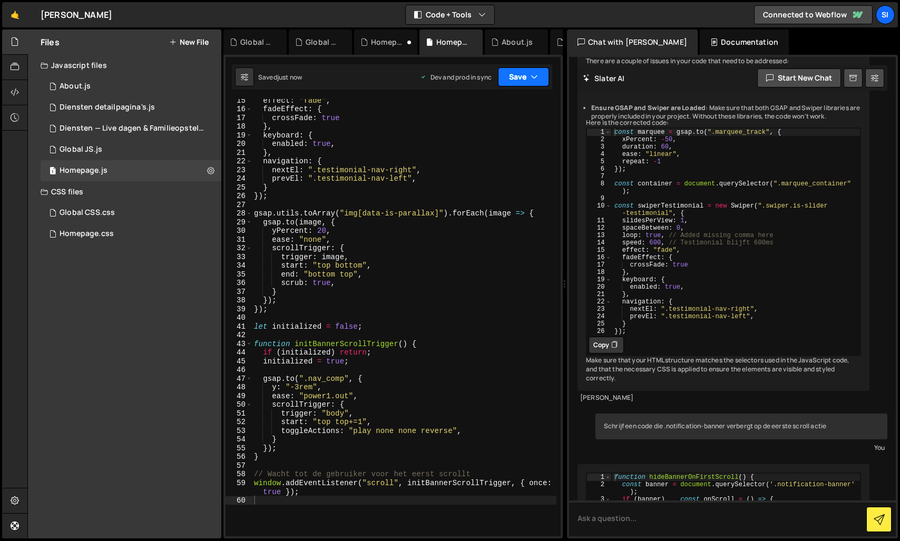
click at [513, 80] on button "Save" at bounding box center [523, 76] width 51 height 19
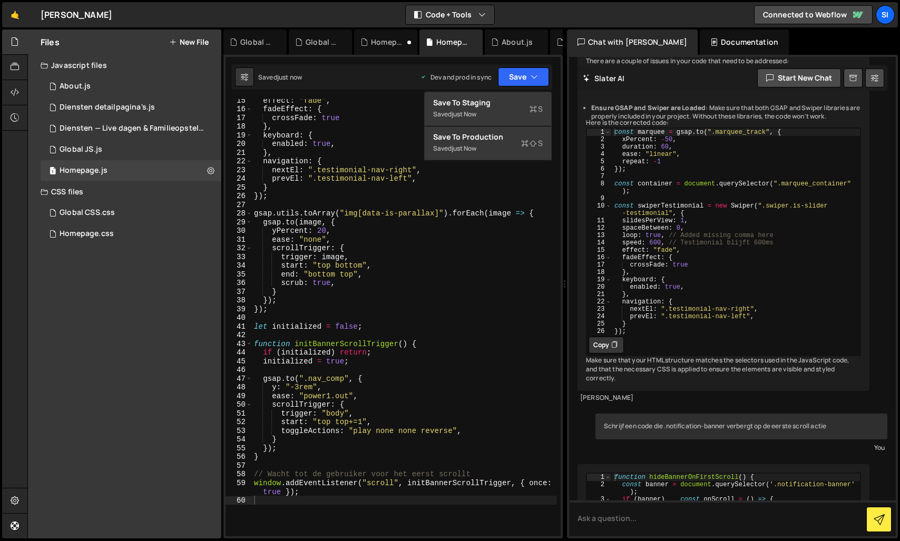
click at [309, 525] on div "effect : "fade" , fadeEffect : { crossFade : true } , keyboard : { enabled : tr…" at bounding box center [404, 323] width 304 height 455
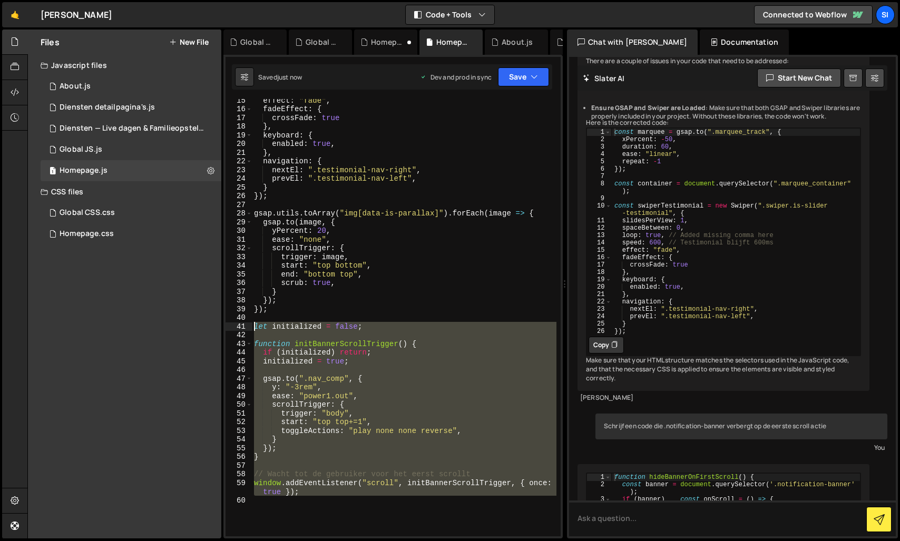
drag, startPoint x: 326, startPoint y: 523, endPoint x: 203, endPoint y: 325, distance: 232.6
click at [203, 325] on div "Files New File Javascript files 1 About.js 0 3 Diensten detailpagina's.js 0 1 D…" at bounding box center [463, 284] width 872 height 509
type textarea "let initialized = false;"
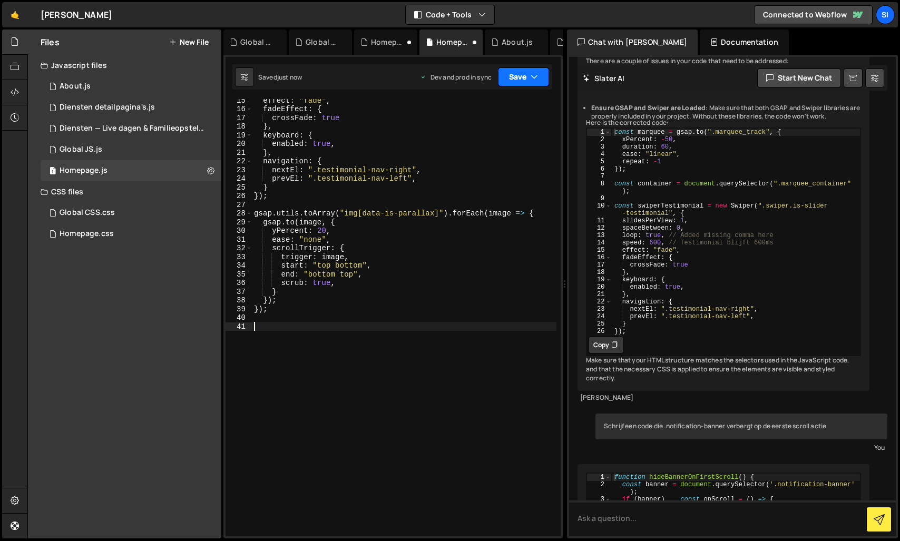
click at [526, 79] on button "Save" at bounding box center [523, 76] width 51 height 19
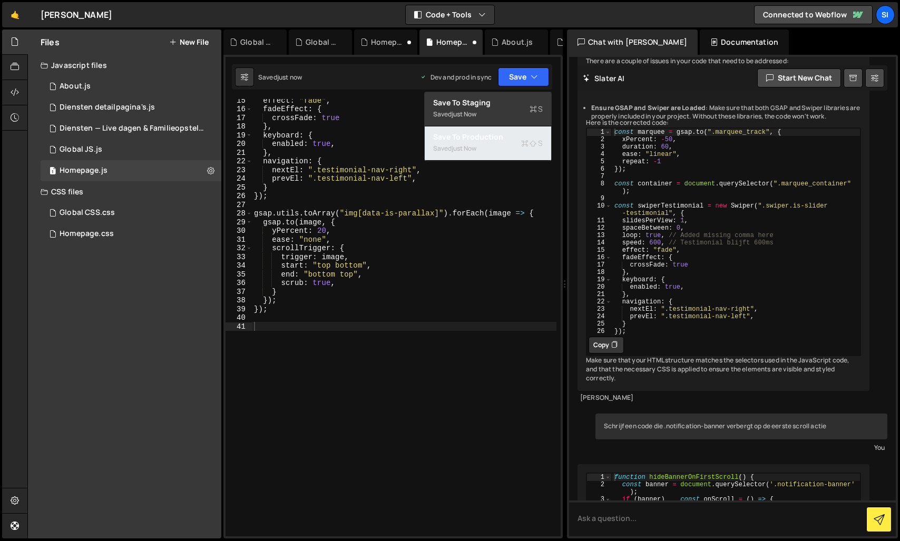
click at [480, 153] on div "Saved just now" at bounding box center [488, 148] width 110 height 13
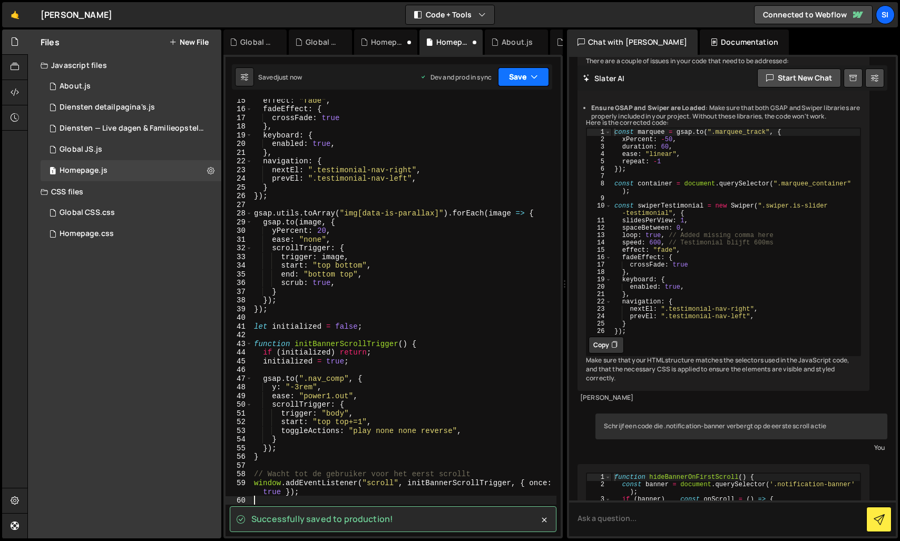
click at [518, 77] on button "Save" at bounding box center [523, 76] width 51 height 19
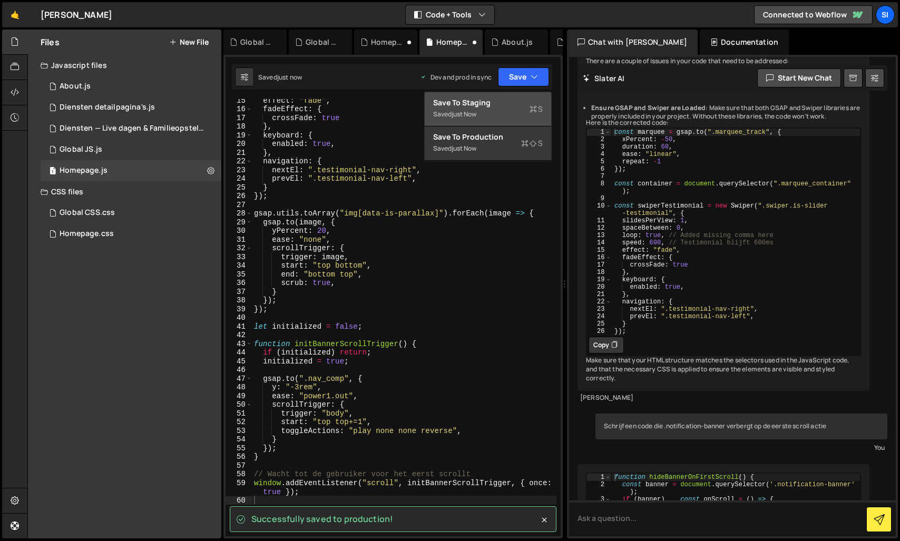
click at [493, 100] on div "Save to Staging S" at bounding box center [488, 102] width 110 height 11
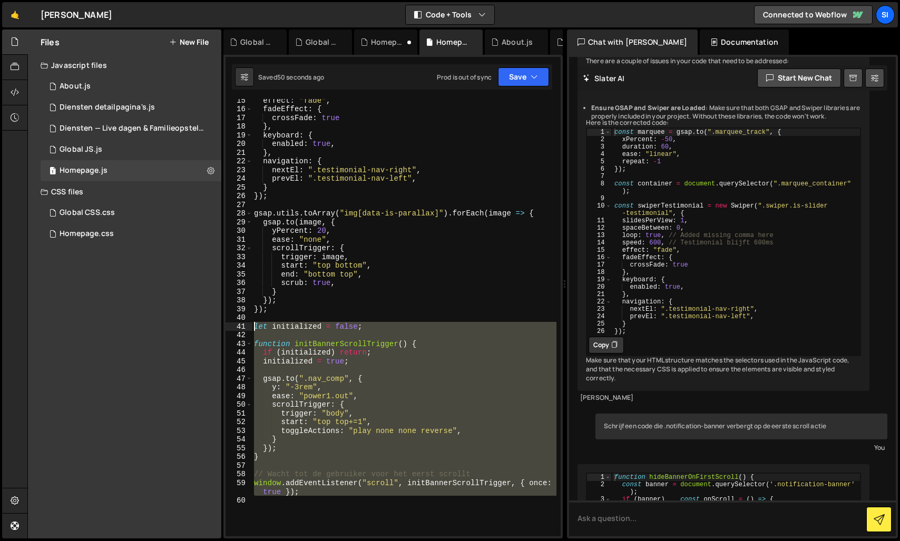
drag, startPoint x: 351, startPoint y: 516, endPoint x: 240, endPoint y: 327, distance: 219.8
click at [240, 327] on div "15 16 17 18 19 20 21 22 23 24 25 26 27 28 29 30 31 32 33 34 35 36 37 38 39 40 4…" at bounding box center [392, 317] width 335 height 437
click at [323, 376] on div "effect : "fade" , fadeEffect : { crossFade : true } , keyboard : { enabled : tr…" at bounding box center [404, 317] width 304 height 437
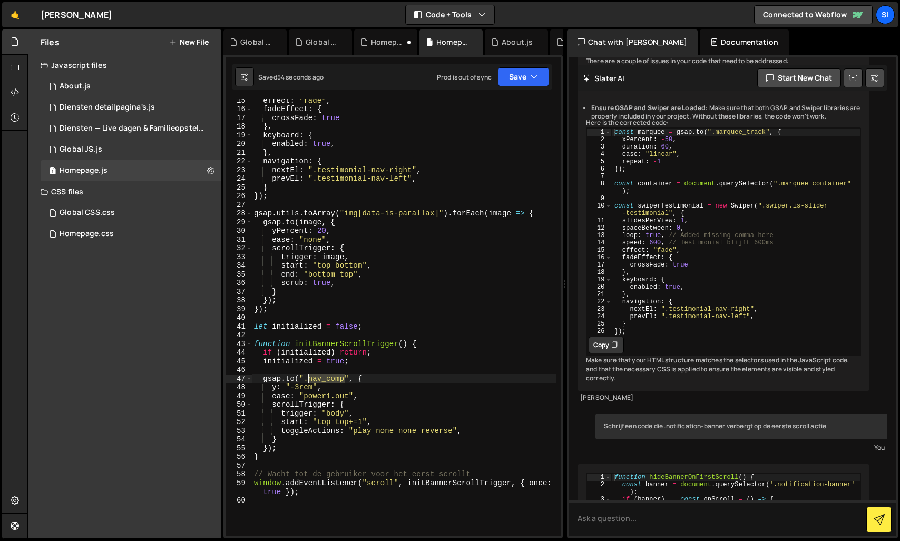
drag, startPoint x: 345, startPoint y: 378, endPoint x: 310, endPoint y: 375, distance: 35.4
click at [310, 375] on div "effect : "fade" , fadeEffect : { crossFade : true } , keyboard : { enabled : tr…" at bounding box center [404, 323] width 304 height 455
paste textarea "otification-banner"
type textarea "[DOMAIN_NAME](".notification-banner", {"
click at [515, 73] on button "Save" at bounding box center [523, 76] width 51 height 19
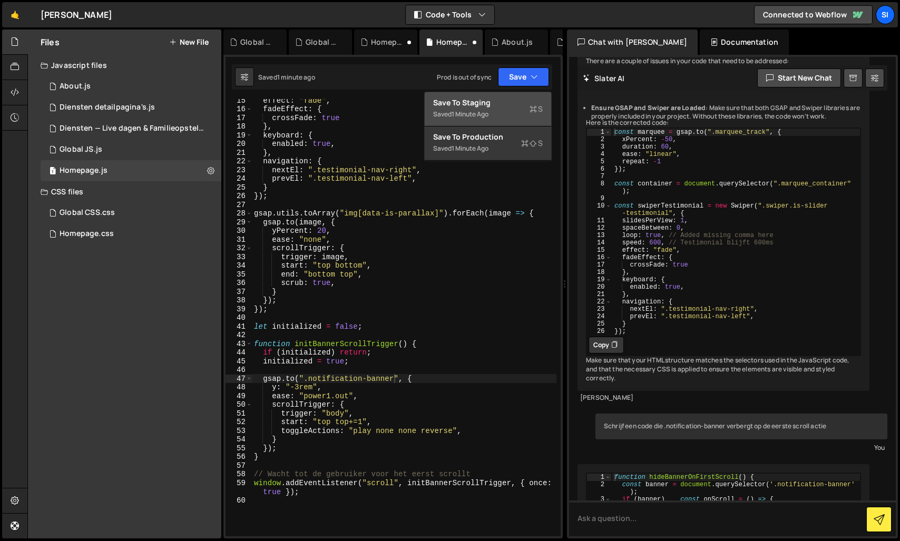
click at [470, 105] on div "Save to Staging S" at bounding box center [488, 102] width 110 height 11
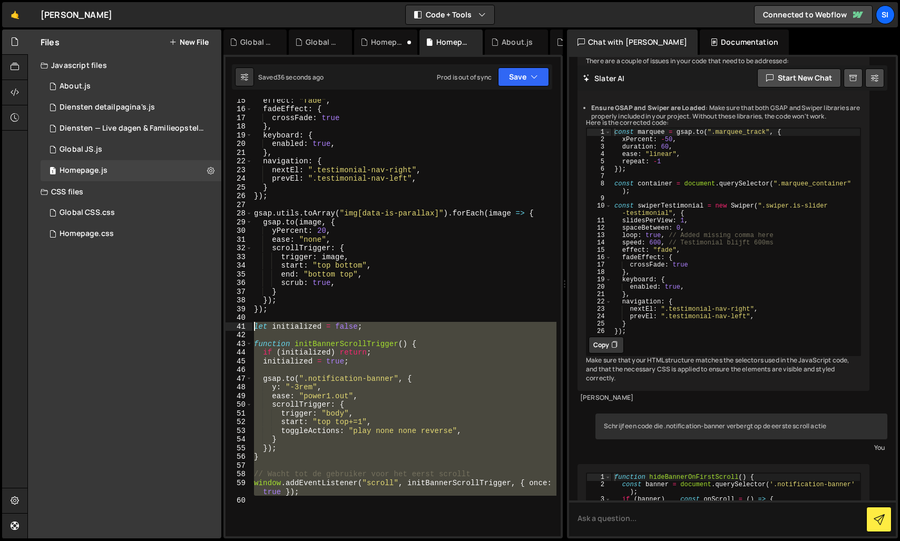
drag, startPoint x: 348, startPoint y: 499, endPoint x: 217, endPoint y: 330, distance: 214.1
click at [217, 330] on div "Files New File Javascript files 1 About.js 0 3 Diensten detailpagina's.js 0 1 D…" at bounding box center [463, 284] width 872 height 509
type textarea "let initialized = false;"
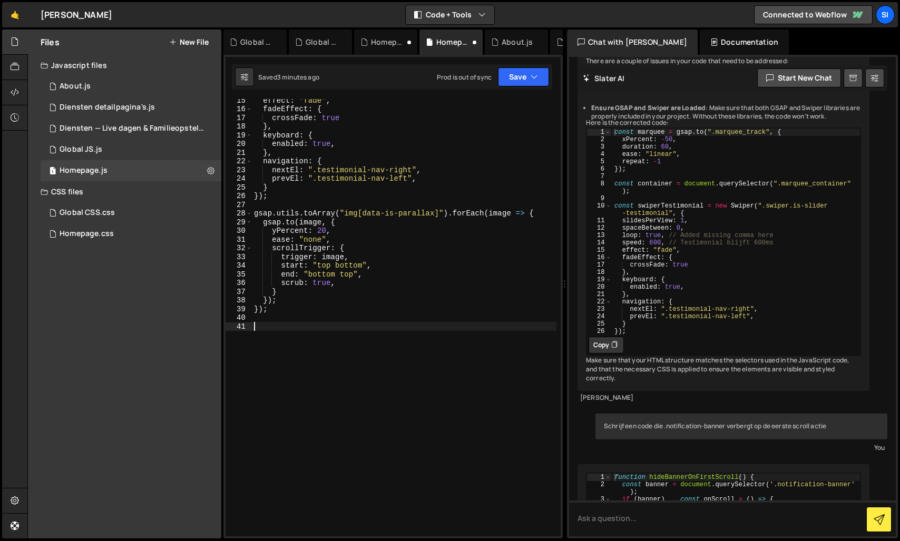
click at [338, 347] on div "effect : "fade" , fadeEffect : { crossFade : true } , keyboard : { enabled : tr…" at bounding box center [404, 323] width 304 height 455
click at [405, 373] on div "effect : "fade" , fadeEffect : { crossFade : true } , keyboard : { enabled : tr…" at bounding box center [404, 323] width 304 height 455
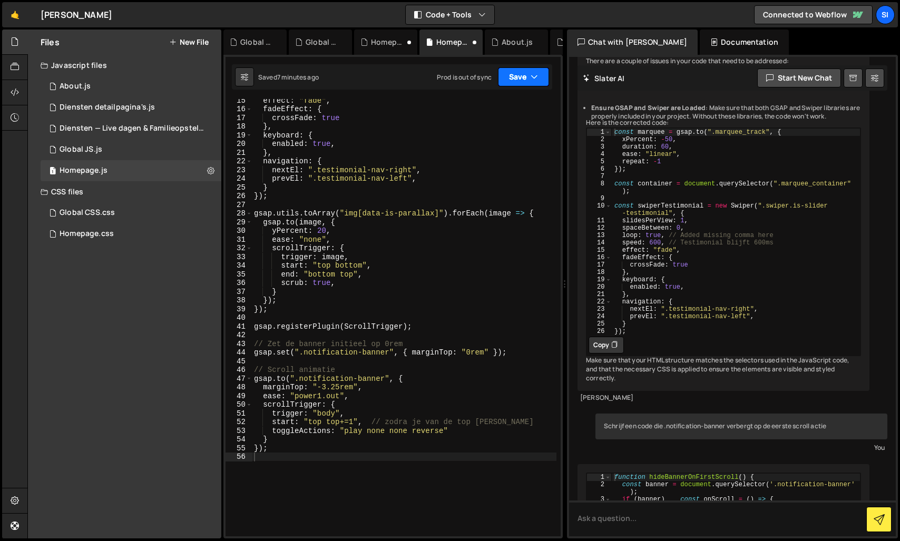
click at [525, 84] on button "Save" at bounding box center [523, 76] width 51 height 19
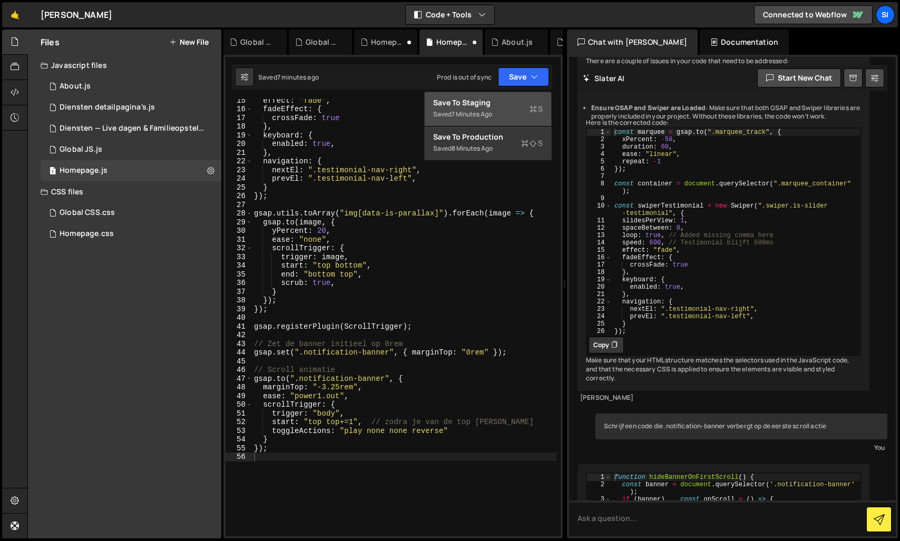
click at [504, 105] on div "Save to Staging S" at bounding box center [488, 102] width 110 height 11
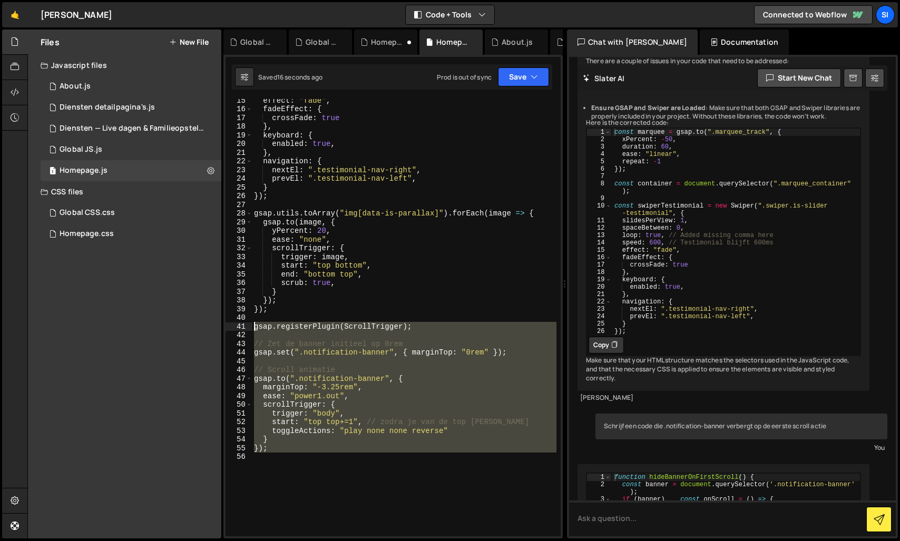
drag, startPoint x: 328, startPoint y: 475, endPoint x: 208, endPoint y: 328, distance: 190.1
click at [208, 328] on div "Files New File Javascript files 1 About.js 0 3 Diensten detailpagina's.js 0 1 D…" at bounding box center [463, 284] width 872 height 509
type textarea "gsap.registerPlugin(ScrollTrigger);"
drag, startPoint x: 359, startPoint y: 481, endPoint x: 234, endPoint y: 328, distance: 198.0
click at [234, 328] on div "gsap.registerPlugin(ScrollTrigger); 15 16 17 18 19 20 21 22 23 24 25 26 27 28 2…" at bounding box center [392, 317] width 335 height 437
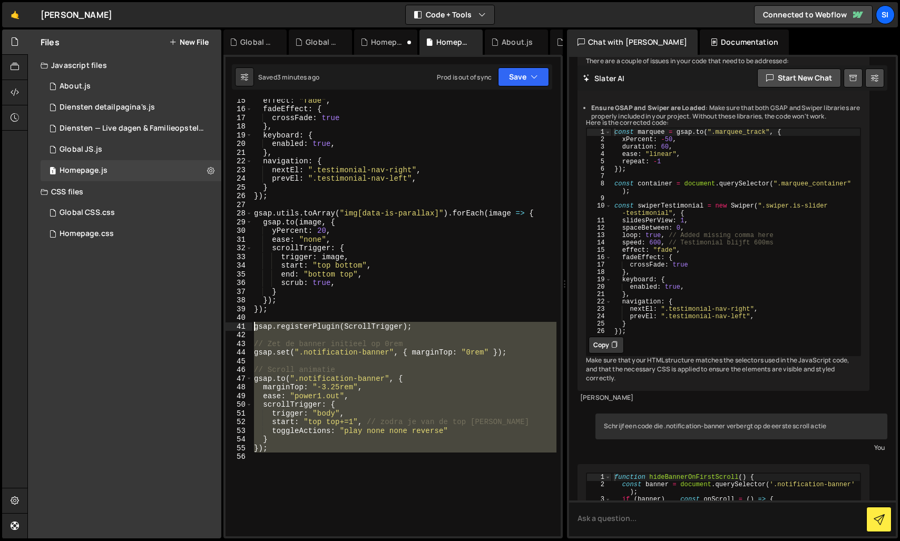
paste textarea
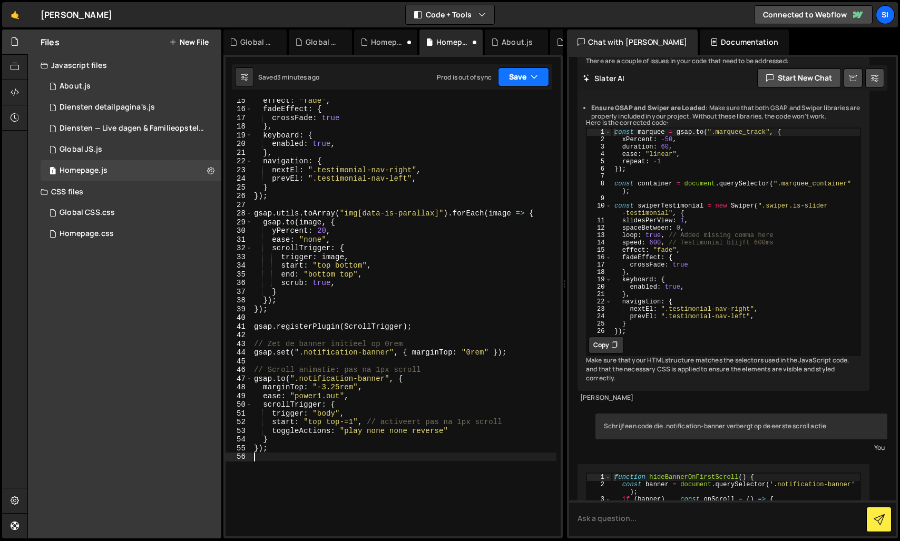
click at [515, 81] on button "Save" at bounding box center [523, 76] width 51 height 19
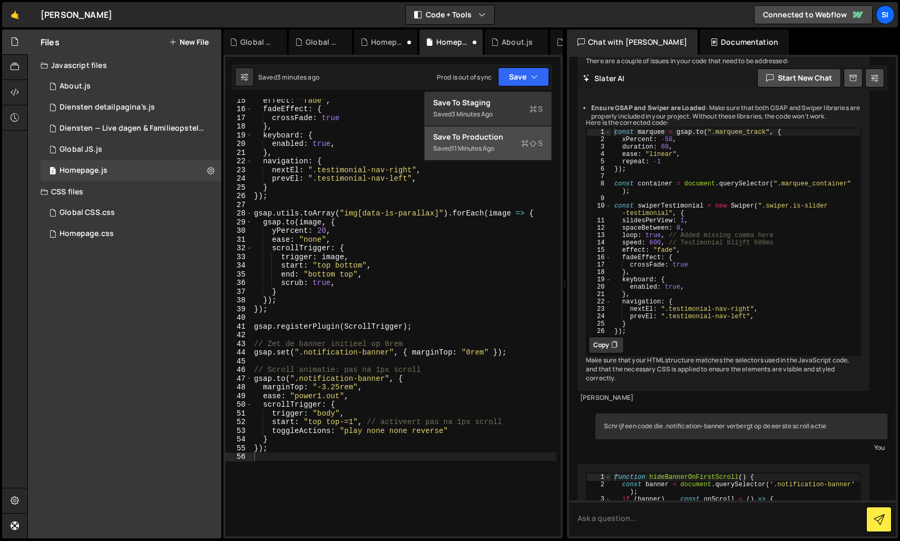
click at [480, 153] on div "Saved 11 minutes ago" at bounding box center [488, 148] width 110 height 13
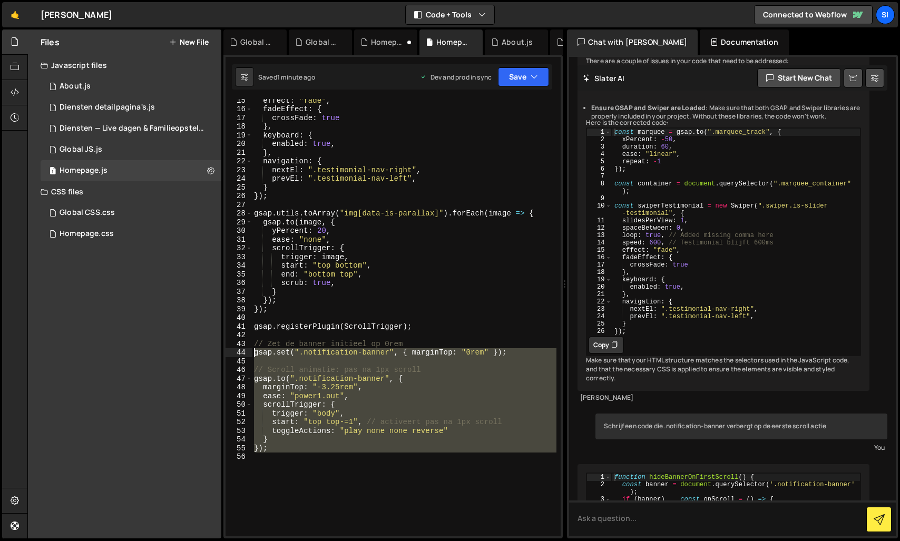
drag, startPoint x: 352, startPoint y: 493, endPoint x: 263, endPoint y: 387, distance: 137.9
click at [217, 355] on div "Files New File Javascript files 1 About.js 0 3 Diensten detailpagina's.js 0 1 D…" at bounding box center [463, 284] width 872 height 509
drag, startPoint x: 374, startPoint y: 420, endPoint x: 362, endPoint y: 407, distance: 18.3
click at [374, 420] on div "effect : "fade" , fadeEffect : { crossFade : true } , keyboard : { enabled : tr…" at bounding box center [404, 317] width 304 height 437
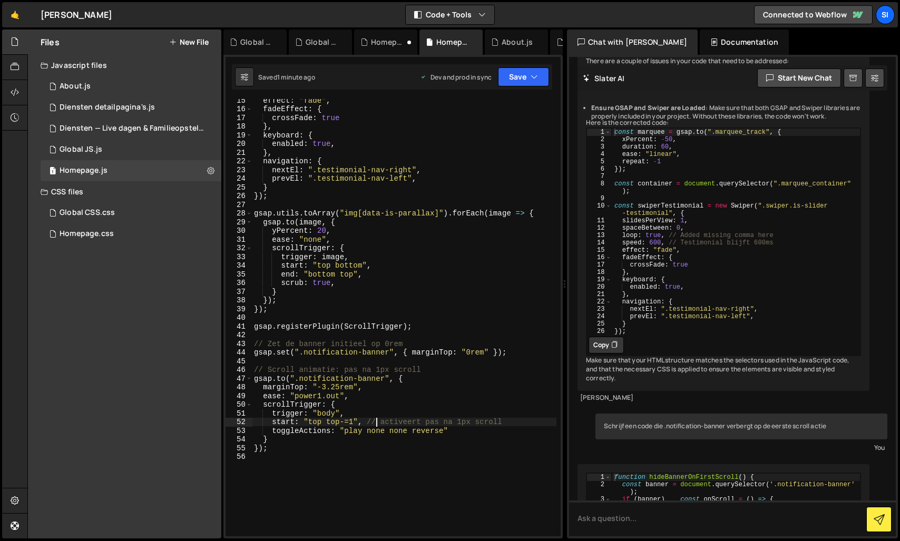
click at [469, 355] on div "effect : "fade" , fadeEffect : { crossFade : true } , keyboard : { enabled : tr…" at bounding box center [404, 323] width 304 height 455
click at [342, 386] on div "effect : "fade" , fadeEffect : { crossFade : true } , keyboard : { enabled : tr…" at bounding box center [404, 323] width 304 height 455
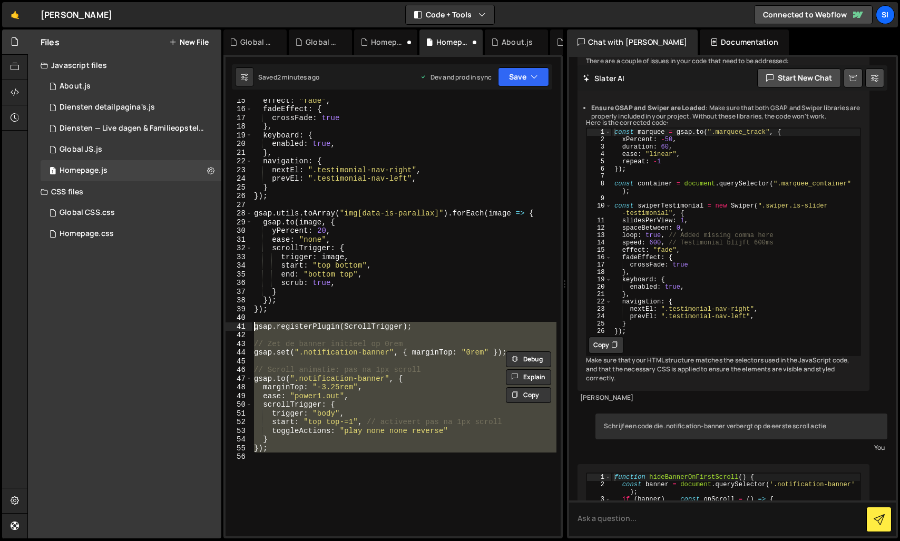
drag, startPoint x: 325, startPoint y: 469, endPoint x: 224, endPoint y: 328, distance: 173.1
click at [224, 328] on div "1 Type cmd + s to save your Javascript file. הההההההההההההההההההההההההההההההההה…" at bounding box center [392, 297] width 339 height 484
type textarea "gsap.registerPlugin(ScrollTrigger);"
drag, startPoint x: 390, startPoint y: 493, endPoint x: 238, endPoint y: 327, distance: 225.2
click at [238, 327] on div "gsap.registerPlugin(ScrollTrigger); 15 16 17 18 19 20 21 22 23 24 25 26 27 28 2…" at bounding box center [392, 317] width 335 height 437
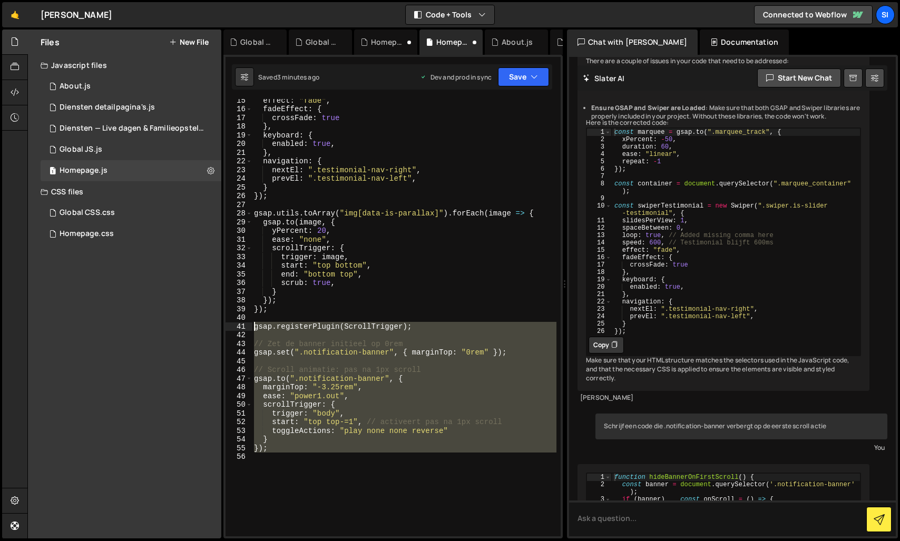
paste textarea
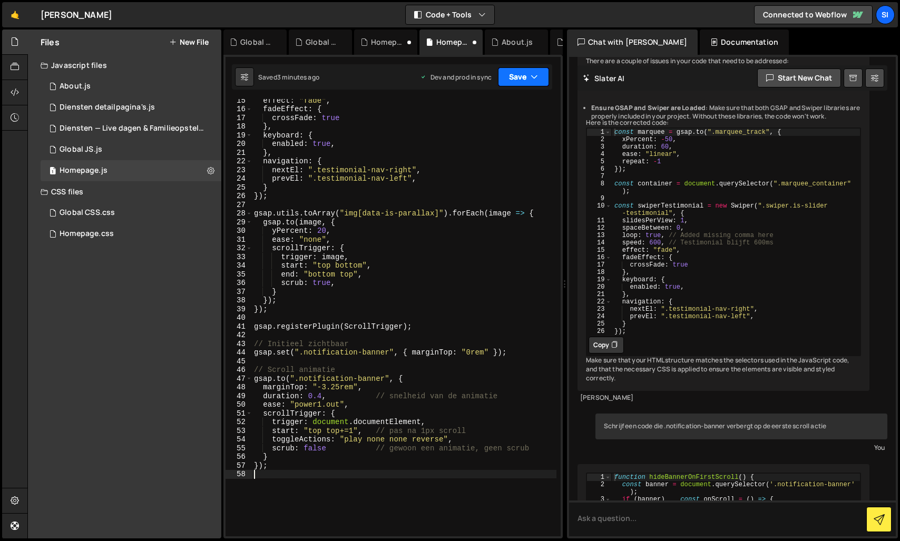
click at [528, 75] on button "Save" at bounding box center [523, 76] width 51 height 19
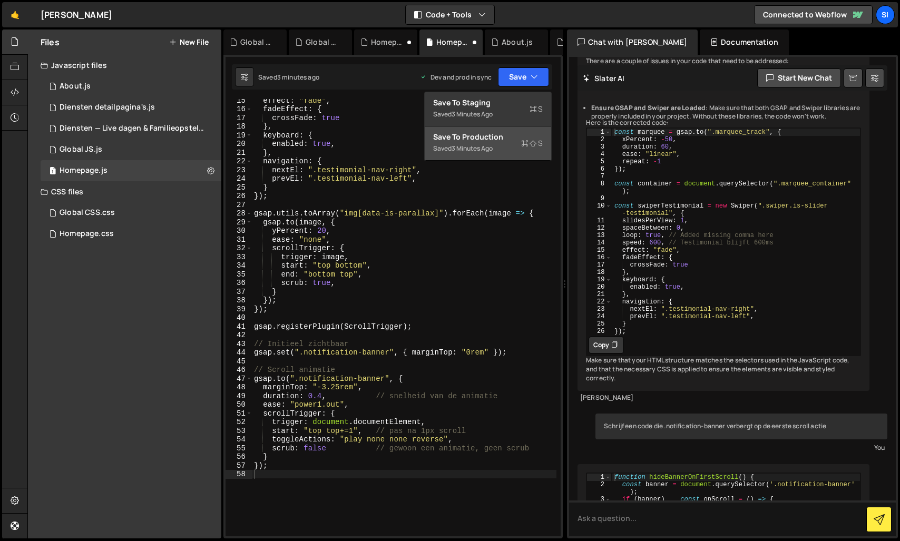
click at [498, 139] on div "Save to Production S" at bounding box center [488, 137] width 110 height 11
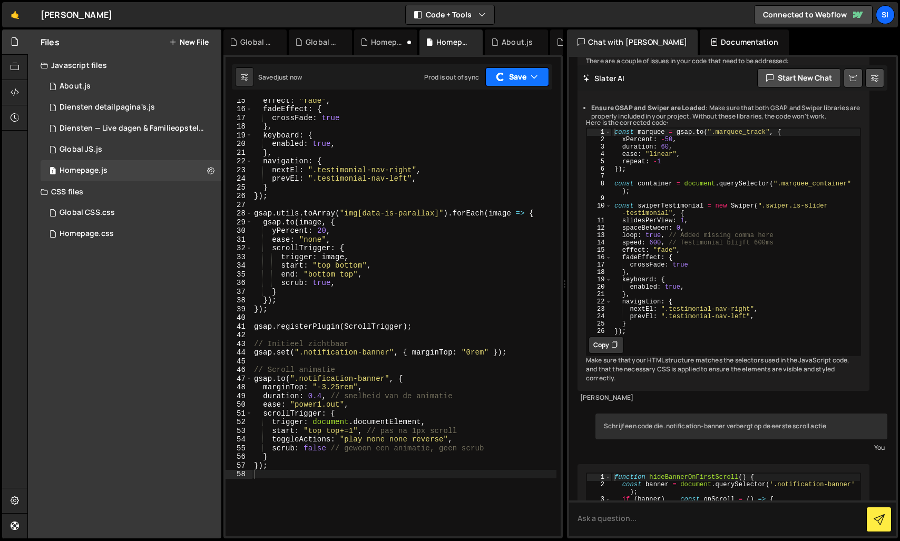
click at [504, 80] on button "Save" at bounding box center [517, 76] width 64 height 19
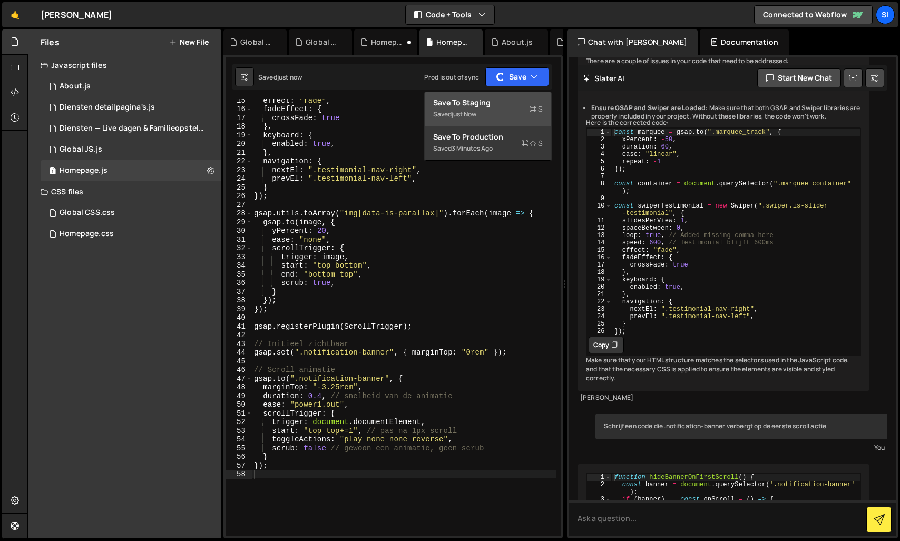
click at [498, 108] on div "Saved just now" at bounding box center [488, 114] width 110 height 13
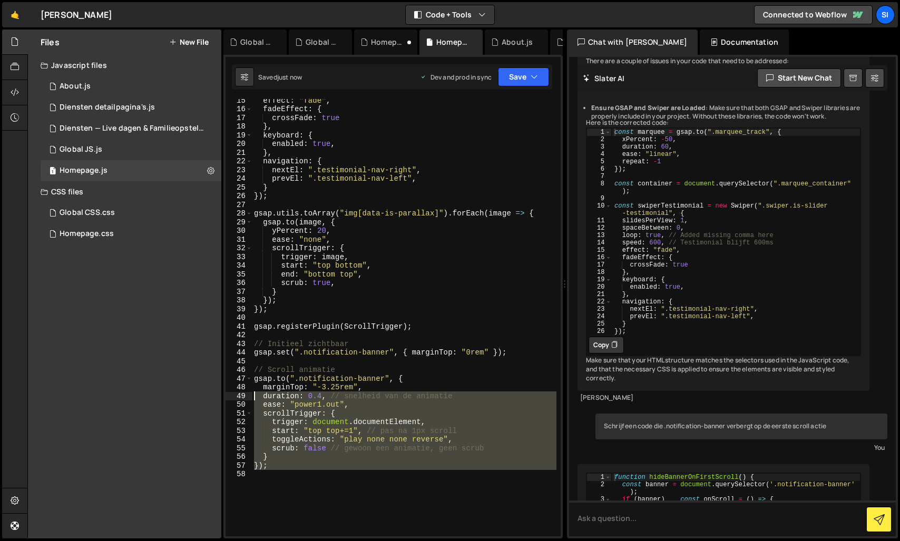
drag, startPoint x: 390, startPoint y: 501, endPoint x: 263, endPoint y: 423, distance: 149.0
click at [230, 387] on div "15 16 17 18 19 20 21 22 23 24 25 26 27 28 29 30 31 32 33 34 35 36 37 38 39 40 4…" at bounding box center [392, 317] width 335 height 437
type textarea "marginTop: "-3.25rem", duration: 0.4, // snelheid van de animatie"
click at [380, 497] on div "effect : "fade" , fadeEffect : { crossFade : true } , keyboard : { enabled : tr…" at bounding box center [404, 317] width 304 height 437
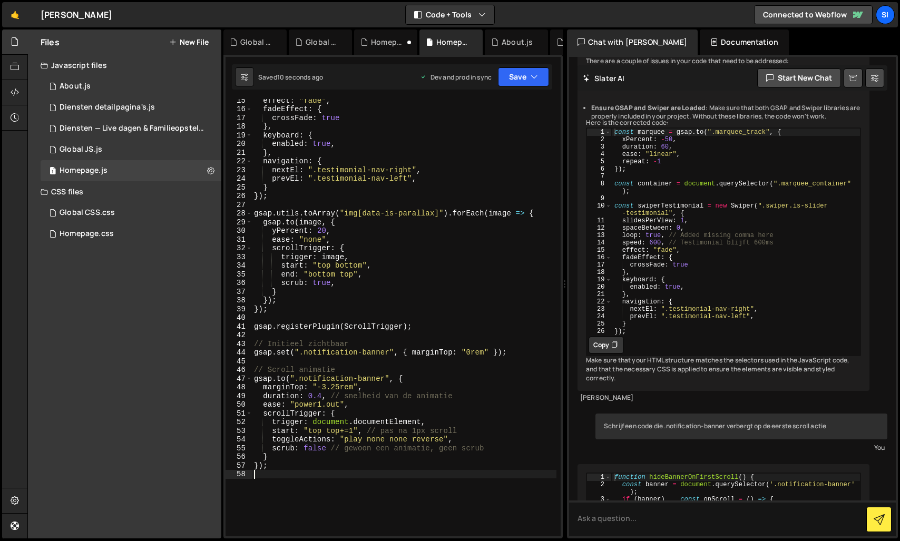
type textarea "});"
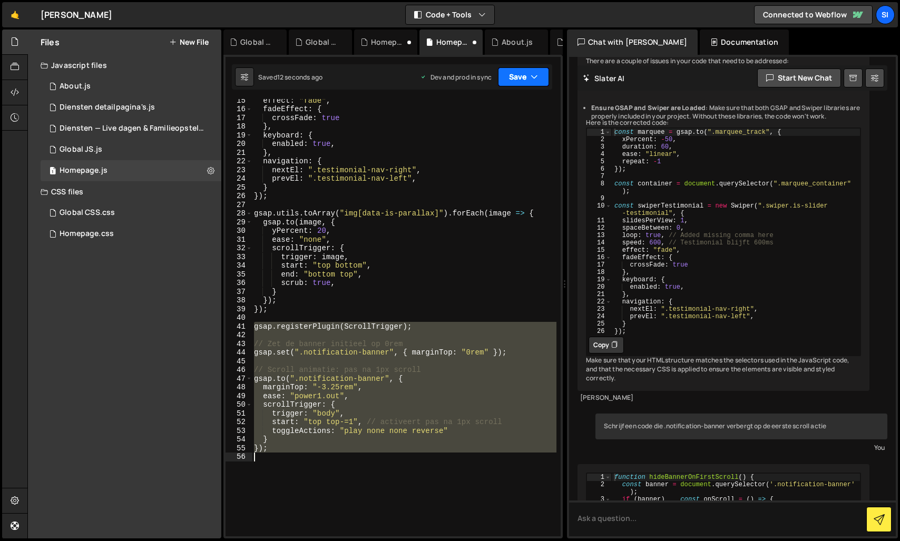
drag, startPoint x: 528, startPoint y: 85, endPoint x: 522, endPoint y: 85, distance: 6.3
click at [528, 85] on button "Save" at bounding box center [523, 76] width 51 height 19
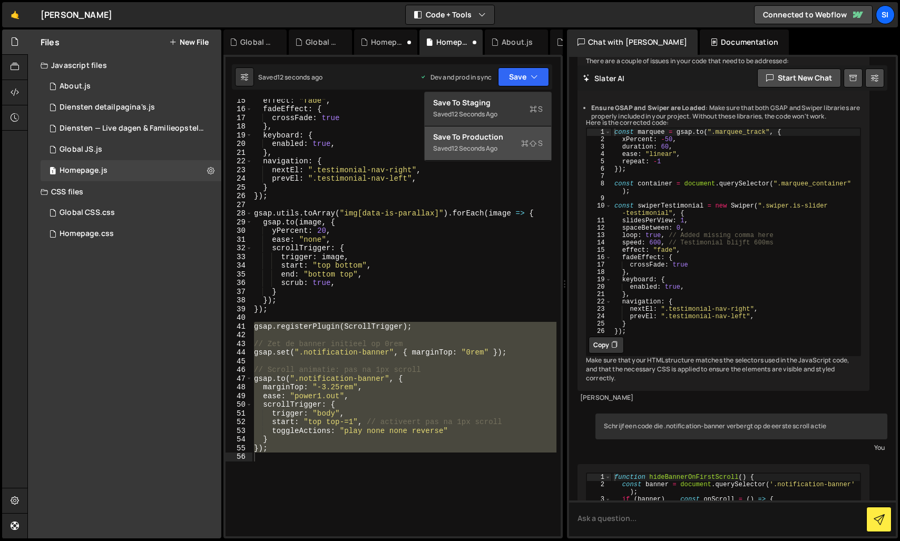
click at [498, 135] on div "Save to Production S" at bounding box center [488, 137] width 110 height 11
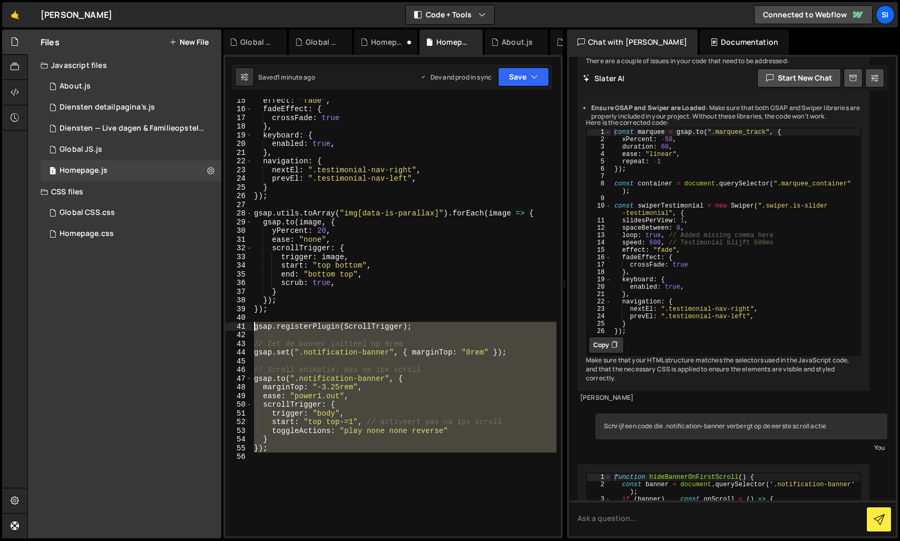
drag, startPoint x: 286, startPoint y: 503, endPoint x: 235, endPoint y: 325, distance: 185.0
click at [235, 325] on div "15 16 17 18 19 20 21 22 23 24 25 26 27 28 29 30 31 32 33 34 35 36 37 38 39 40 4…" at bounding box center [392, 317] width 335 height 437
type textarea "gsap.registerPlugin(ScrollTrigger);"
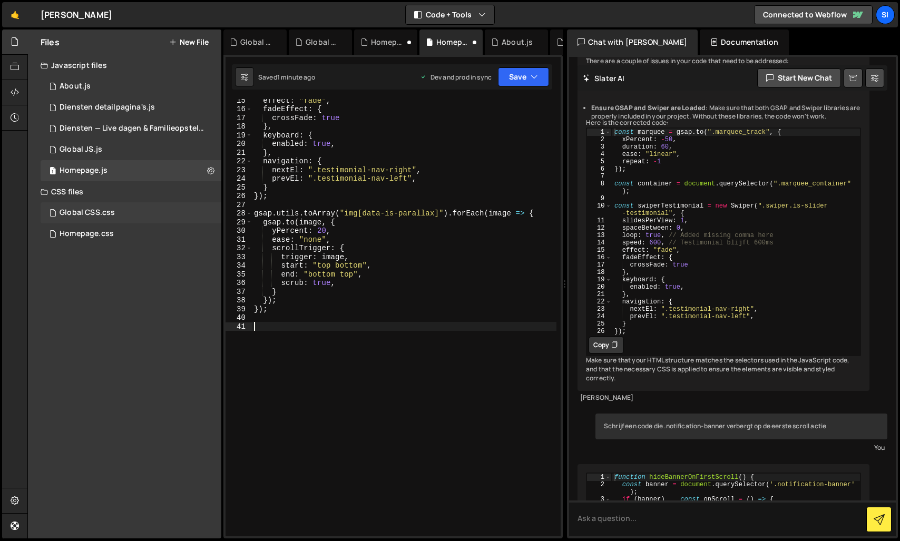
click at [85, 217] on div "Global CSS.css" at bounding box center [87, 212] width 55 height 9
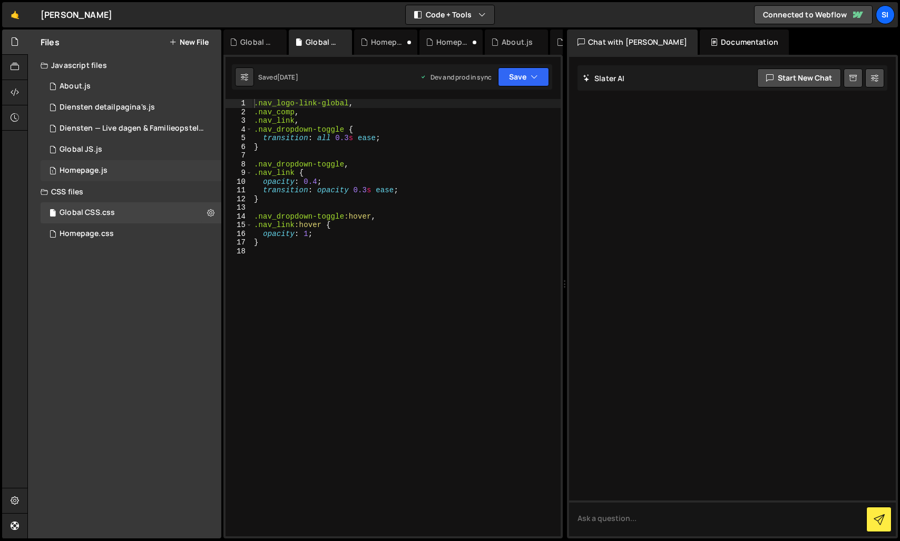
click at [92, 163] on div "1 Homepage.js 0" at bounding box center [131, 170] width 181 height 21
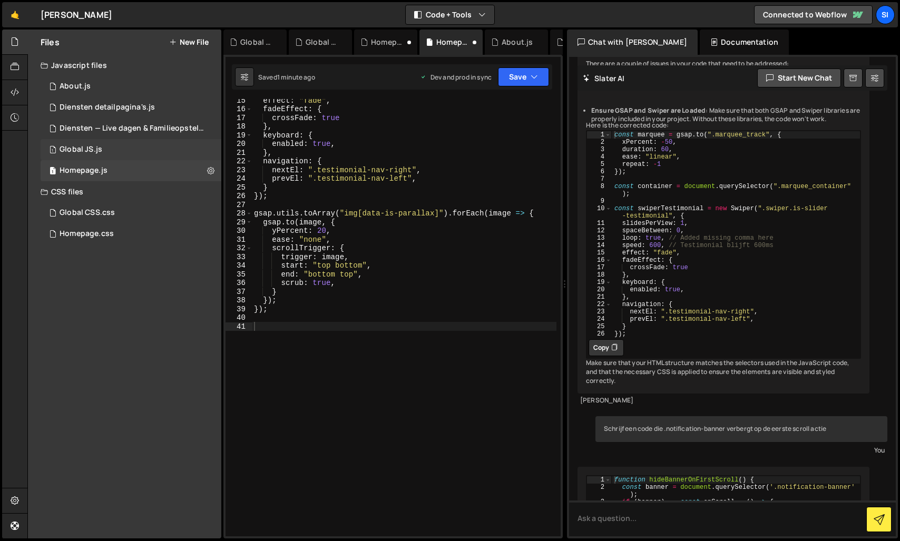
click at [69, 150] on div "Global JS.js" at bounding box center [81, 149] width 43 height 9
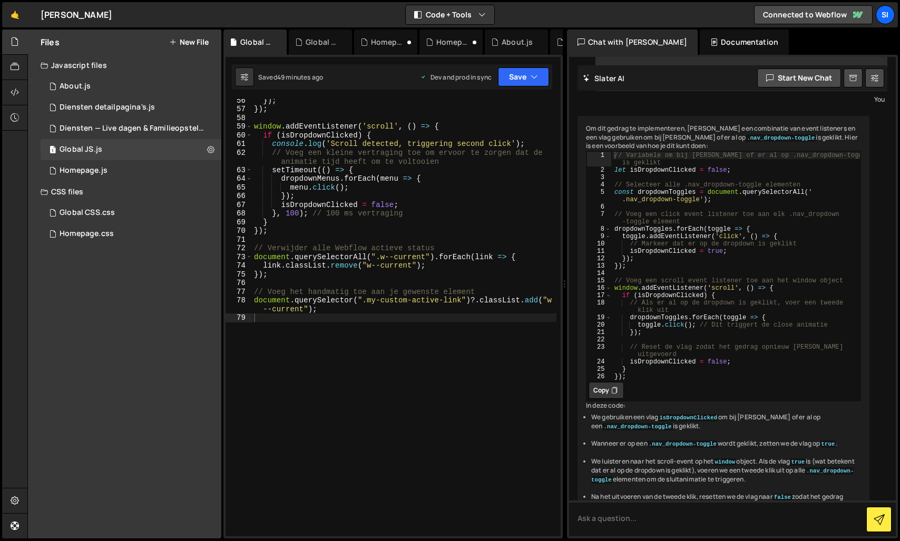
click at [286, 365] on div "}) ; }) ; window . addEventListener ( 'scroll' , ( ) => { if ( isDropdownClicke…" at bounding box center [404, 317] width 304 height 437
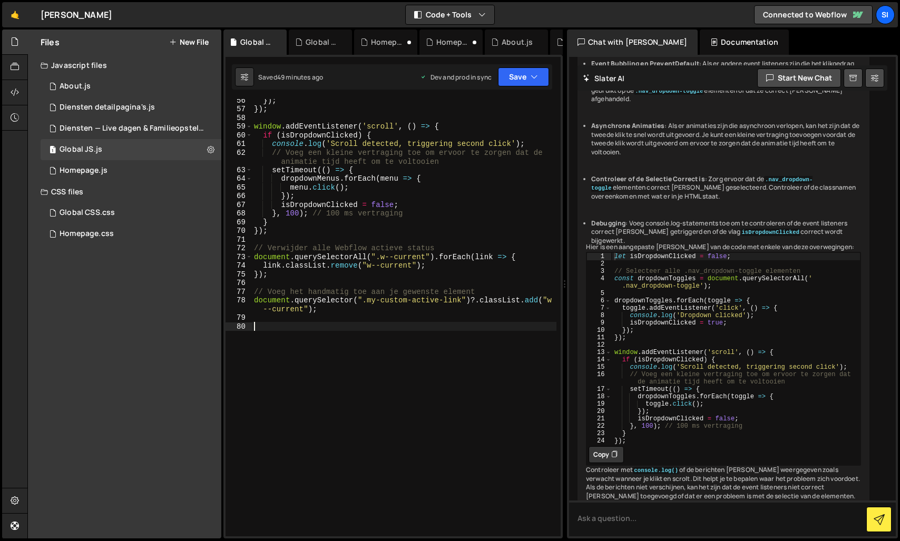
scroll to position [2373, 0]
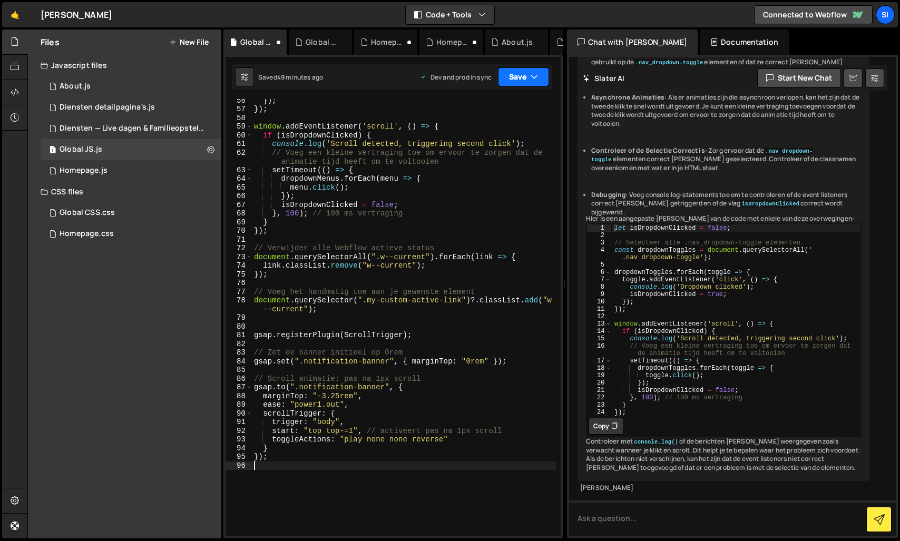
click at [542, 68] on button "Save" at bounding box center [523, 76] width 51 height 19
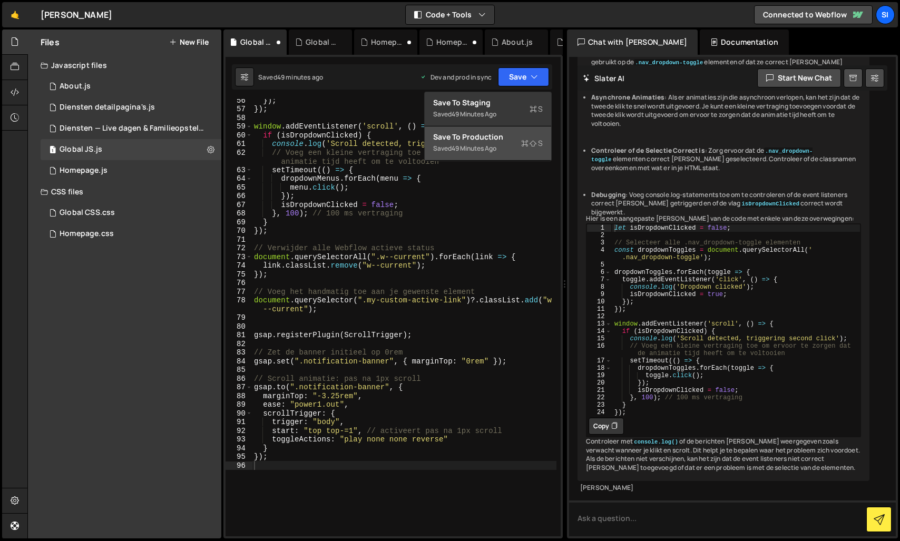
click at [479, 144] on div "49 minutes ago" at bounding box center [473, 148] width 45 height 9
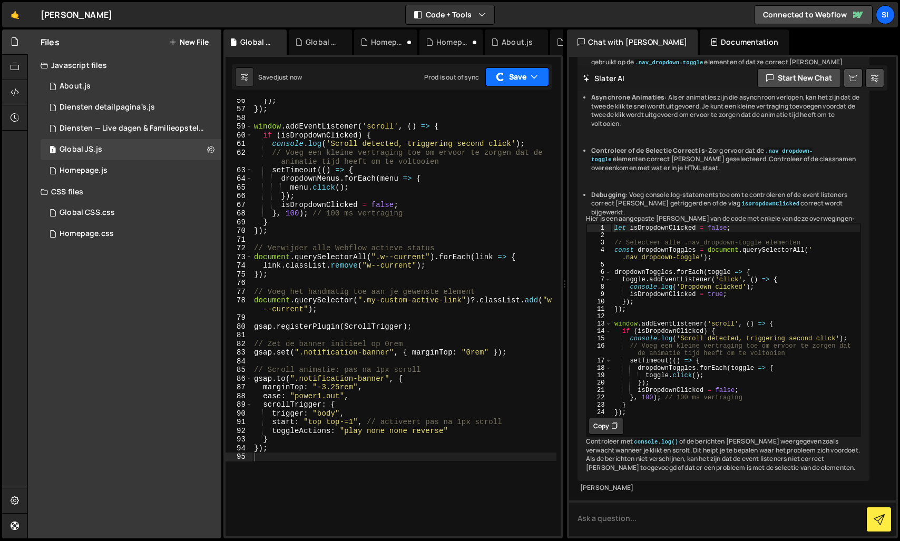
click at [516, 79] on button "Save" at bounding box center [517, 76] width 64 height 19
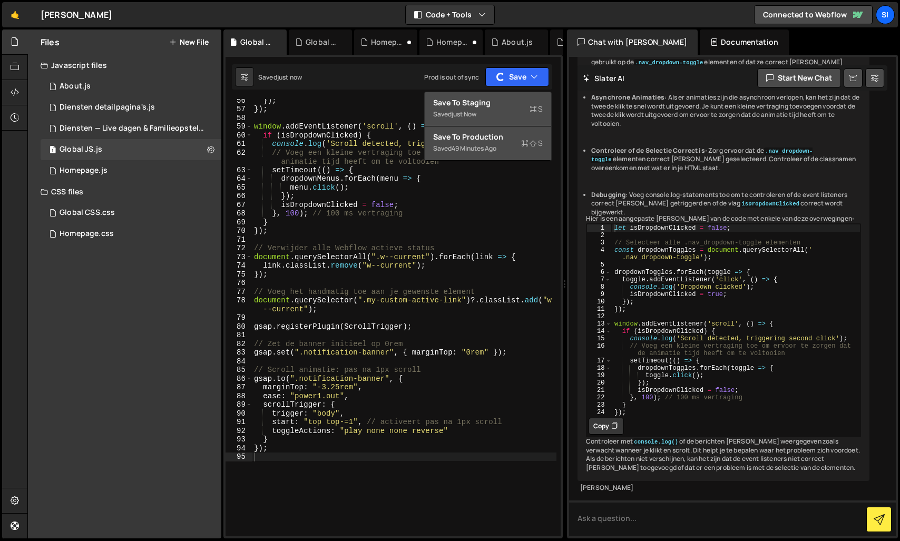
click at [497, 101] on div "Save to Staging S" at bounding box center [488, 102] width 110 height 11
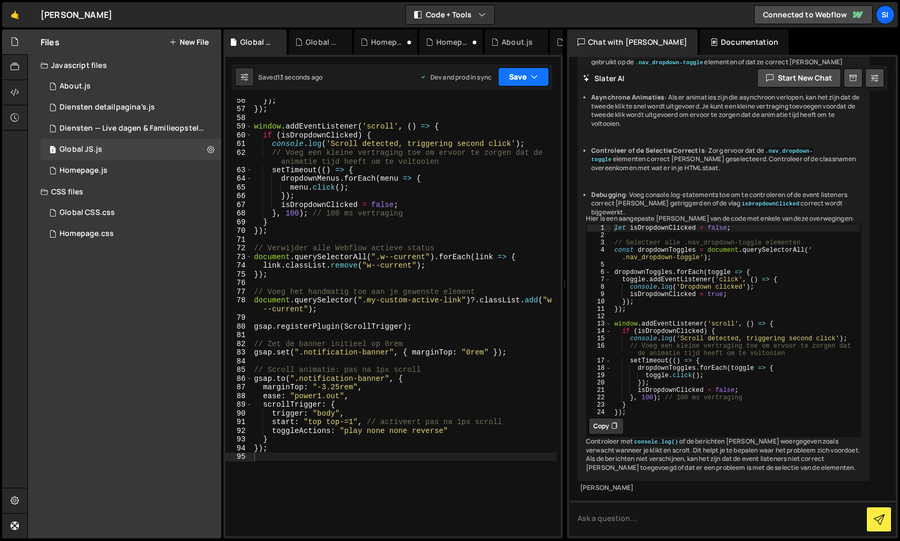
click at [537, 82] on button "Save" at bounding box center [523, 76] width 51 height 19
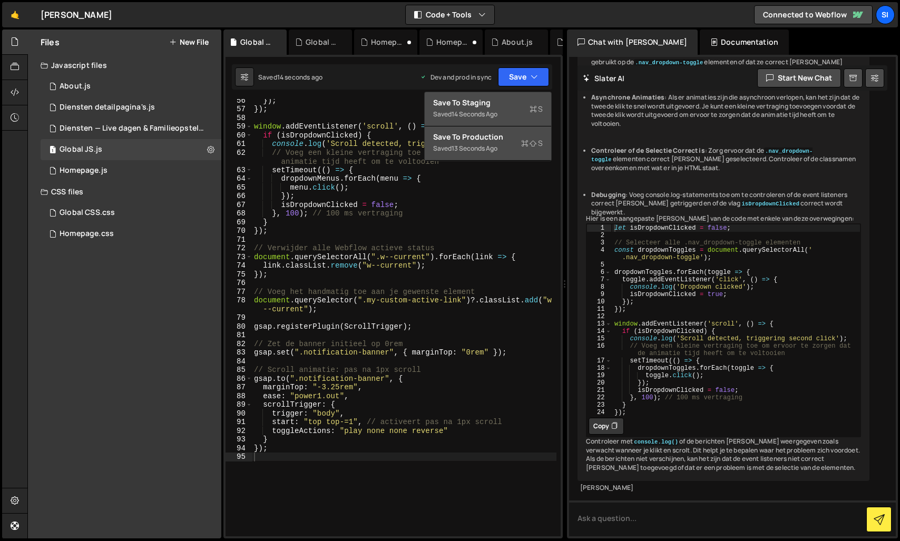
click at [494, 103] on div "Save to Staging S" at bounding box center [488, 102] width 110 height 11
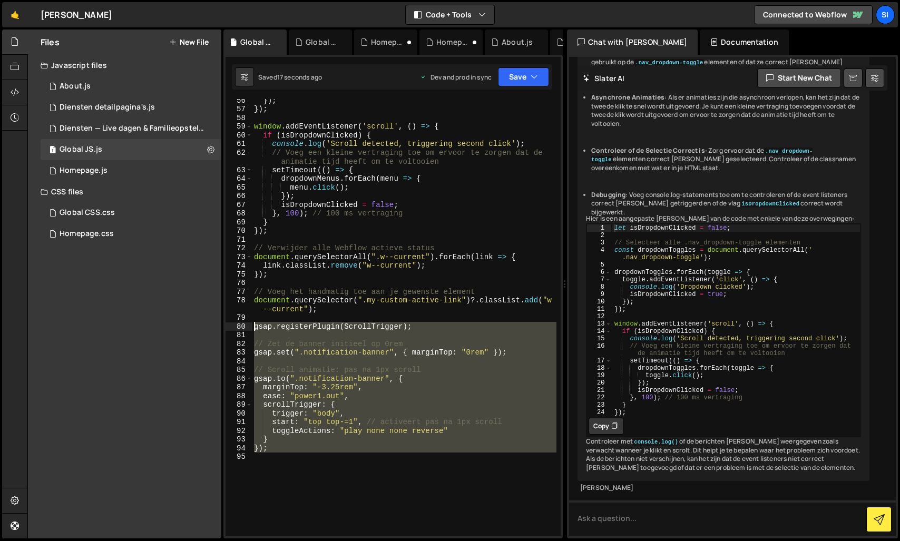
drag, startPoint x: 302, startPoint y: 483, endPoint x: 230, endPoint y: 330, distance: 168.3
click at [230, 330] on div "56 57 58 59 60 61 62 63 64 65 66 67 68 69 70 71 72 73 74 75 76 77 78 79 80 81 8…" at bounding box center [392, 317] width 335 height 437
type textarea "gsap.registerPlugin(ScrollTrigger);"
drag, startPoint x: 320, startPoint y: 481, endPoint x: 322, endPoint y: 487, distance: 6.2
click at [320, 480] on div "}) ; }) ; window . addEventListener ( 'scroll' , ( ) => { if ( isDropdownClicke…" at bounding box center [404, 317] width 304 height 437
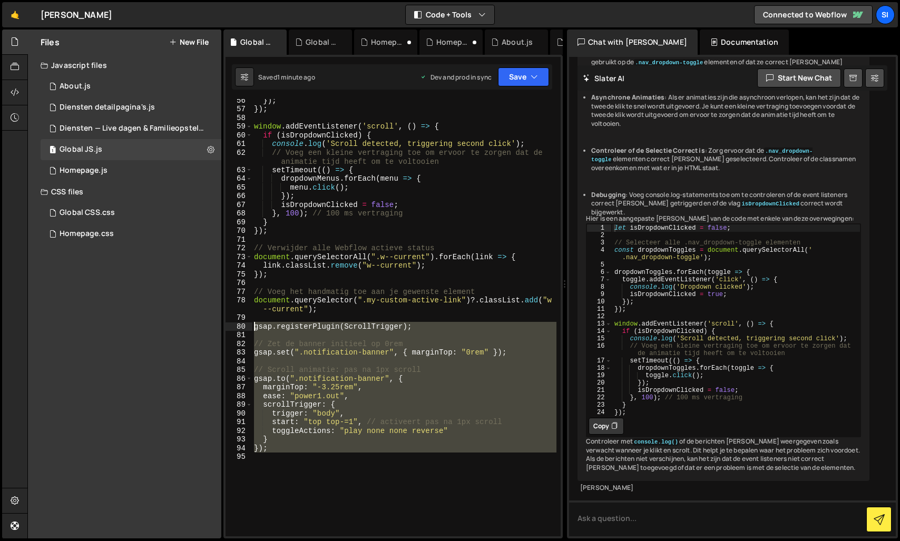
drag, startPoint x: 309, startPoint y: 483, endPoint x: 231, endPoint y: 326, distance: 175.3
click at [231, 326] on div "56 57 58 59 60 61 62 63 64 65 66 67 68 69 70 71 72 73 74 75 76 77 78 79 80 81 8…" at bounding box center [392, 317] width 335 height 437
type textarea "gsap.registerPlugin(ScrollTrigger);"
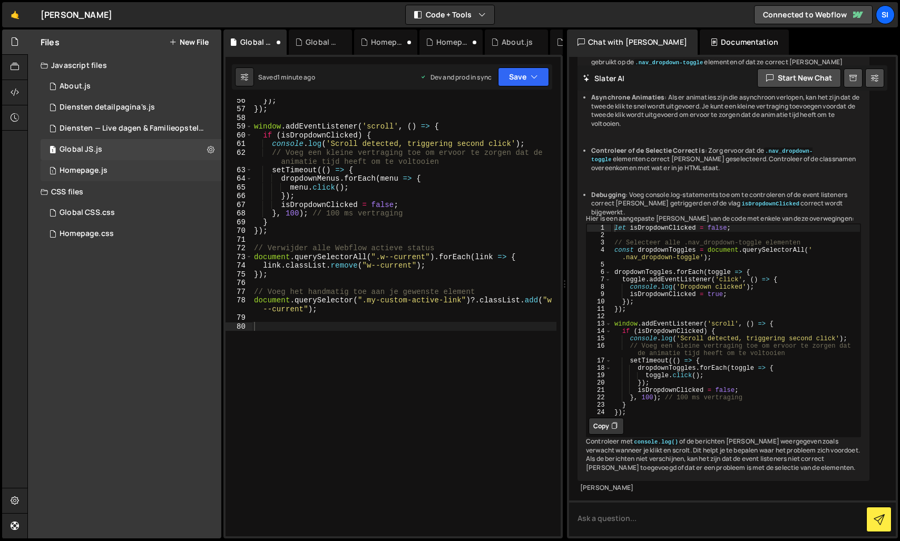
click at [107, 170] on div "1 Homepage.js 0" at bounding box center [131, 170] width 181 height 21
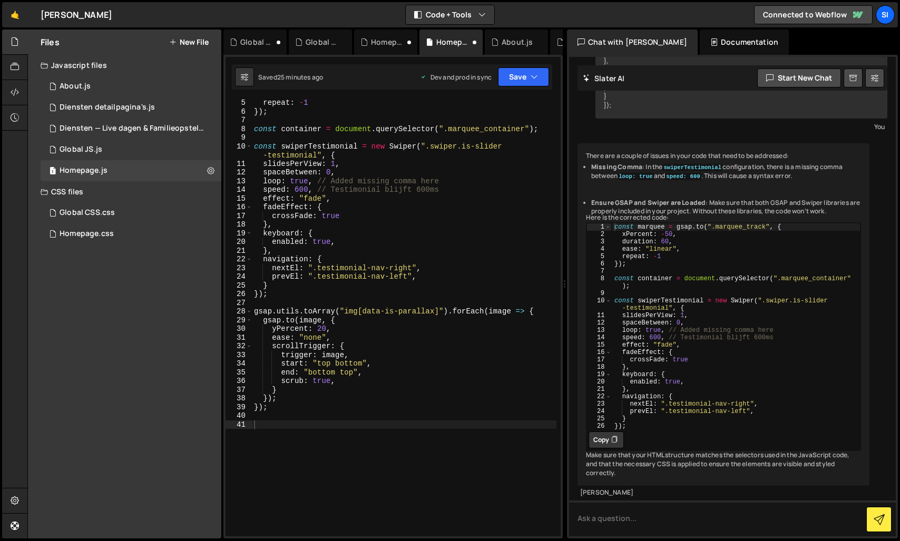
scroll to position [3, 0]
